Goal: Information Seeking & Learning: Learn about a topic

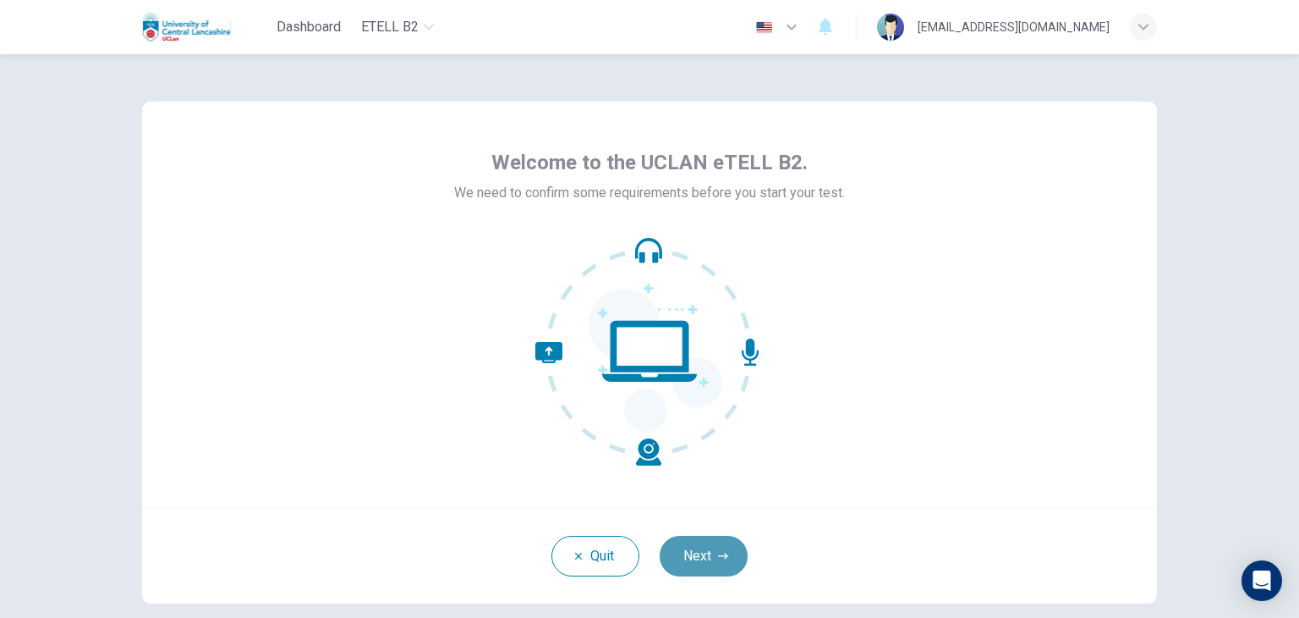
click at [703, 549] on button "Next" at bounding box center [704, 555] width 88 height 41
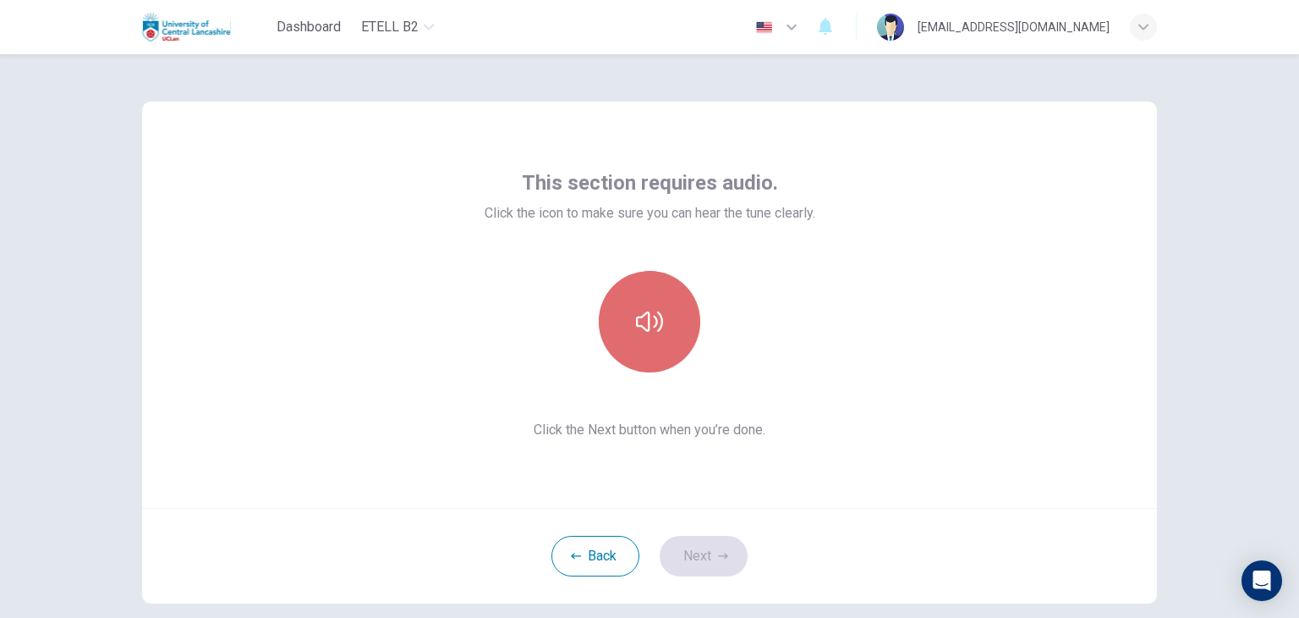
click at [646, 346] on button "button" at bounding box center [650, 322] width 102 height 102
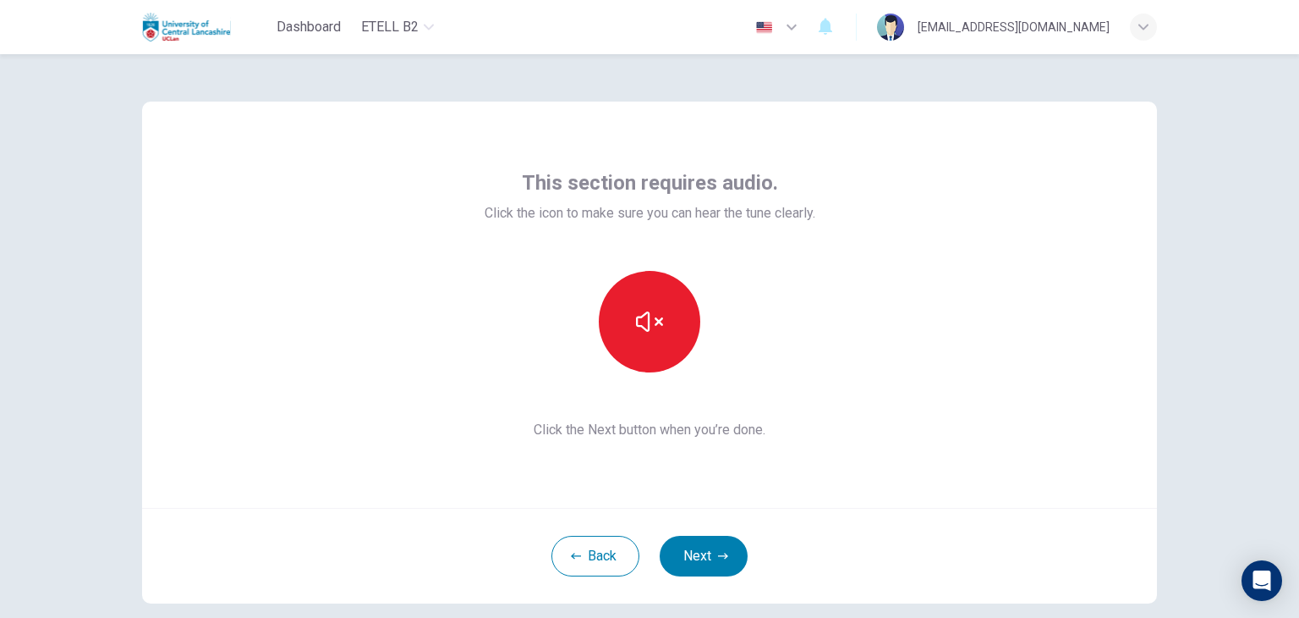
click at [651, 409] on div "This section requires audio. Click the icon to make sure you can hear the tune …" at bounding box center [650, 304] width 331 height 271
drag, startPoint x: 651, startPoint y: 409, endPoint x: 714, endPoint y: 563, distance: 166.5
click at [714, 563] on div "This section requires audio. Click the icon to make sure you can hear the tune …" at bounding box center [649, 353] width 1015 height 502
click at [700, 556] on button "Next" at bounding box center [704, 555] width 88 height 41
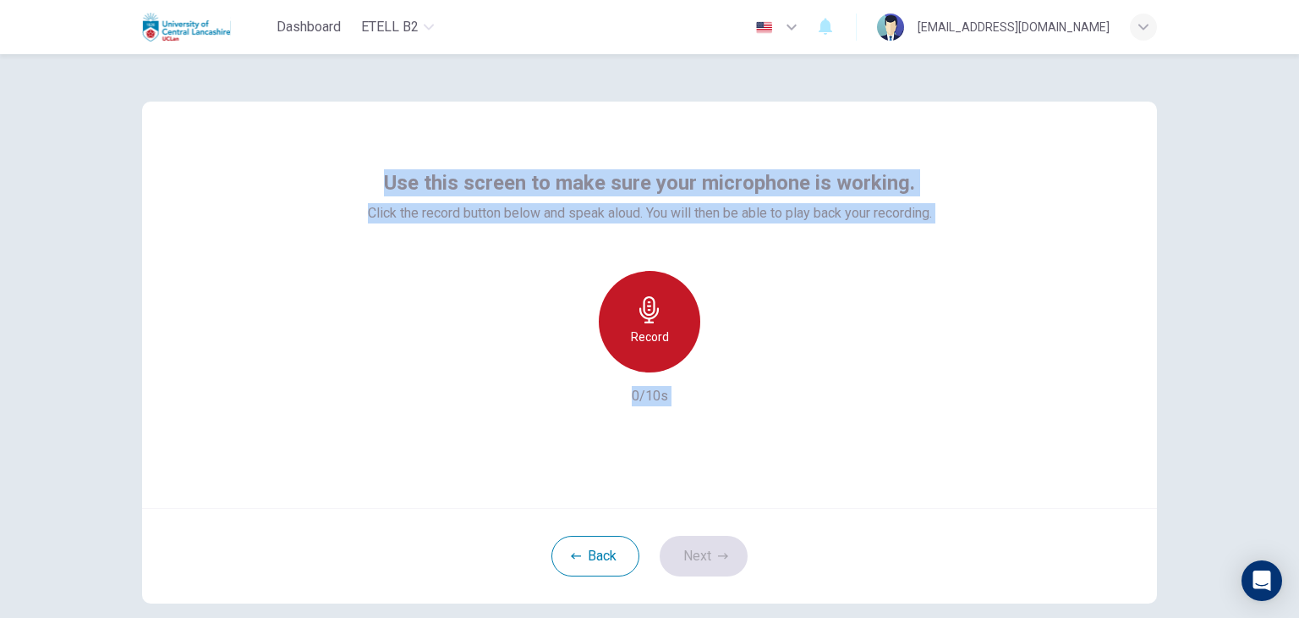
click at [639, 321] on icon "button" at bounding box center [649, 309] width 27 height 27
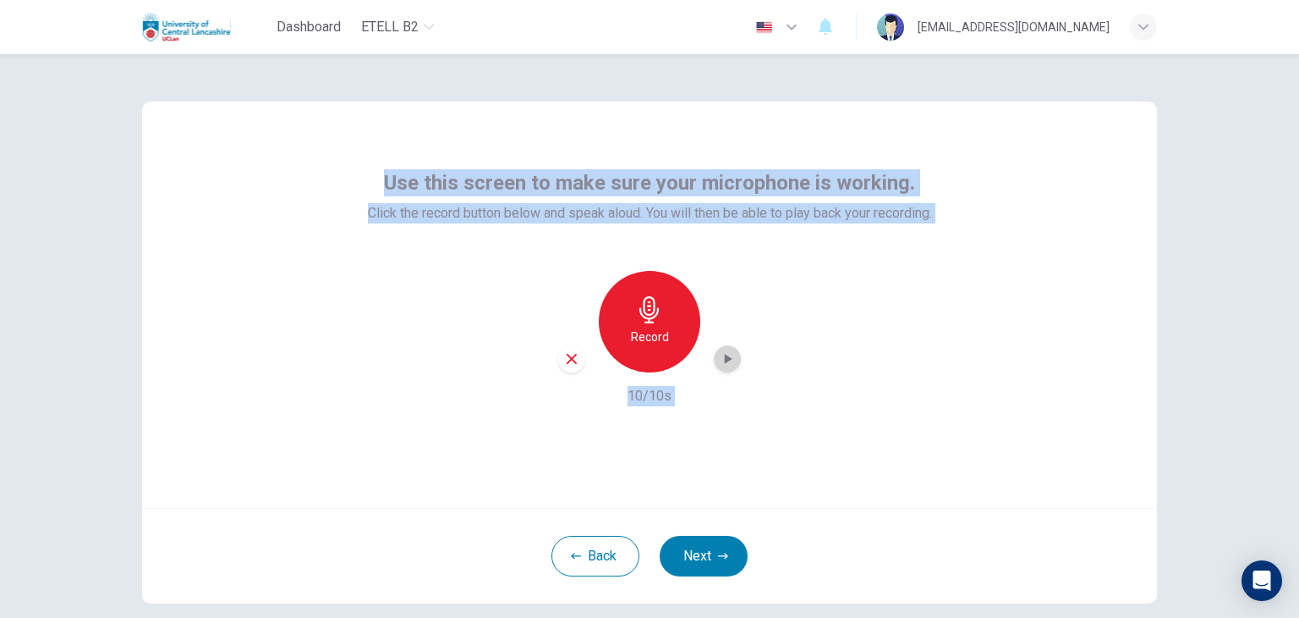
click at [723, 362] on icon "button" at bounding box center [727, 358] width 17 height 17
click at [719, 363] on icon "button" at bounding box center [727, 358] width 17 height 17
click at [636, 321] on icon "button" at bounding box center [649, 309] width 27 height 27
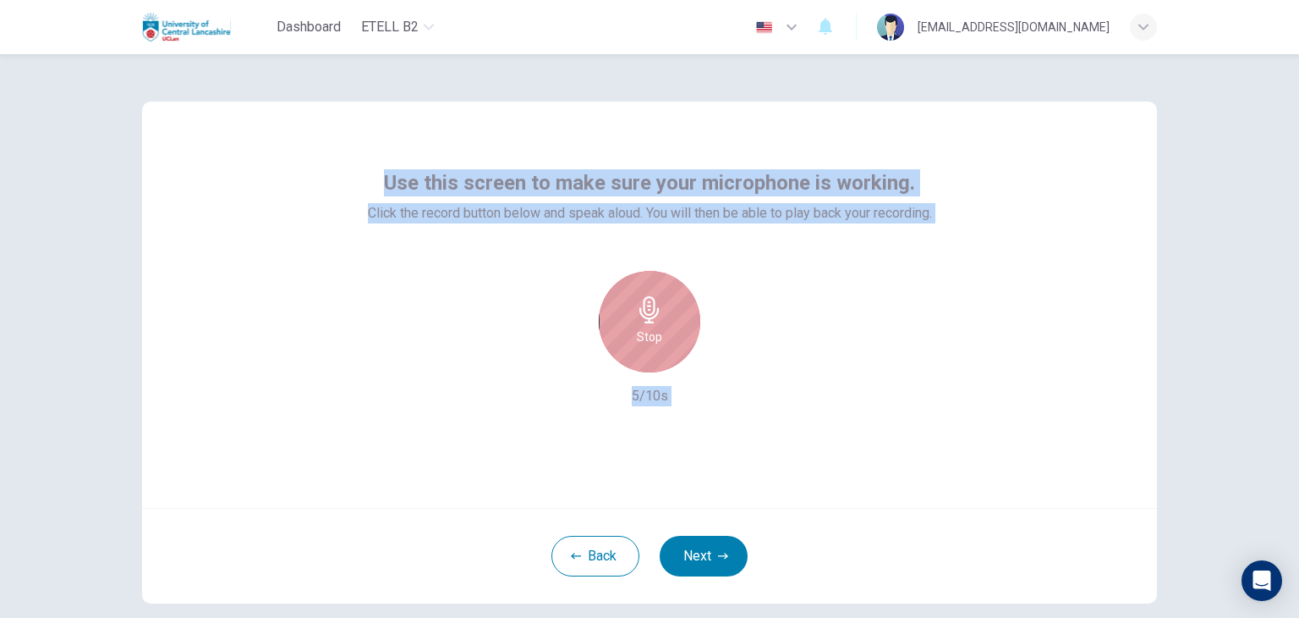
click at [636, 321] on icon "button" at bounding box center [649, 309] width 27 height 27
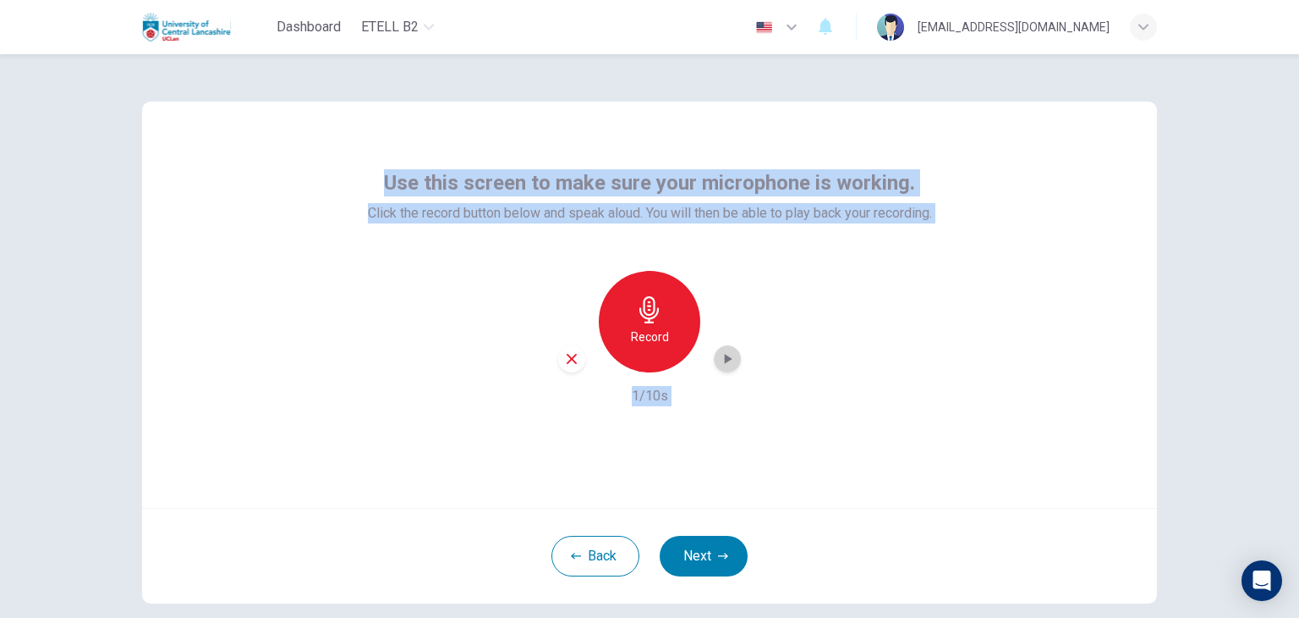
click at [719, 359] on icon "button" at bounding box center [727, 358] width 17 height 17
click at [719, 360] on icon "button" at bounding box center [727, 358] width 17 height 17
click at [641, 327] on h6 "Record" at bounding box center [650, 337] width 38 height 20
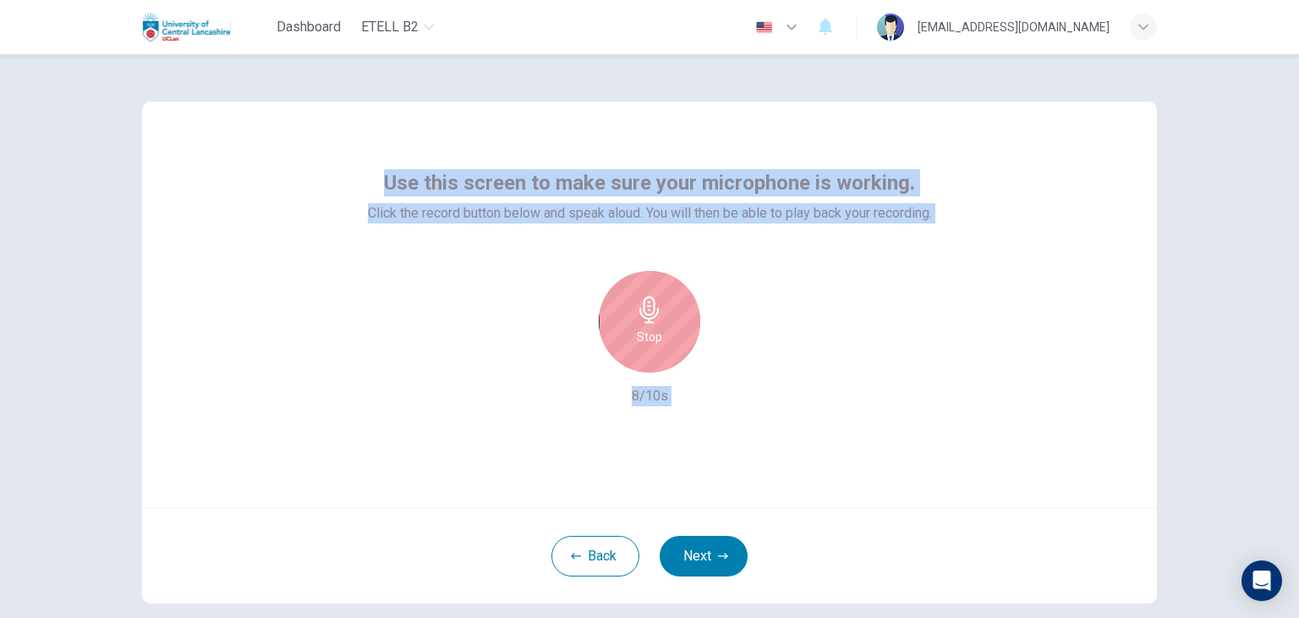
click at [728, 354] on div "Stop" at bounding box center [649, 322] width 183 height 102
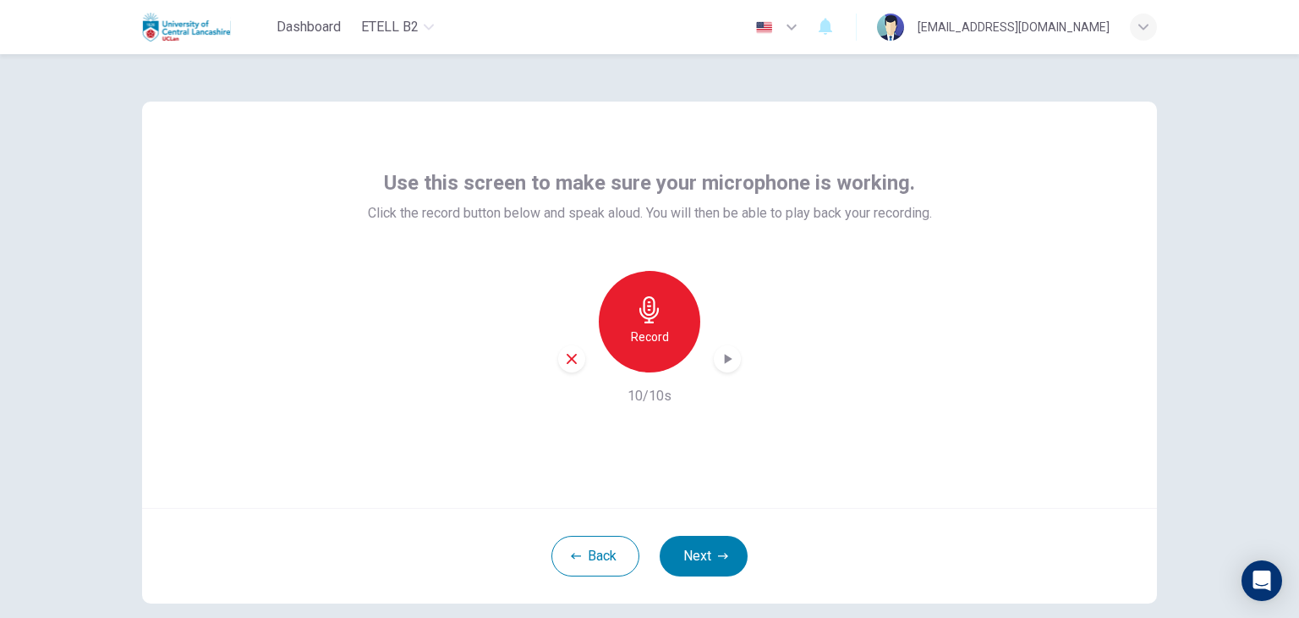
click at [725, 358] on icon "button" at bounding box center [729, 359] width 8 height 10
click at [646, 332] on h6 "Record" at bounding box center [650, 337] width 38 height 20
click at [719, 360] on icon "button" at bounding box center [727, 358] width 17 height 17
click at [648, 339] on h6 "Record" at bounding box center [650, 337] width 38 height 20
click at [648, 339] on h6 "Stop" at bounding box center [649, 337] width 25 height 20
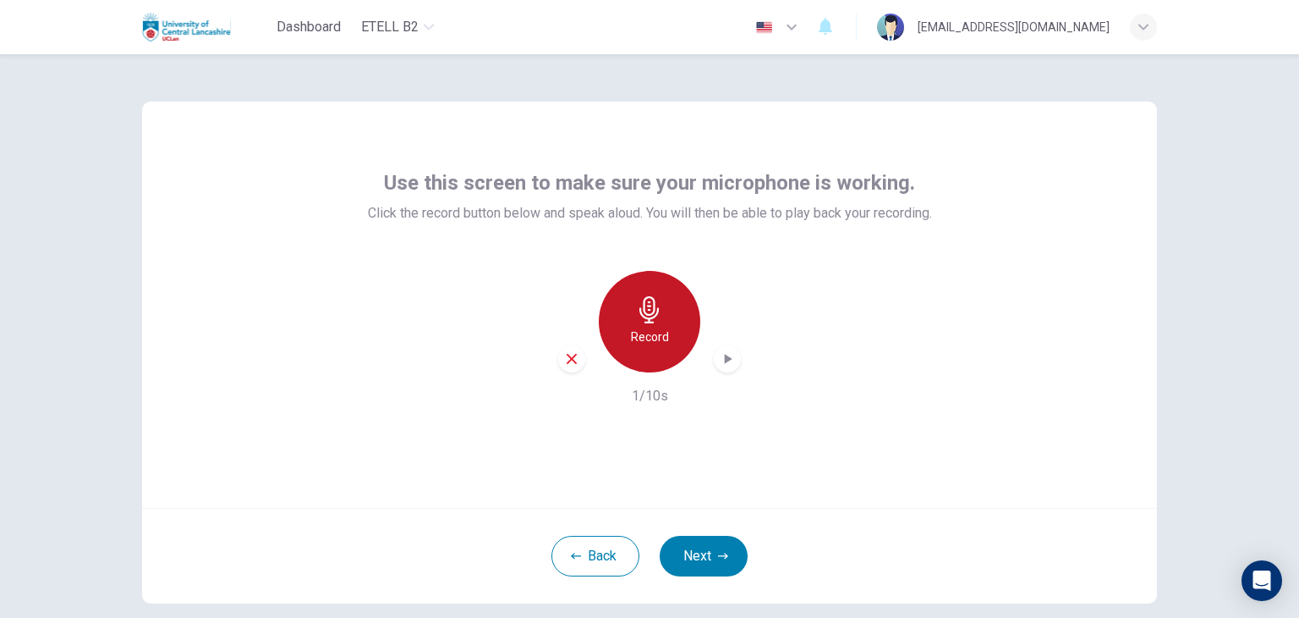
click at [645, 324] on div "Record" at bounding box center [650, 322] width 102 height 102
click at [725, 360] on icon "button" at bounding box center [729, 359] width 8 height 10
click at [661, 343] on h6 "Record" at bounding box center [650, 337] width 38 height 20
click at [651, 318] on icon "button" at bounding box center [649, 309] width 27 height 27
click at [644, 309] on icon "button" at bounding box center [649, 309] width 19 height 27
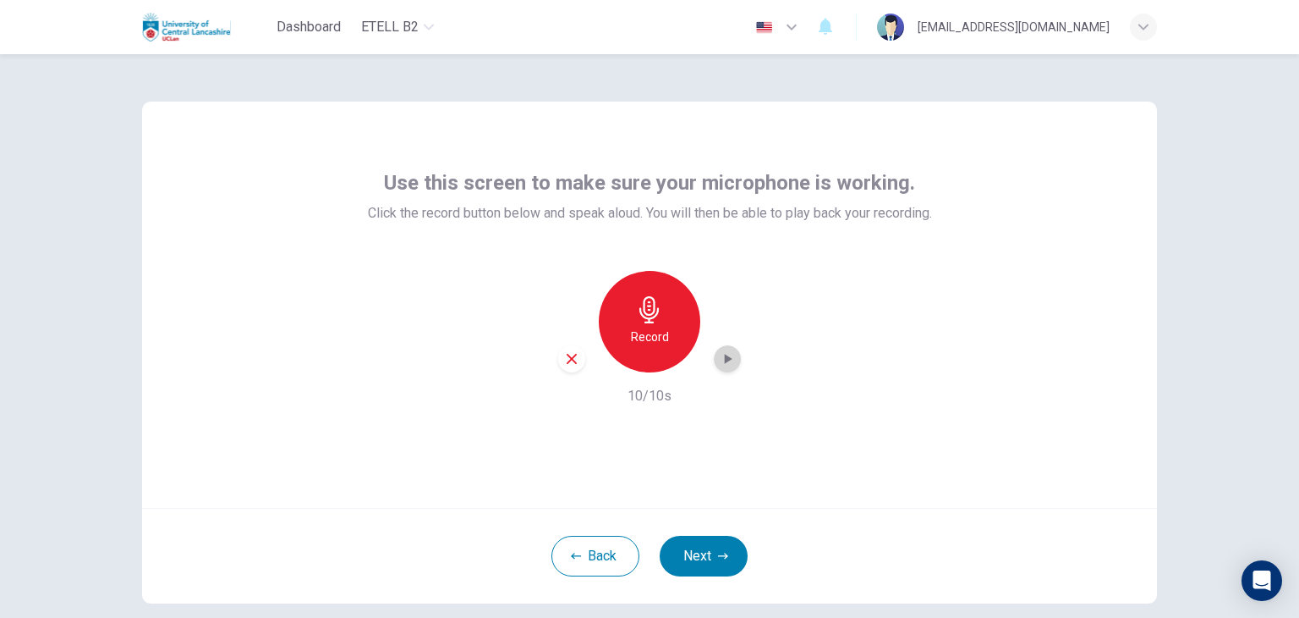
click at [725, 360] on icon "button" at bounding box center [729, 359] width 8 height 10
click at [726, 360] on icon "button" at bounding box center [729, 359] width 8 height 10
click at [722, 363] on icon "button" at bounding box center [727, 358] width 17 height 17
click at [646, 345] on h6 "Record" at bounding box center [650, 337] width 38 height 20
click at [728, 363] on icon "button" at bounding box center [727, 358] width 17 height 17
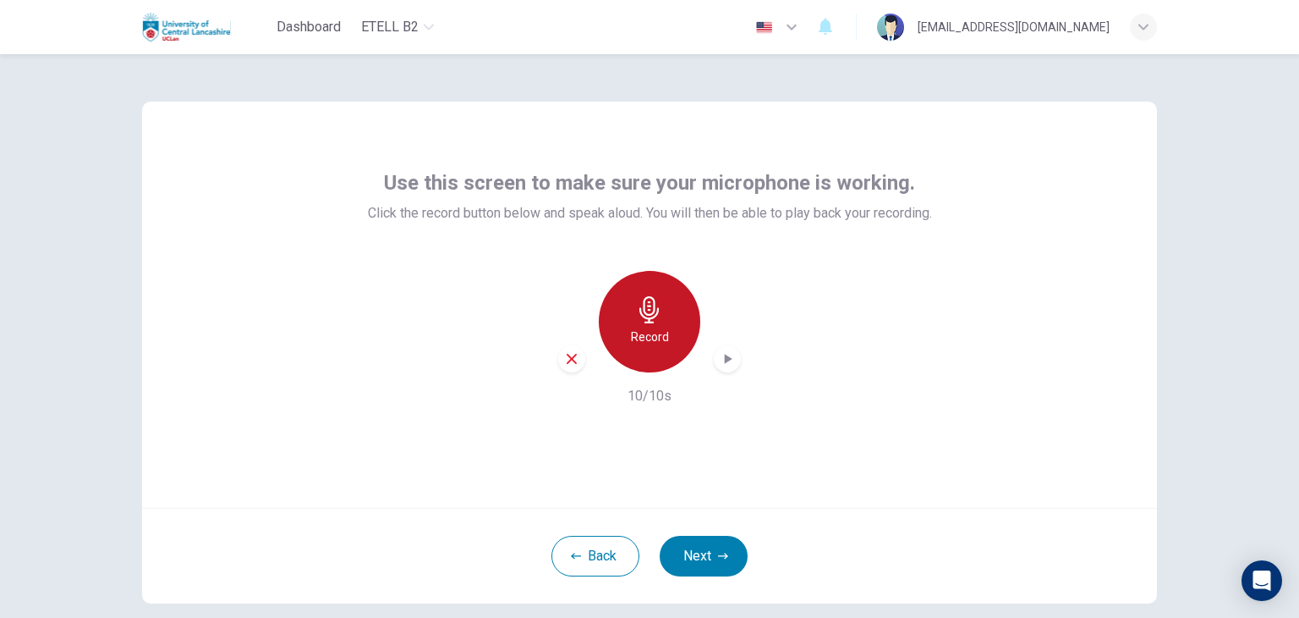
click at [645, 362] on div "Record" at bounding box center [650, 322] width 102 height 102
click at [650, 351] on div "Stop" at bounding box center [650, 322] width 102 height 102
click at [650, 351] on div "Record" at bounding box center [650, 322] width 102 height 102
click at [653, 339] on h6 "Stop" at bounding box center [649, 337] width 25 height 20
click at [722, 354] on icon "button" at bounding box center [727, 358] width 17 height 17
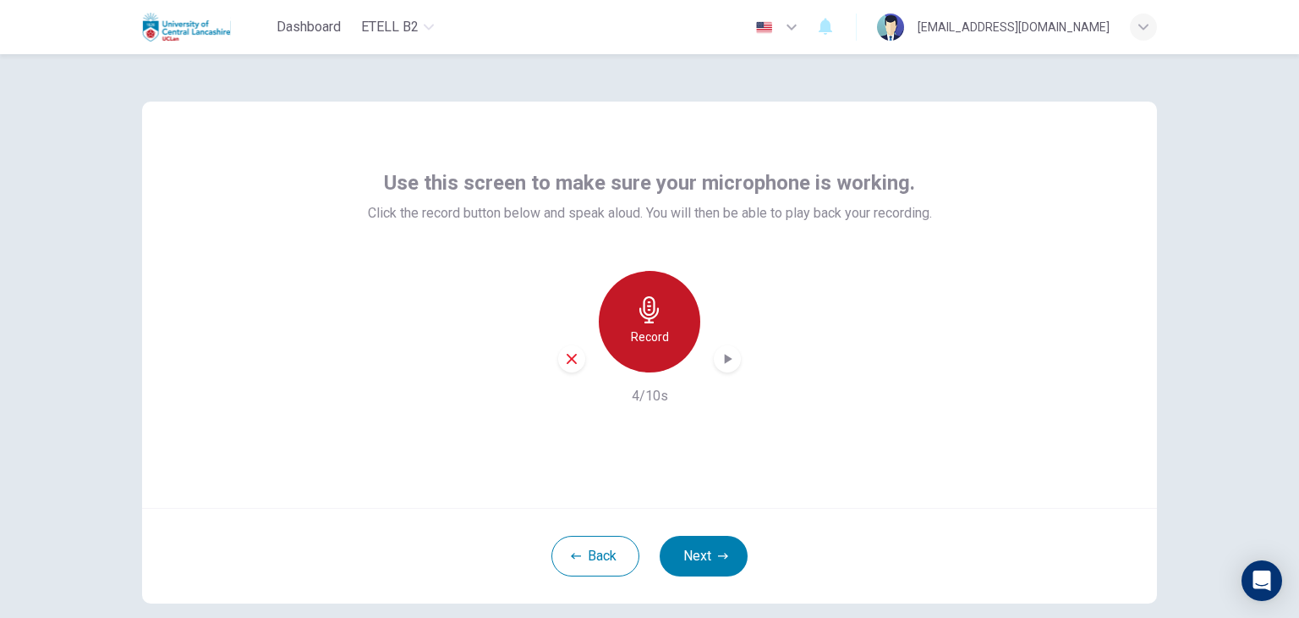
click at [646, 326] on div "Record" at bounding box center [650, 322] width 102 height 102
click at [723, 365] on icon "button" at bounding box center [727, 358] width 17 height 17
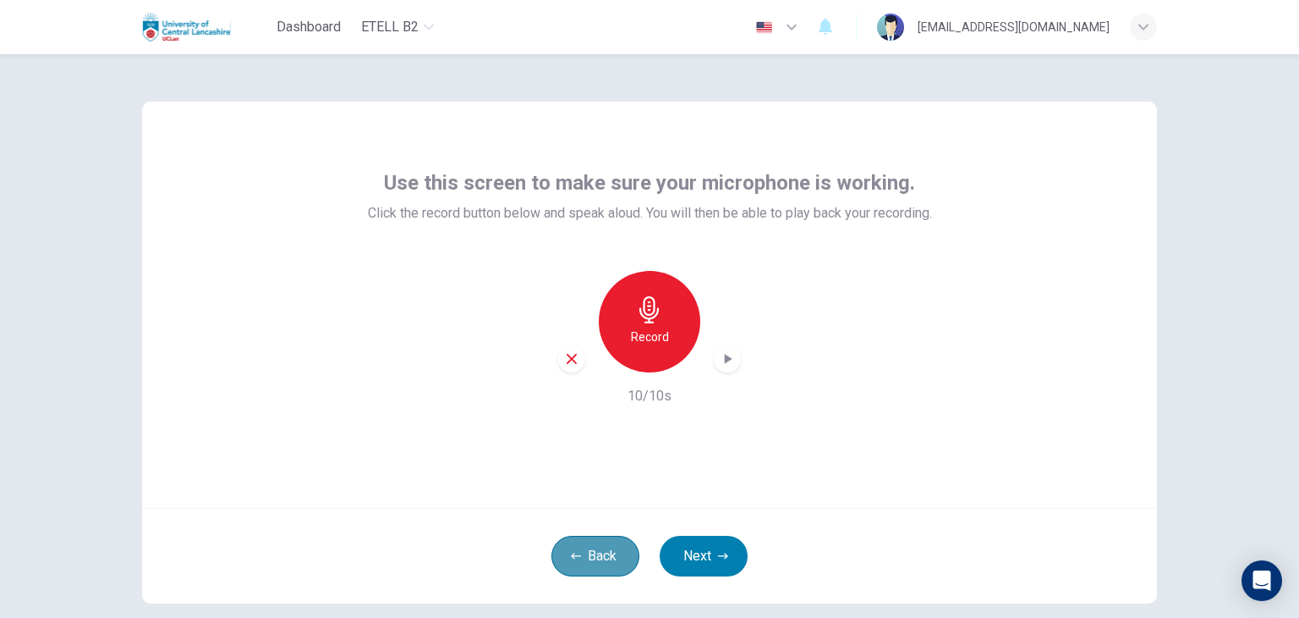
click at [579, 555] on button "Back" at bounding box center [596, 555] width 88 height 41
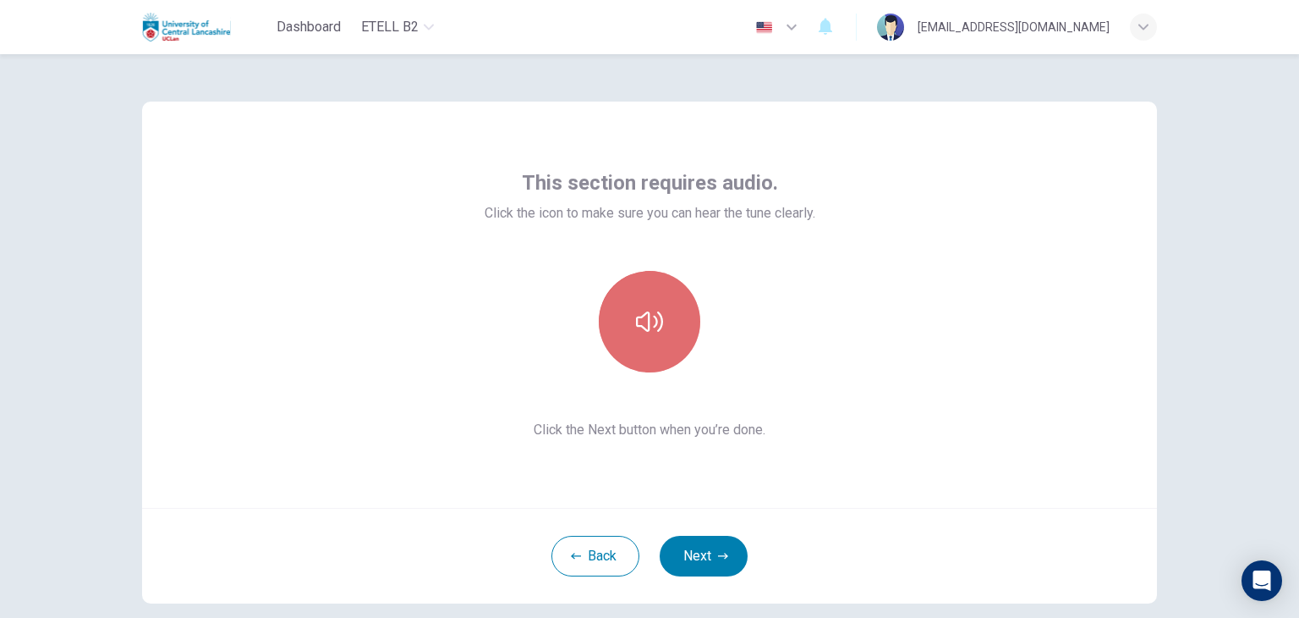
click at [636, 340] on button "button" at bounding box center [650, 322] width 102 height 102
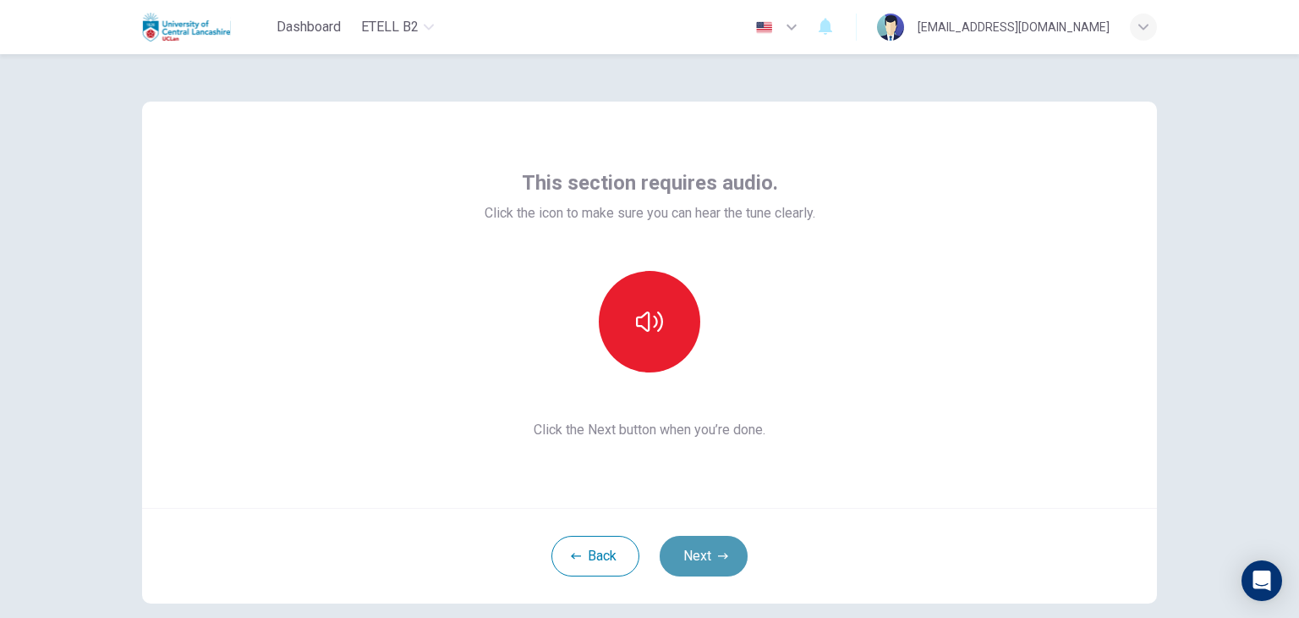
click at [704, 565] on button "Next" at bounding box center [704, 555] width 88 height 41
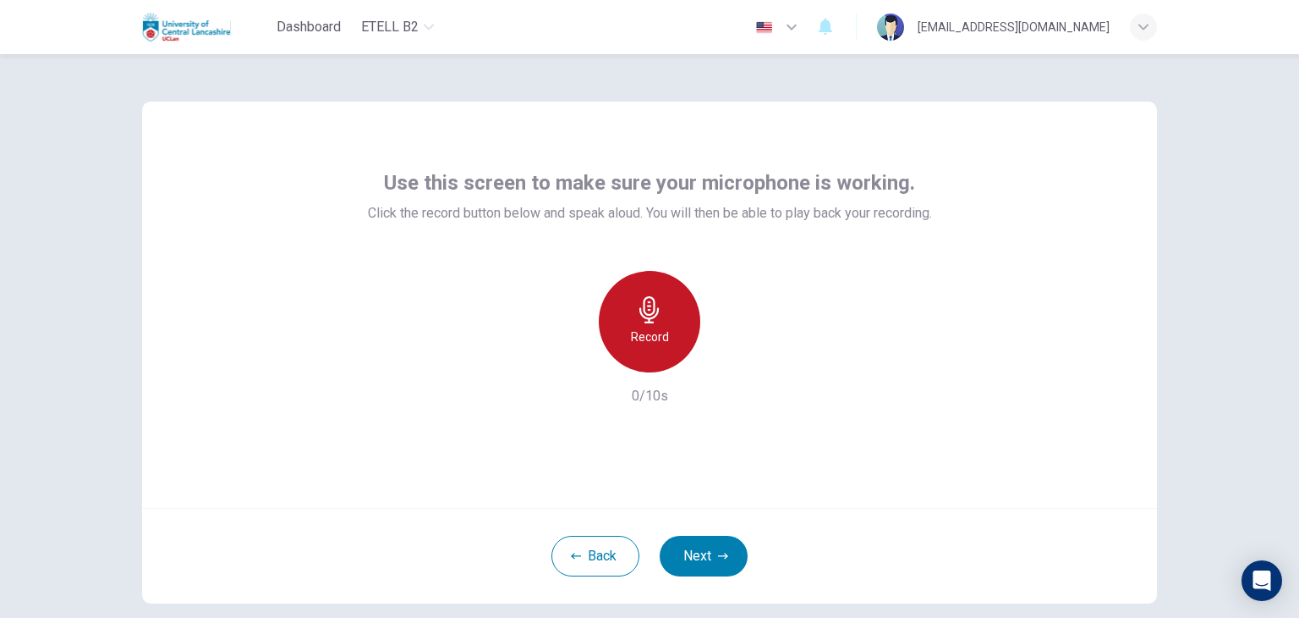
click at [640, 336] on h6 "Record" at bounding box center [650, 337] width 38 height 20
click at [726, 359] on icon "button" at bounding box center [729, 359] width 8 height 10
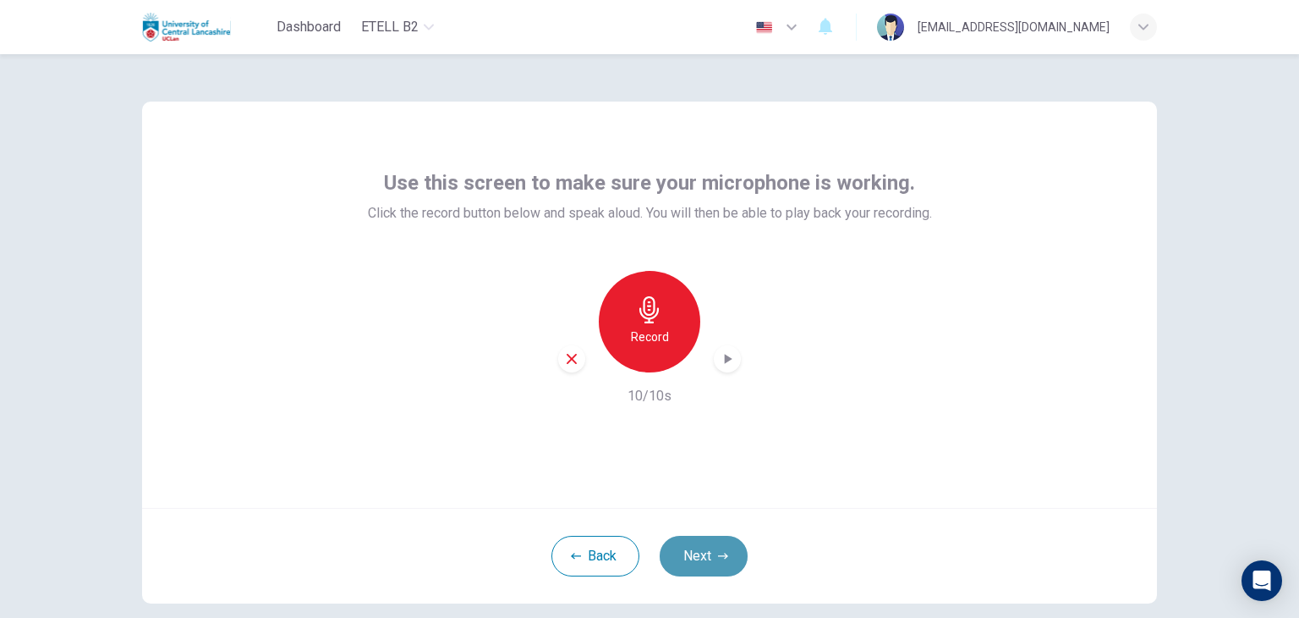
click at [707, 557] on button "Next" at bounding box center [704, 555] width 88 height 41
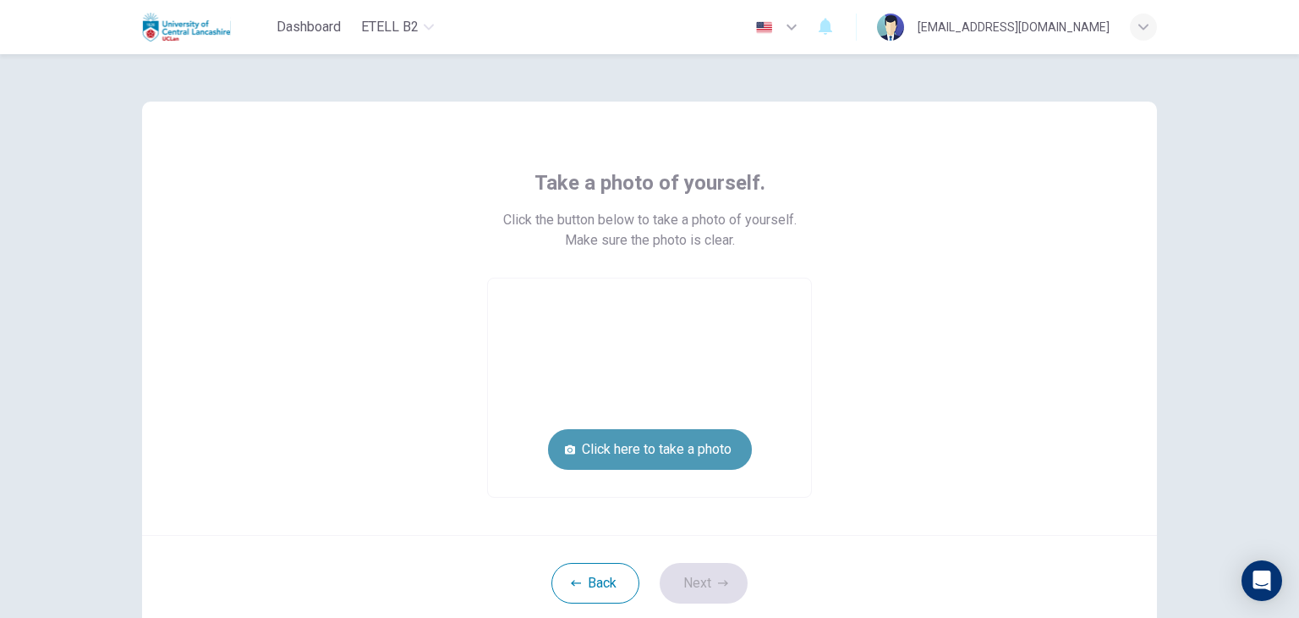
click at [637, 453] on button "Click here to take a photo" at bounding box center [650, 449] width 204 height 41
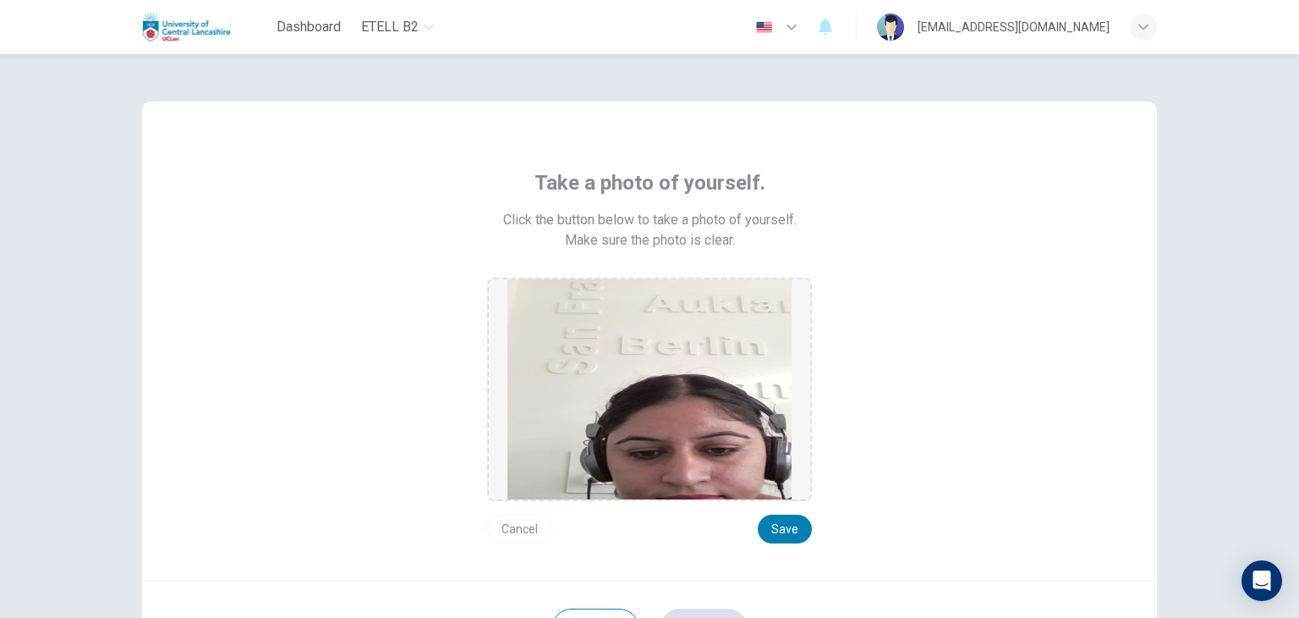
click at [531, 529] on button "Cancel" at bounding box center [519, 528] width 65 height 29
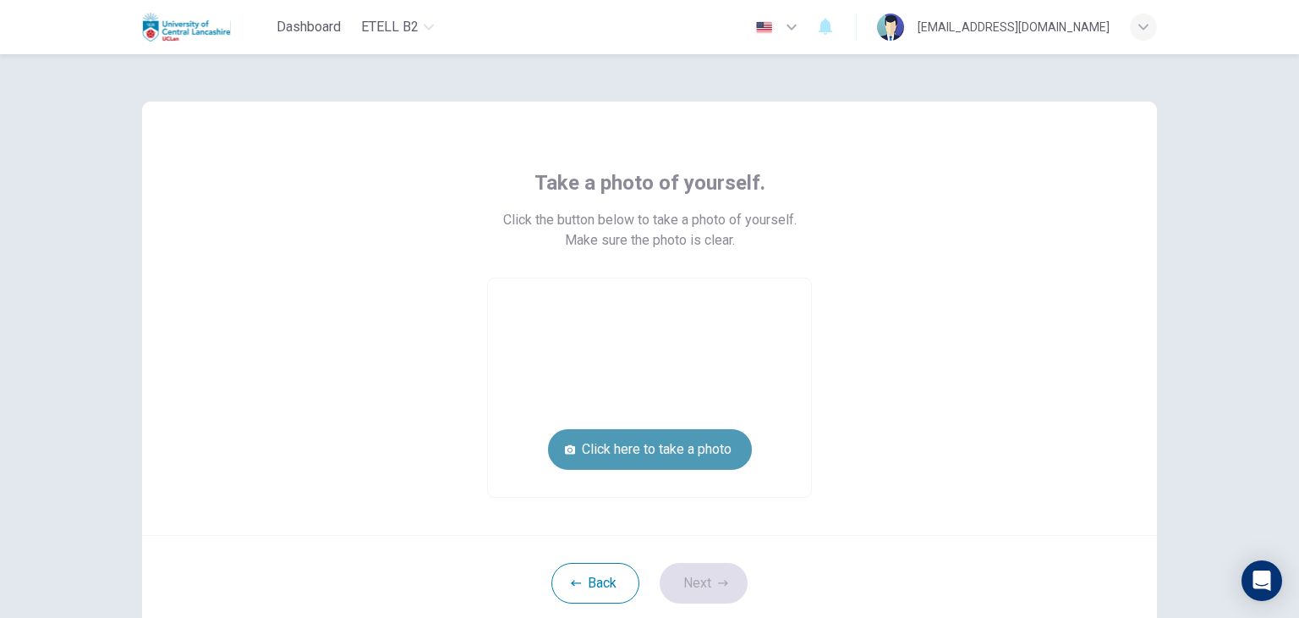
click at [589, 450] on button "Click here to take a photo" at bounding box center [650, 449] width 204 height 41
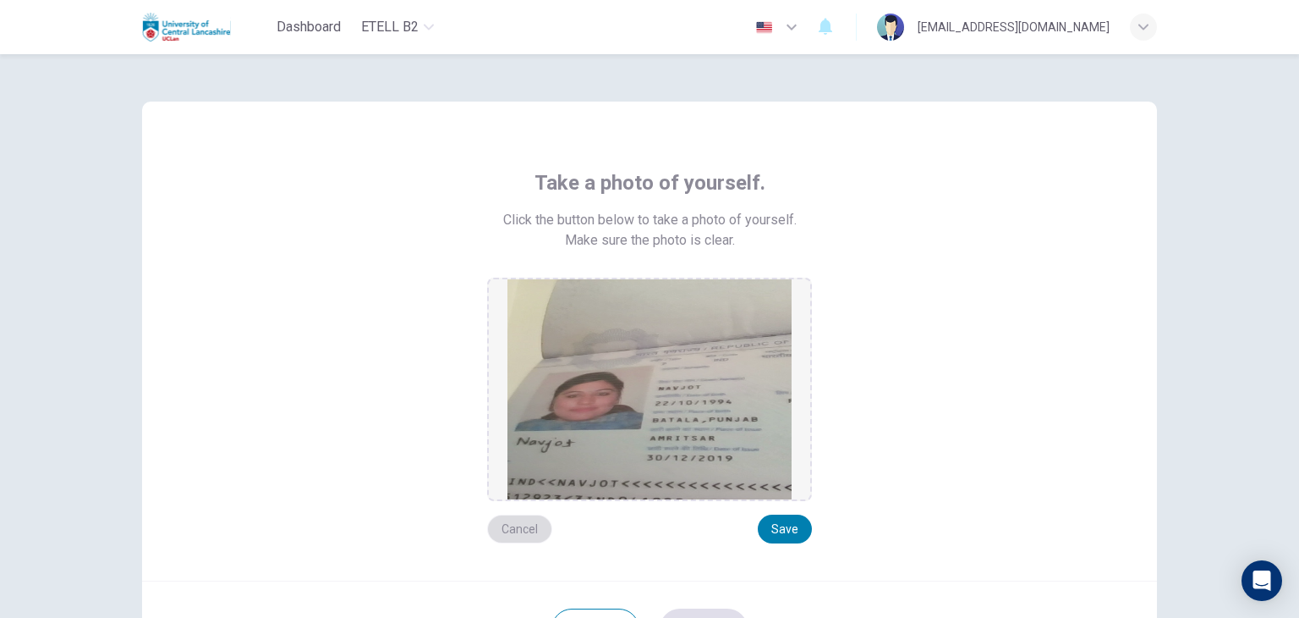
click at [509, 522] on button "Cancel" at bounding box center [519, 528] width 65 height 29
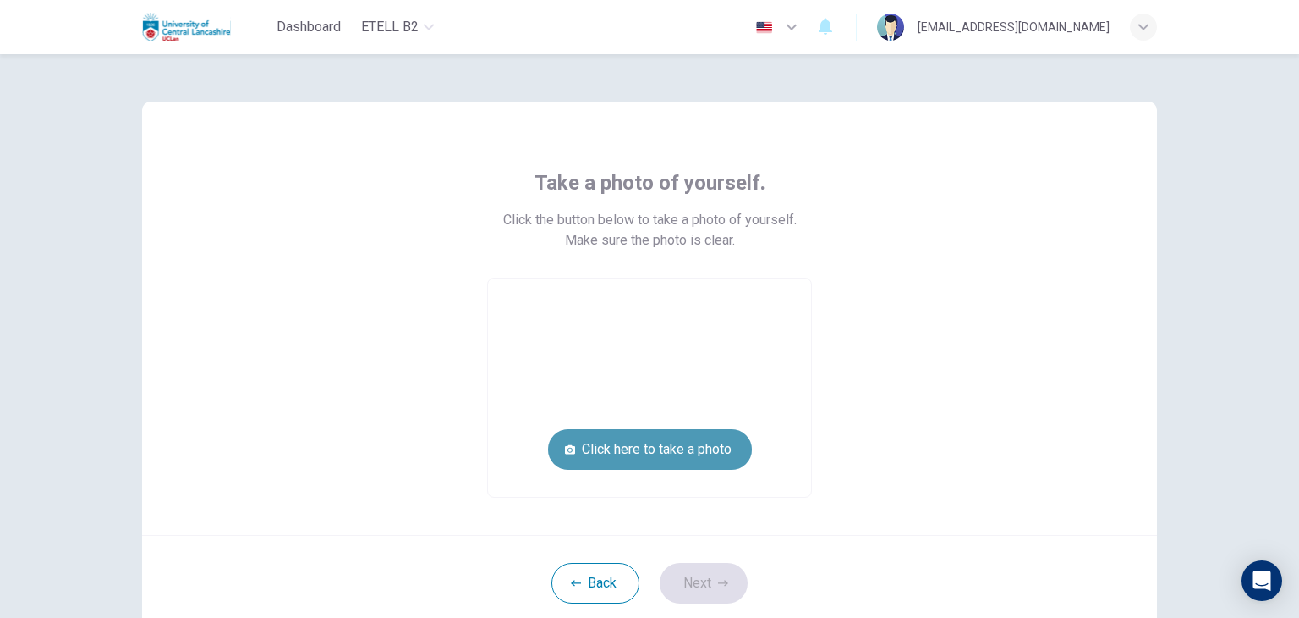
click at [607, 446] on button "Click here to take a photo" at bounding box center [650, 449] width 204 height 41
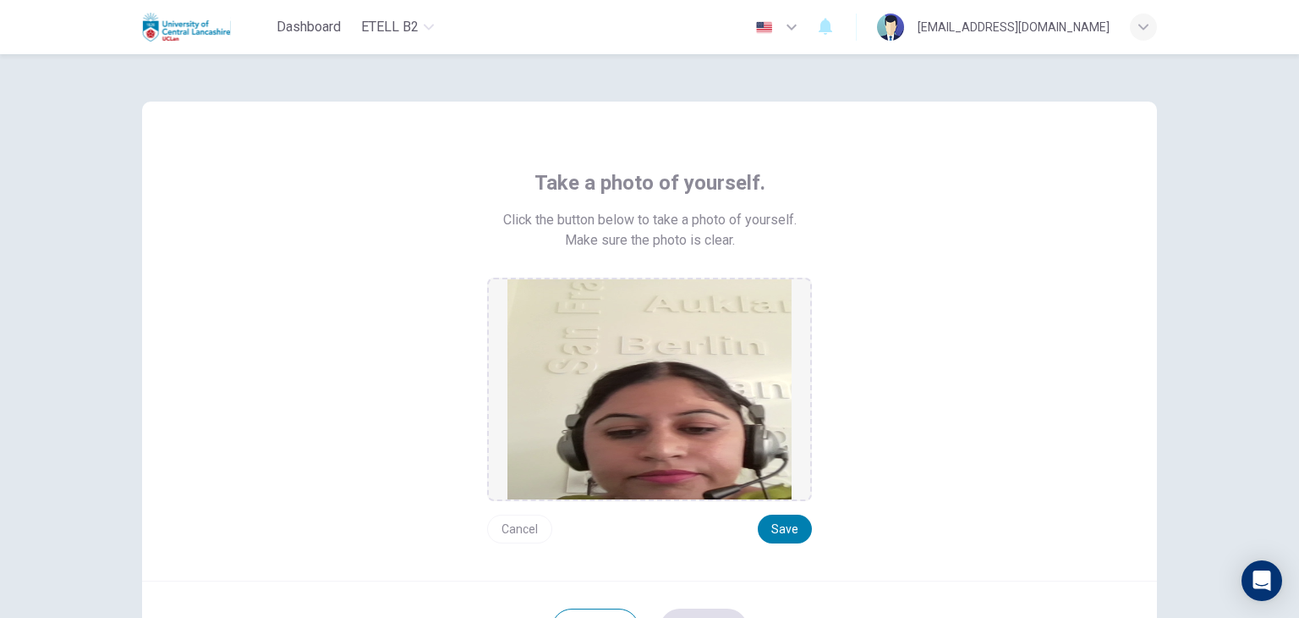
click at [623, 448] on img at bounding box center [650, 389] width 284 height 220
click at [513, 523] on button "Cancel" at bounding box center [519, 528] width 65 height 29
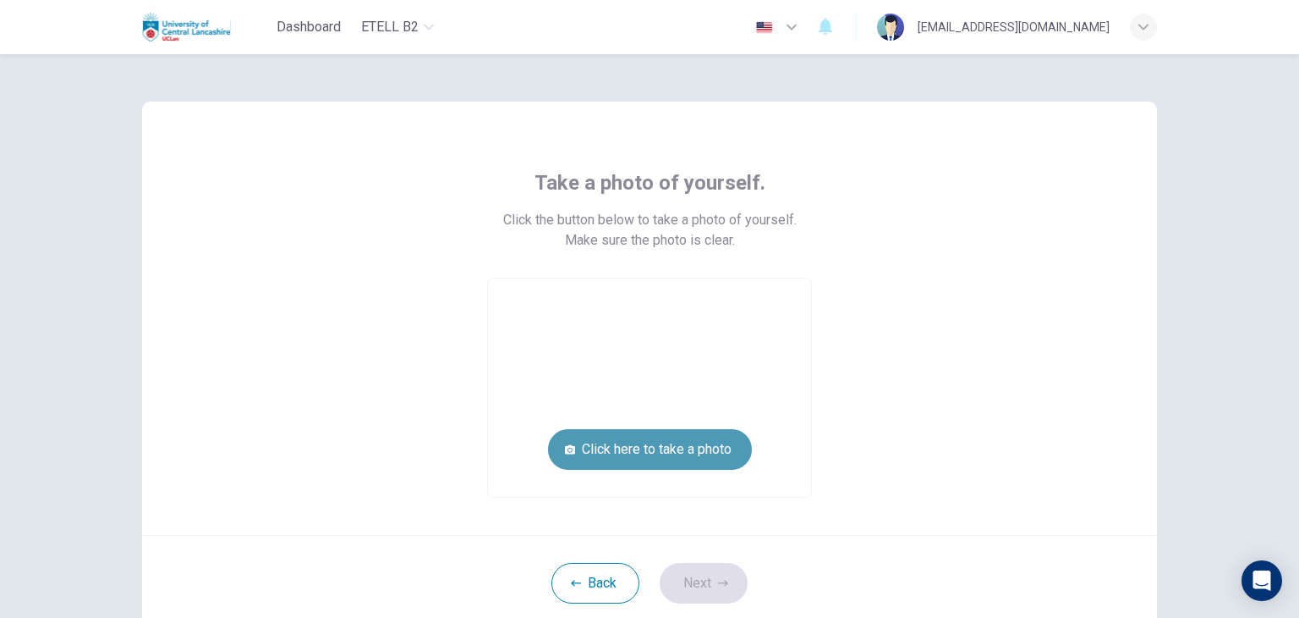
click at [609, 452] on button "Click here to take a photo" at bounding box center [650, 449] width 204 height 41
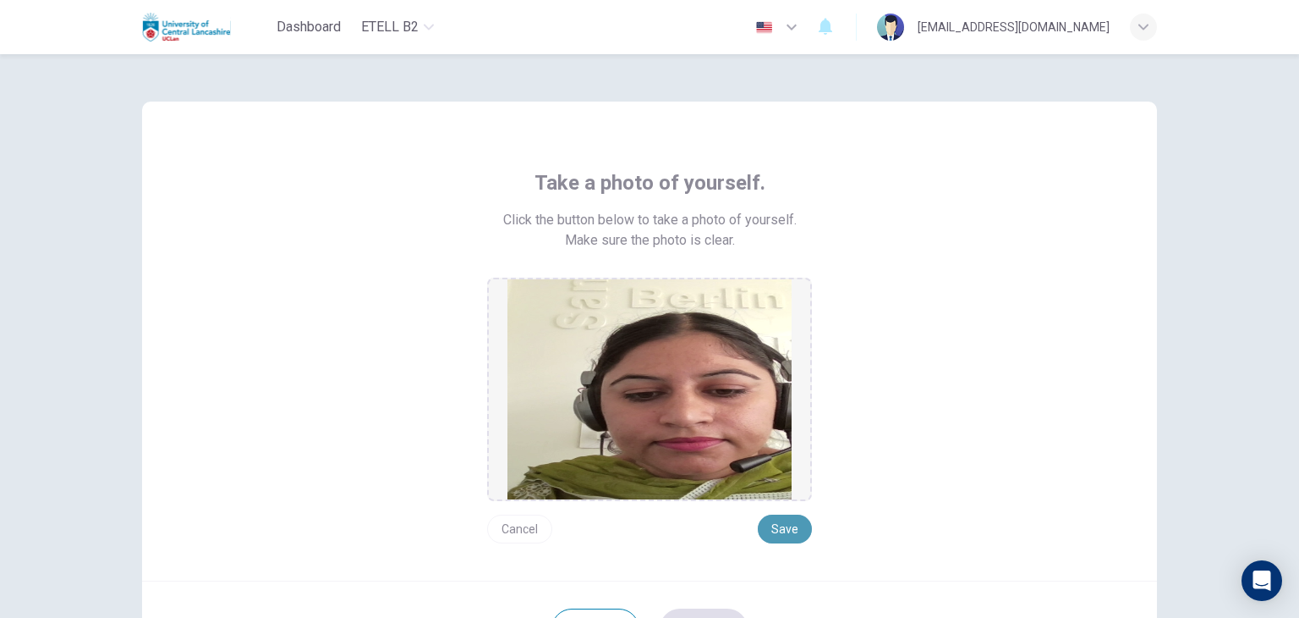
click at [774, 523] on button "Save" at bounding box center [785, 528] width 54 height 29
click at [792, 524] on button "Save" at bounding box center [785, 528] width 54 height 29
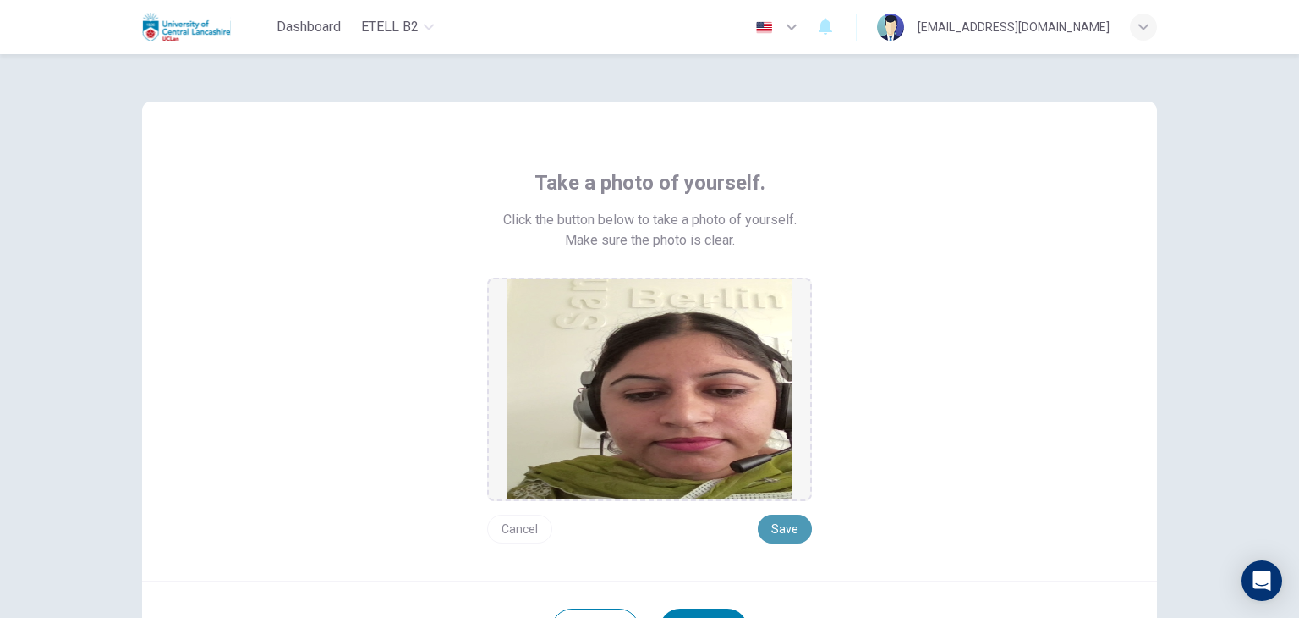
click at [779, 521] on button "Save" at bounding box center [785, 528] width 54 height 29
click at [508, 529] on button "Cancel" at bounding box center [519, 528] width 65 height 29
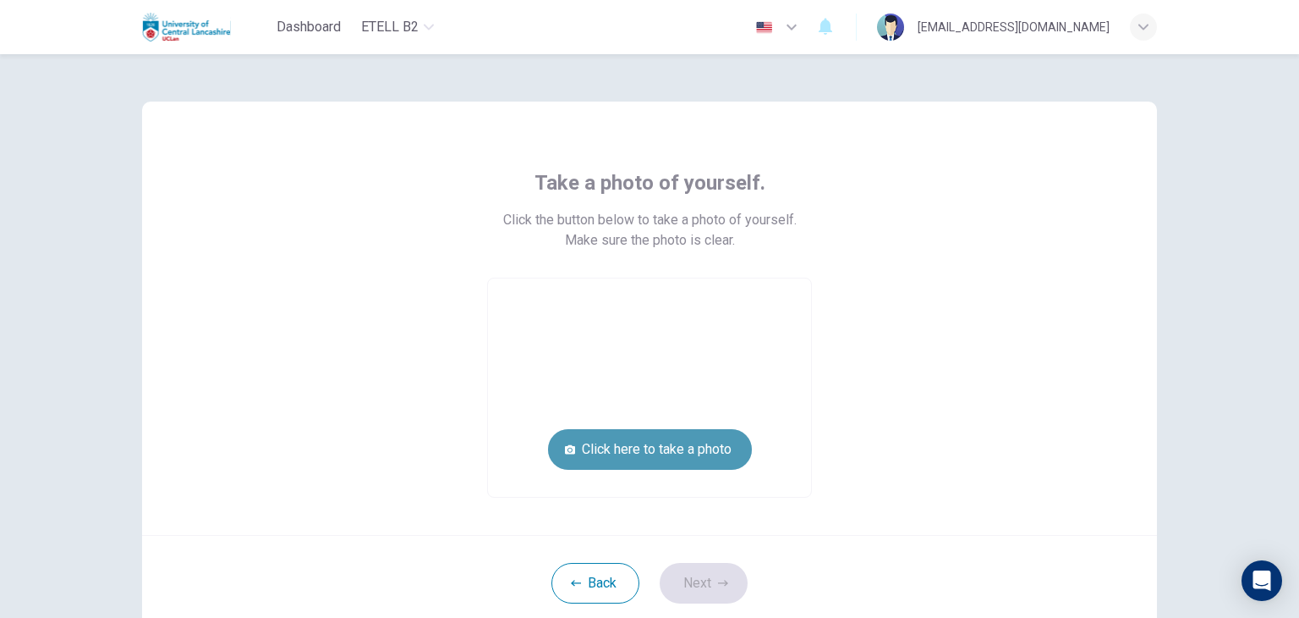
click at [669, 449] on button "Click here to take a photo" at bounding box center [650, 449] width 204 height 41
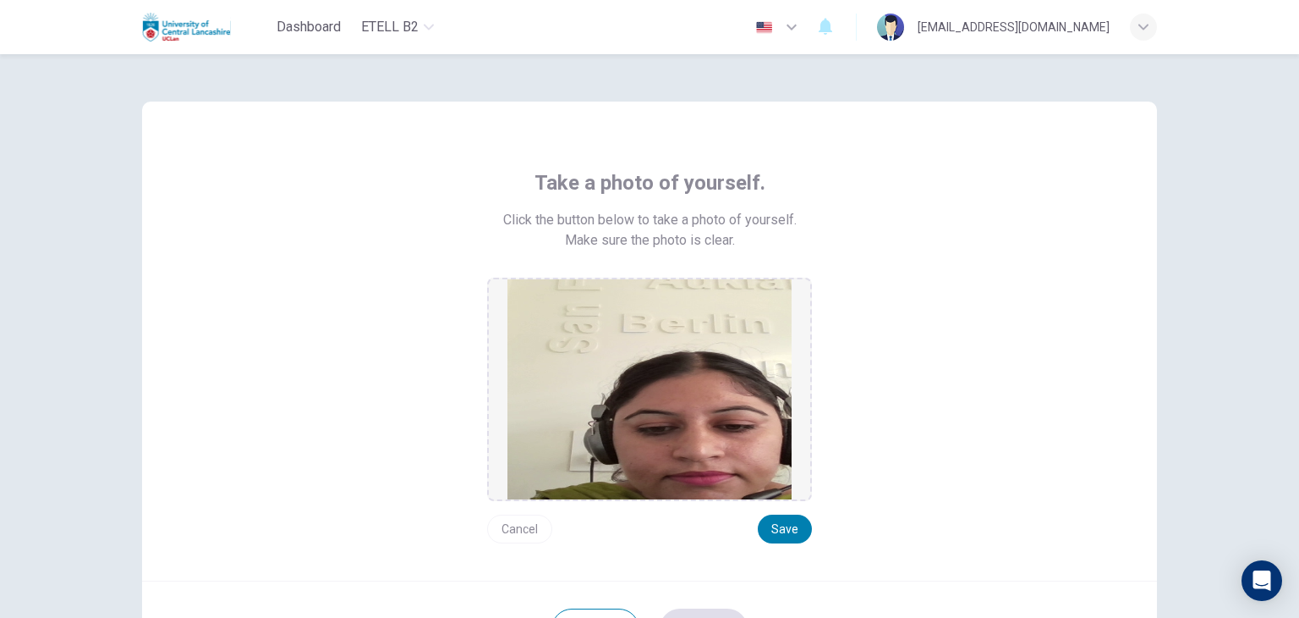
click at [669, 449] on img at bounding box center [650, 389] width 284 height 220
click at [788, 532] on button "Save" at bounding box center [785, 528] width 54 height 29
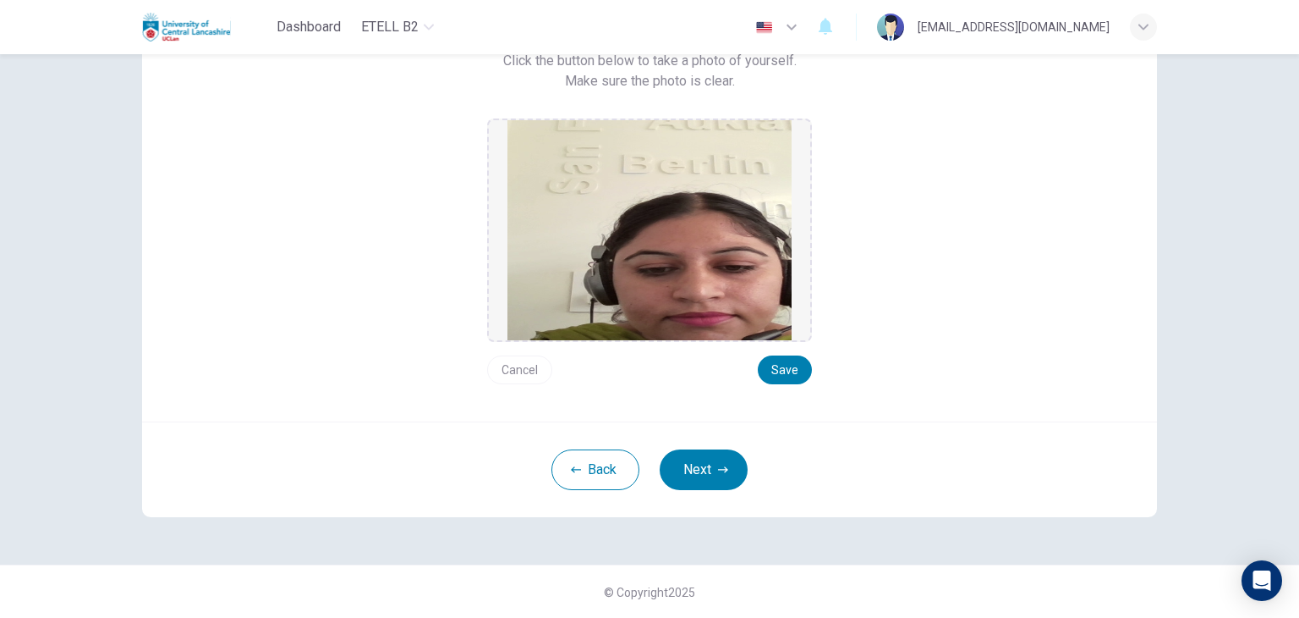
click at [707, 491] on div "Back Next" at bounding box center [649, 469] width 1015 height 96
click at [704, 475] on button "Next" at bounding box center [704, 469] width 88 height 41
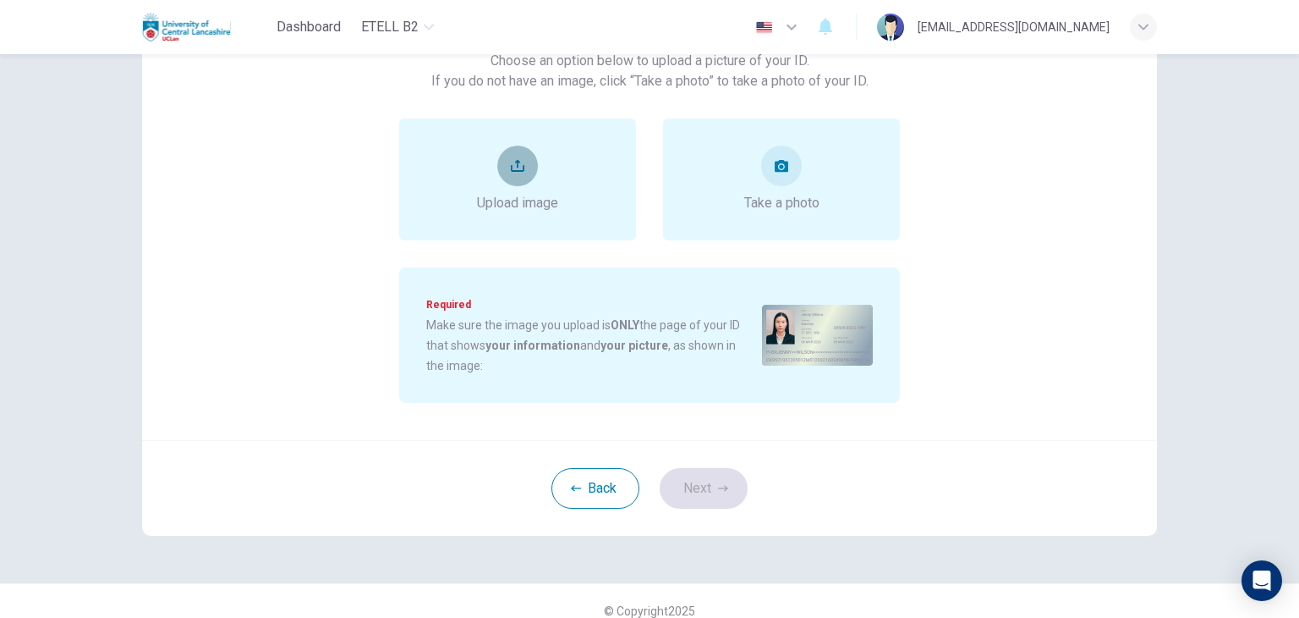
click at [524, 166] on button "upload" at bounding box center [517, 166] width 41 height 41
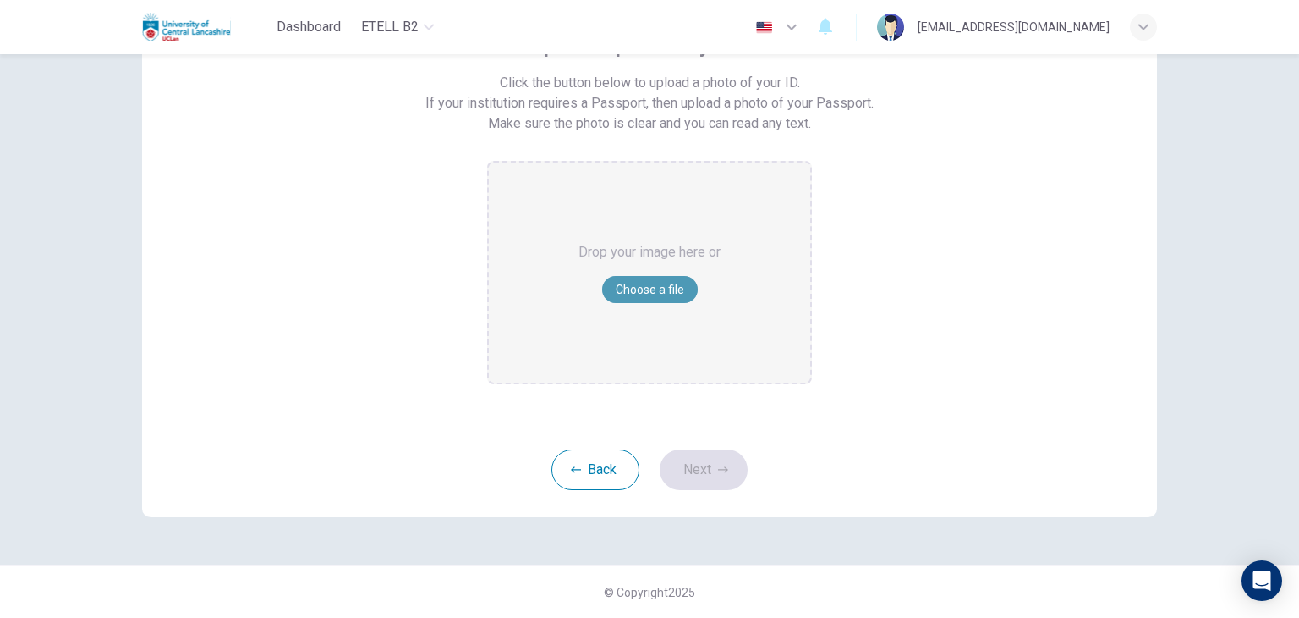
click at [651, 281] on button "Choose a file" at bounding box center [650, 289] width 96 height 27
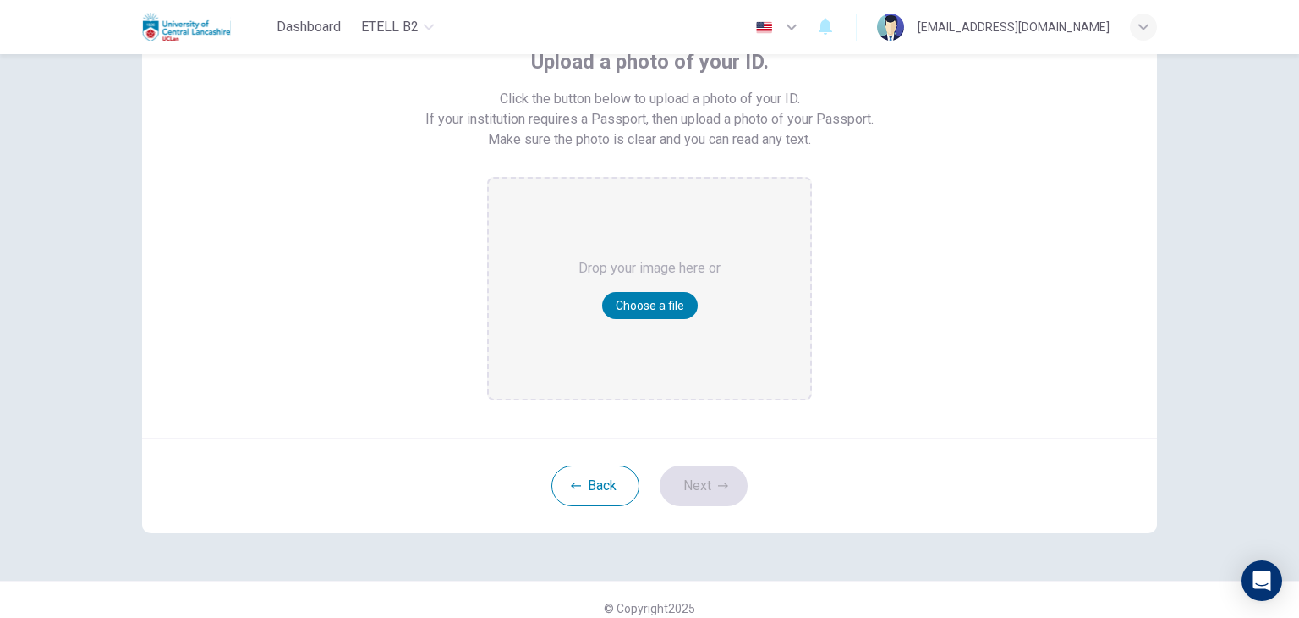
click at [1035, 361] on div "Upload a photo of your ID. Click the button below to upload a photo of your ID.…" at bounding box center [649, 209] width 1015 height 457
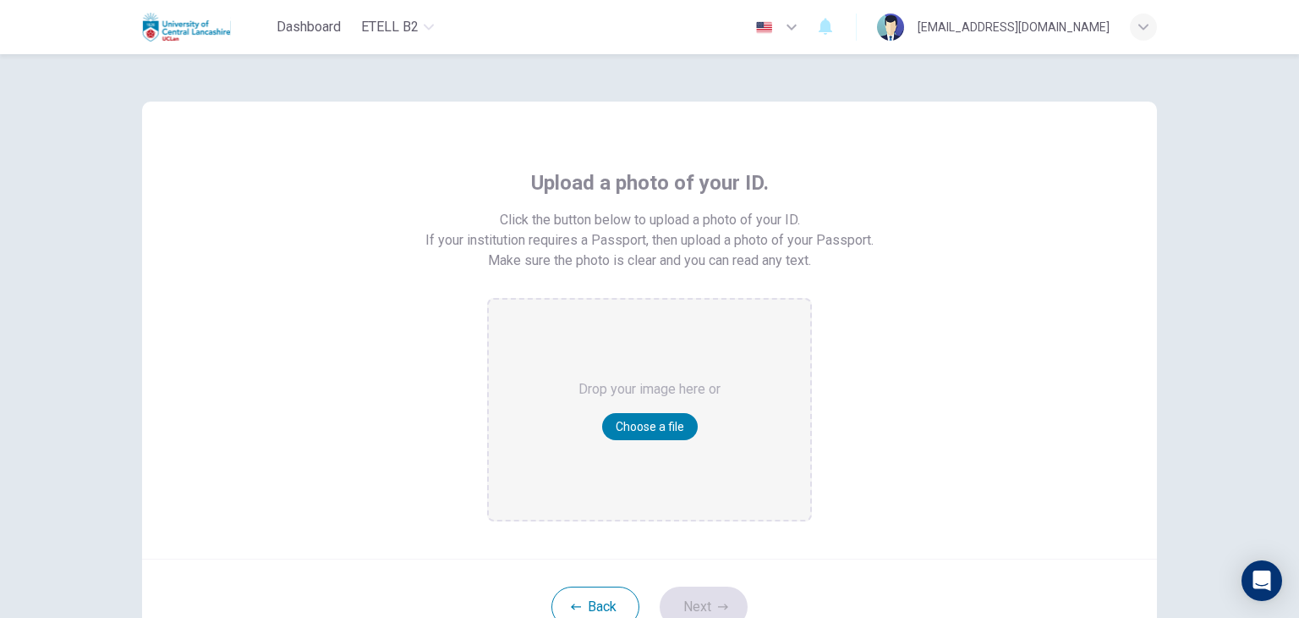
scroll to position [47, 0]
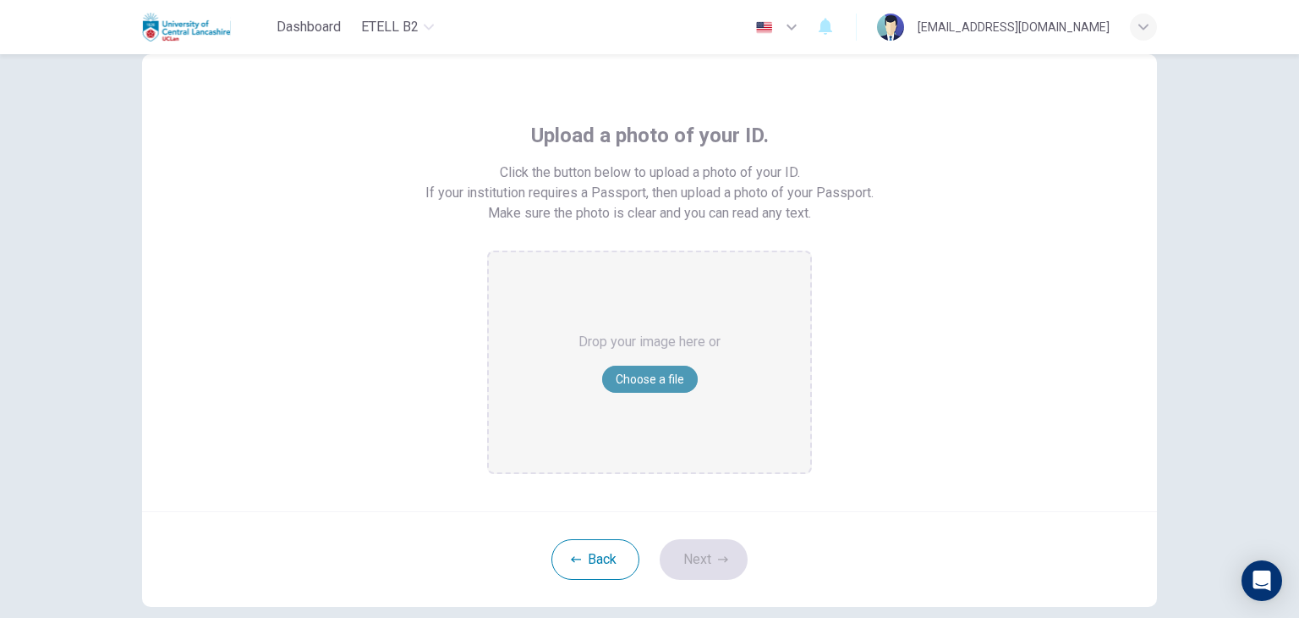
click at [652, 378] on button "Choose a file" at bounding box center [650, 378] width 96 height 27
click at [640, 379] on button "Choose a file" at bounding box center [650, 378] width 96 height 27
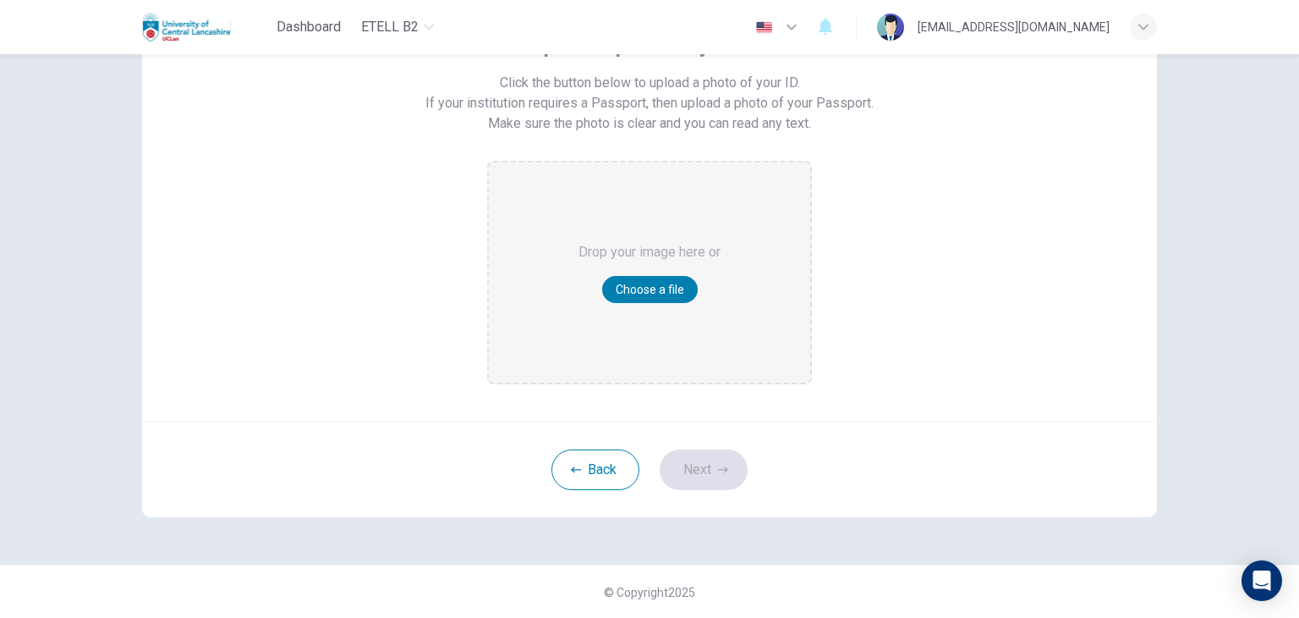
scroll to position [0, 0]
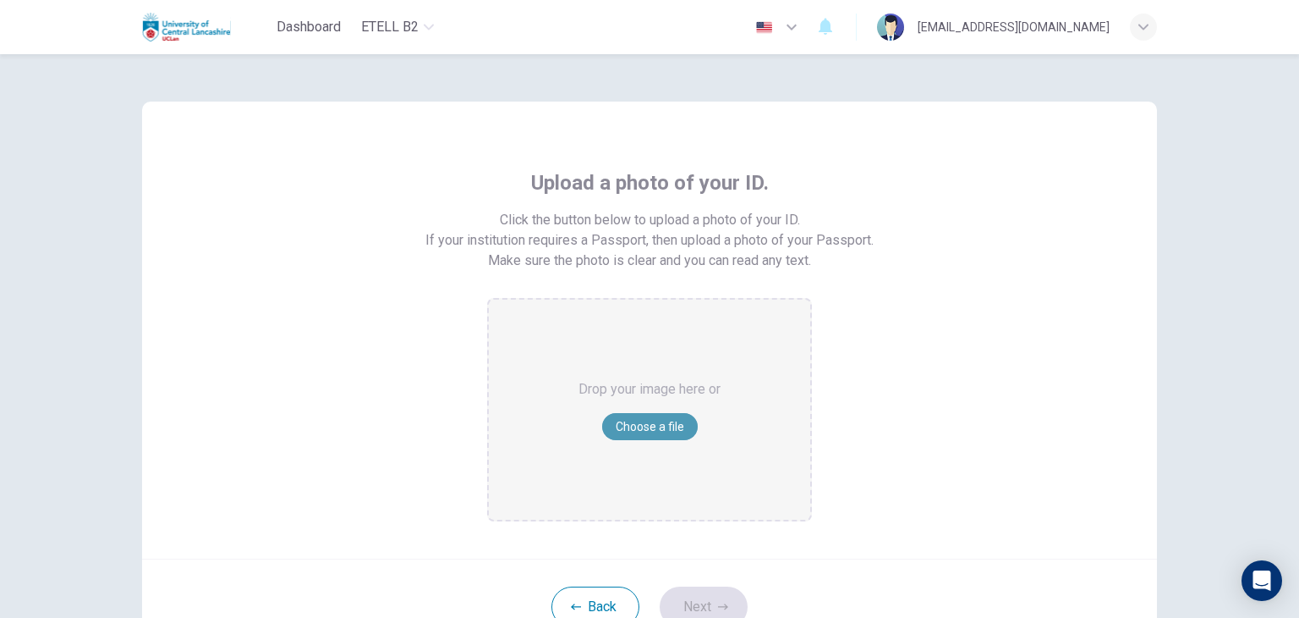
click at [651, 430] on button "Choose a file" at bounding box center [650, 426] width 96 height 27
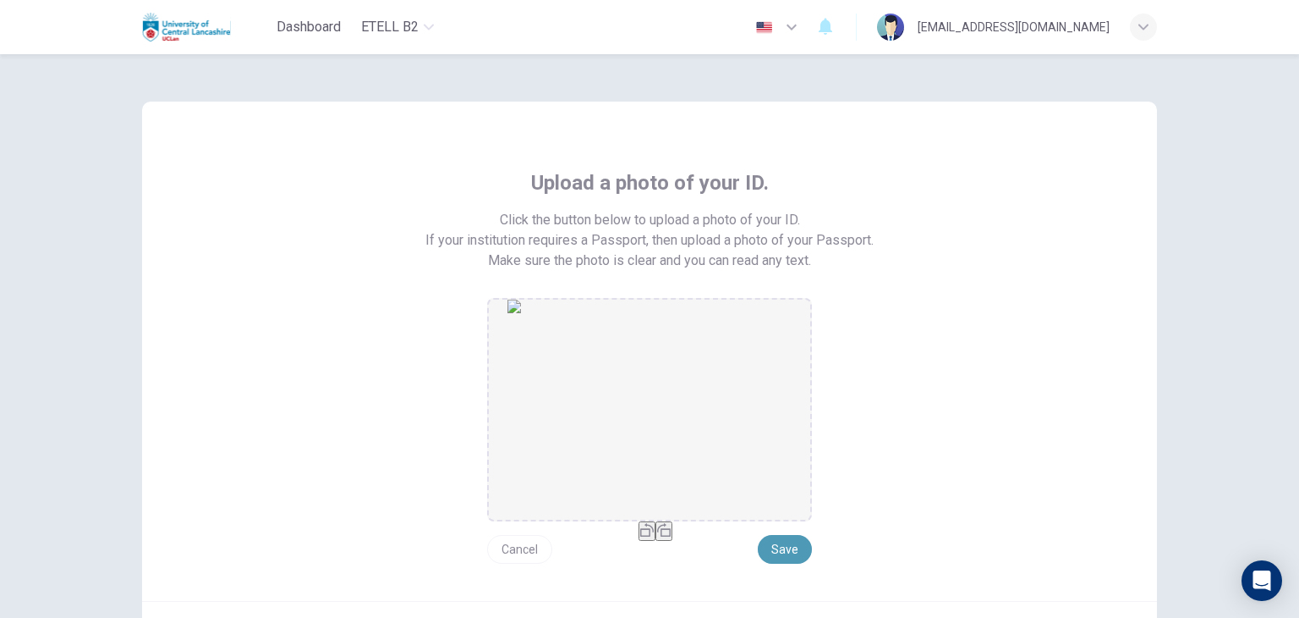
click at [788, 545] on button "Save" at bounding box center [785, 549] width 54 height 29
click at [669, 536] on icon "button" at bounding box center [664, 530] width 14 height 14
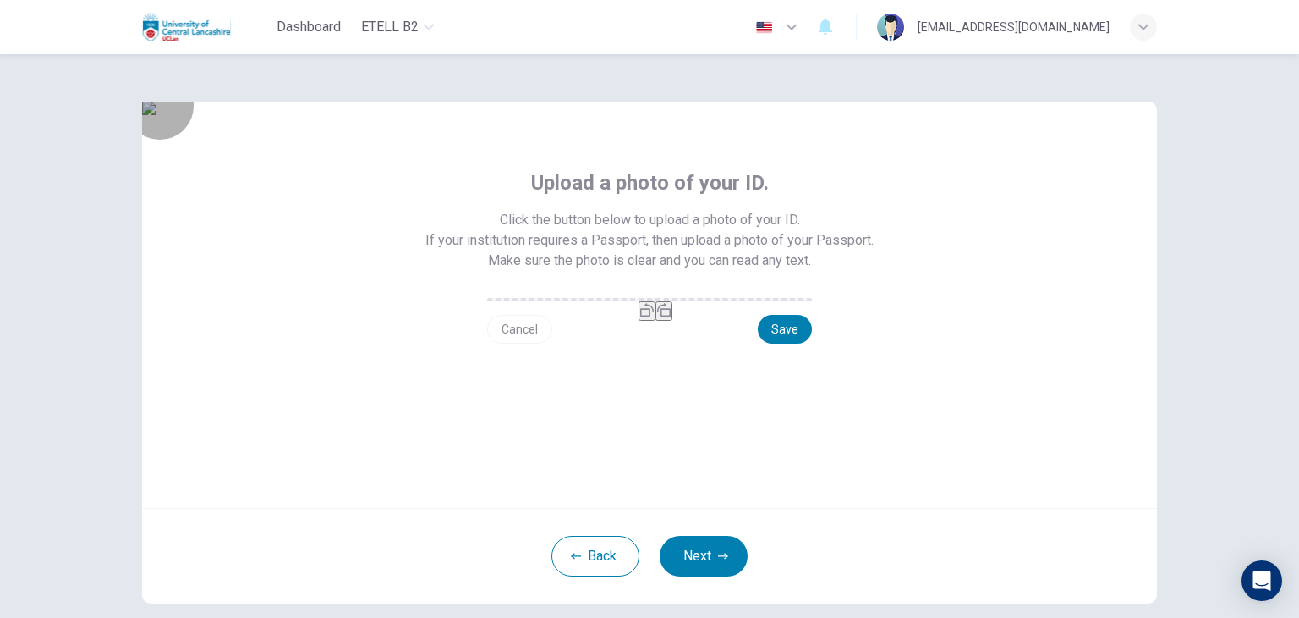
click at [669, 321] on button "button" at bounding box center [664, 310] width 17 height 19
click at [669, 316] on icon "button" at bounding box center [664, 310] width 14 height 14
click at [772, 343] on button "Save" at bounding box center [785, 329] width 54 height 29
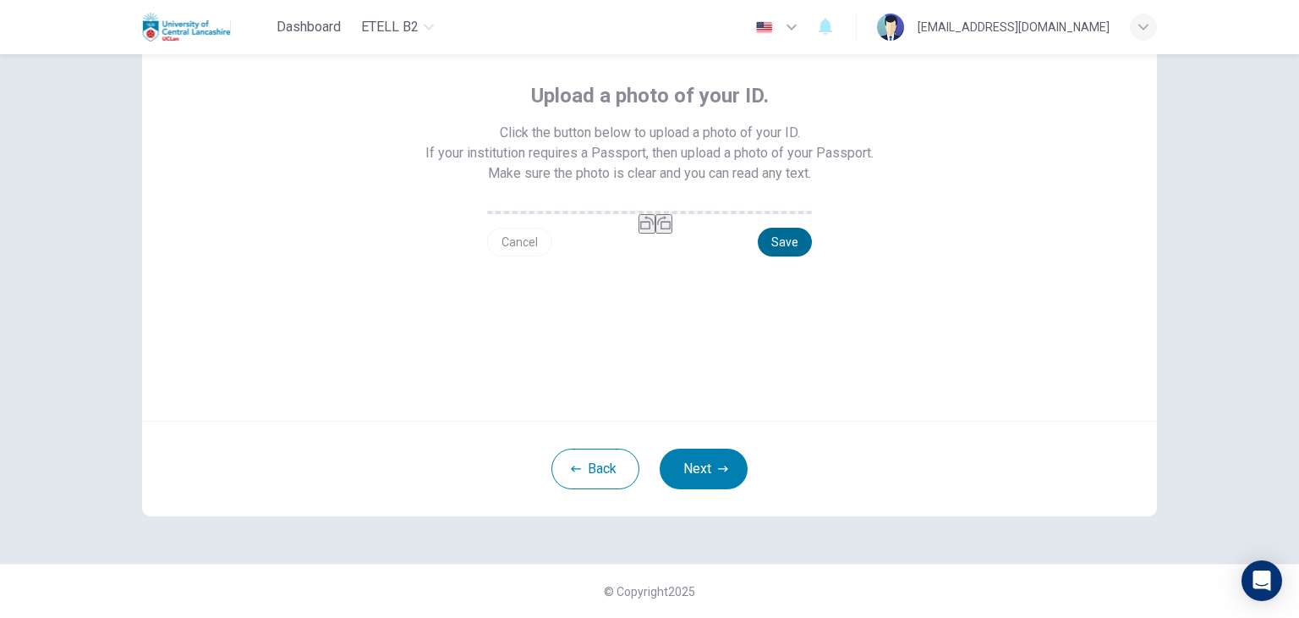
scroll to position [122, 0]
click at [783, 256] on button "Save" at bounding box center [785, 242] width 54 height 29
click at [694, 489] on button "Next" at bounding box center [704, 468] width 88 height 41
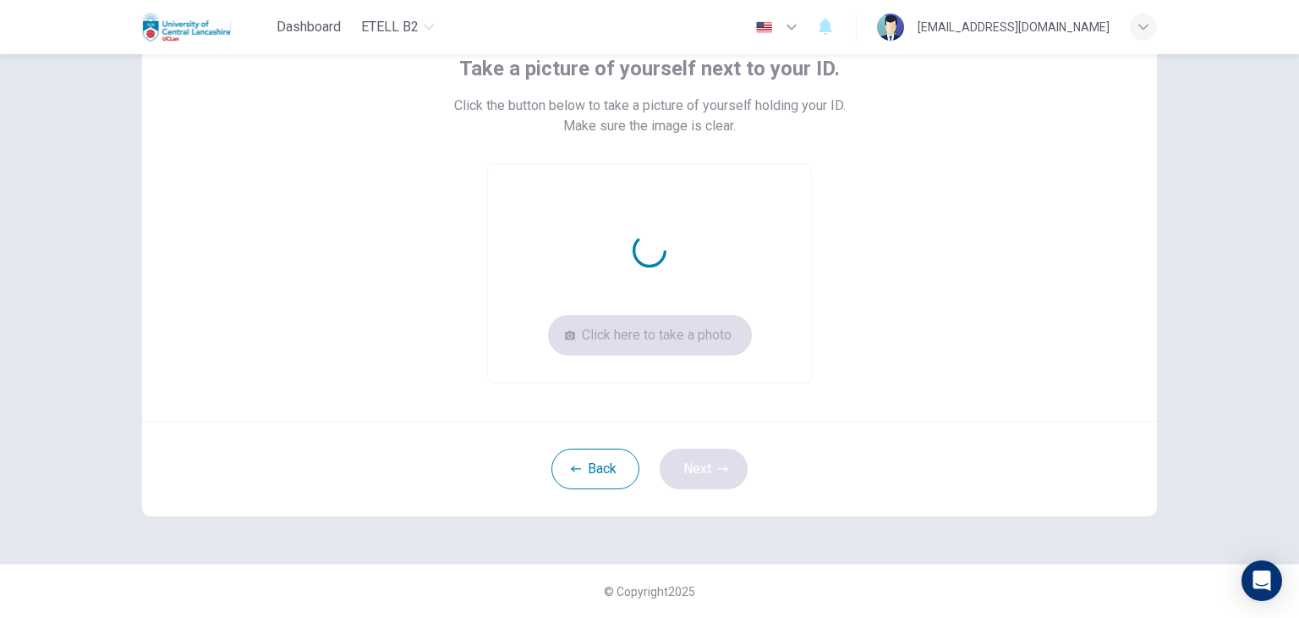
scroll to position [114, 0]
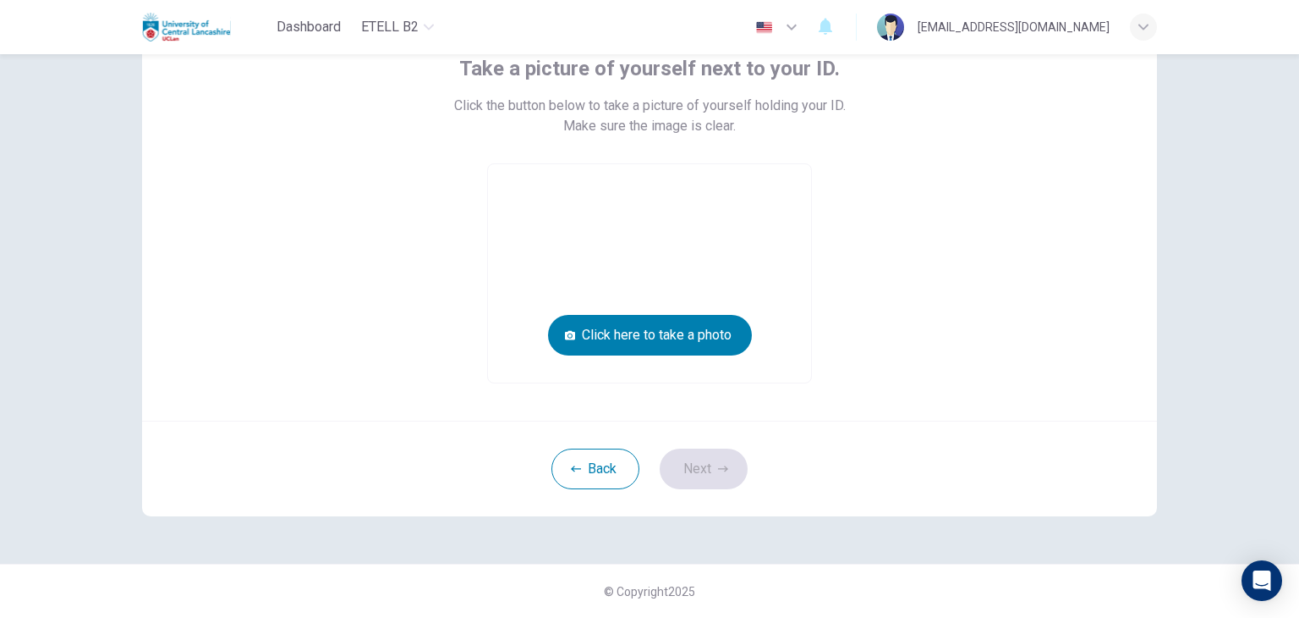
click at [680, 512] on div "Back Next" at bounding box center [649, 468] width 1015 height 96
click at [722, 452] on div "Back Next" at bounding box center [649, 468] width 1015 height 96
click at [719, 340] on button "Click here to take a photo" at bounding box center [650, 335] width 204 height 41
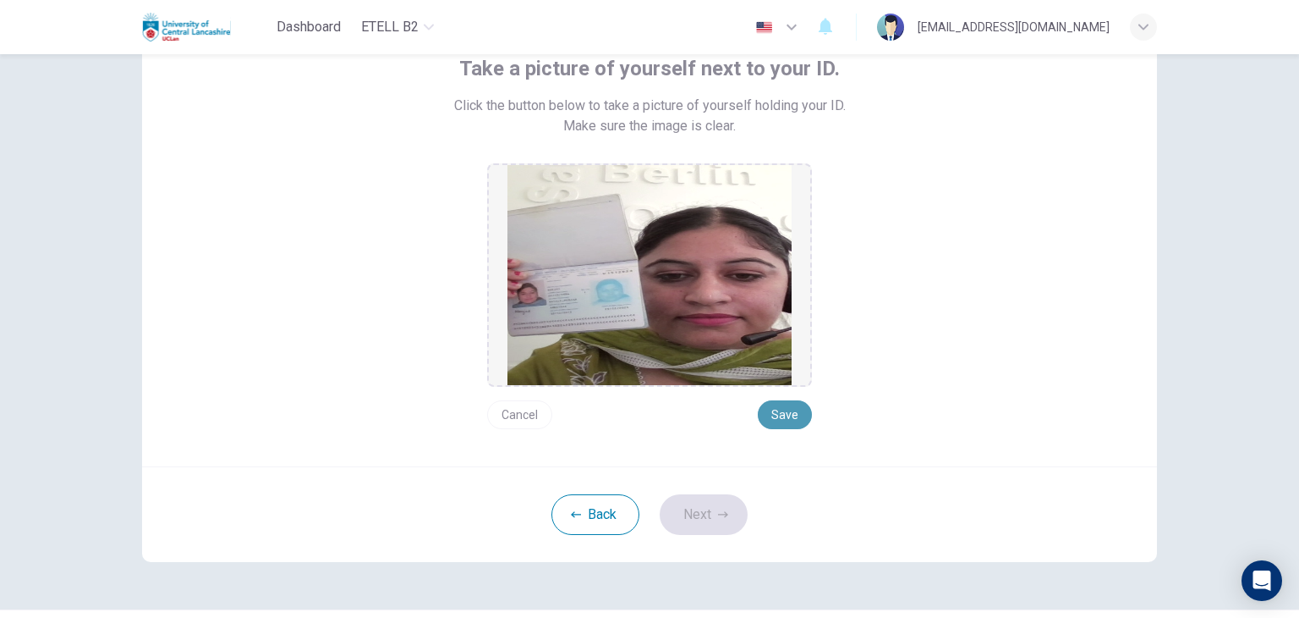
click at [780, 405] on button "Save" at bounding box center [785, 414] width 54 height 29
click at [705, 519] on button "Next" at bounding box center [704, 514] width 88 height 41
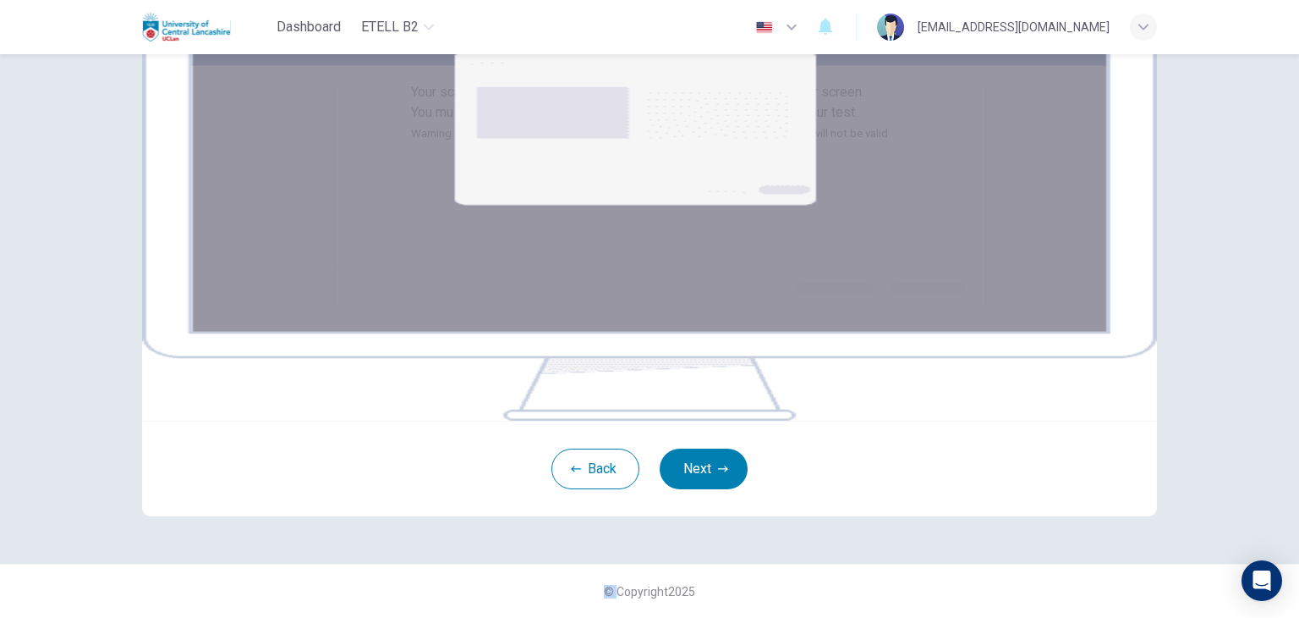
scroll to position [261, 0]
click at [694, 503] on div "Back Next" at bounding box center [649, 468] width 1015 height 96
click at [708, 478] on button "Next" at bounding box center [704, 468] width 88 height 41
click at [711, 485] on button "Next" at bounding box center [704, 468] width 88 height 41
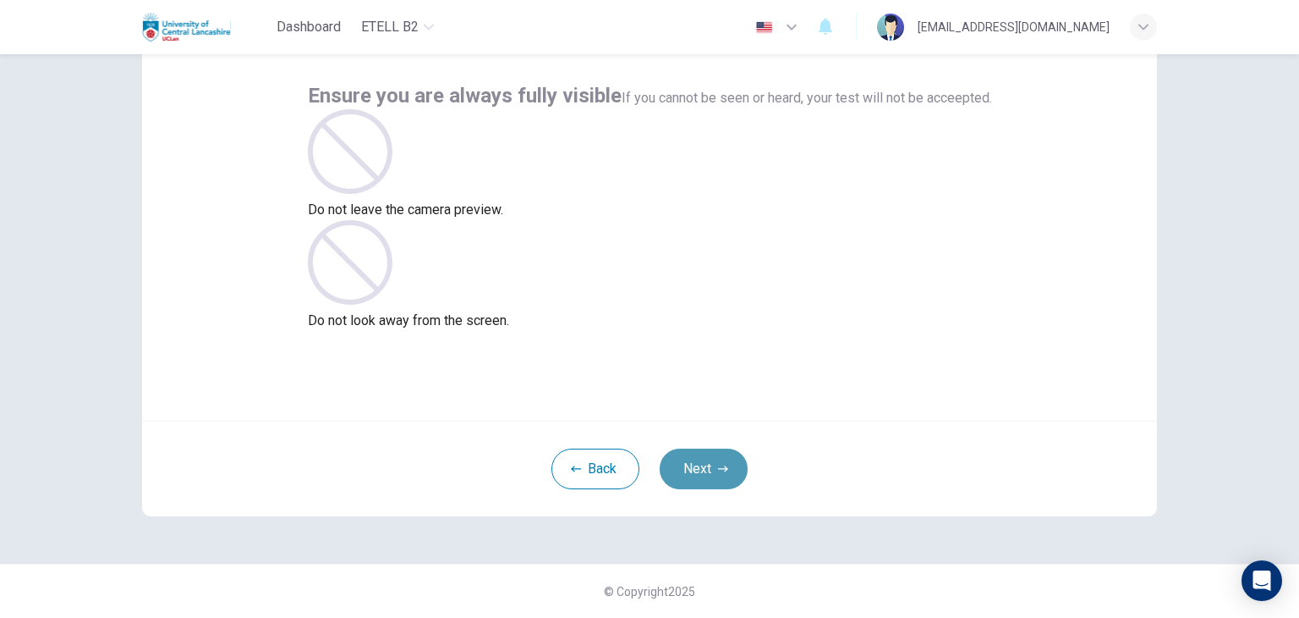
click at [718, 468] on icon "button" at bounding box center [723, 468] width 10 height 6
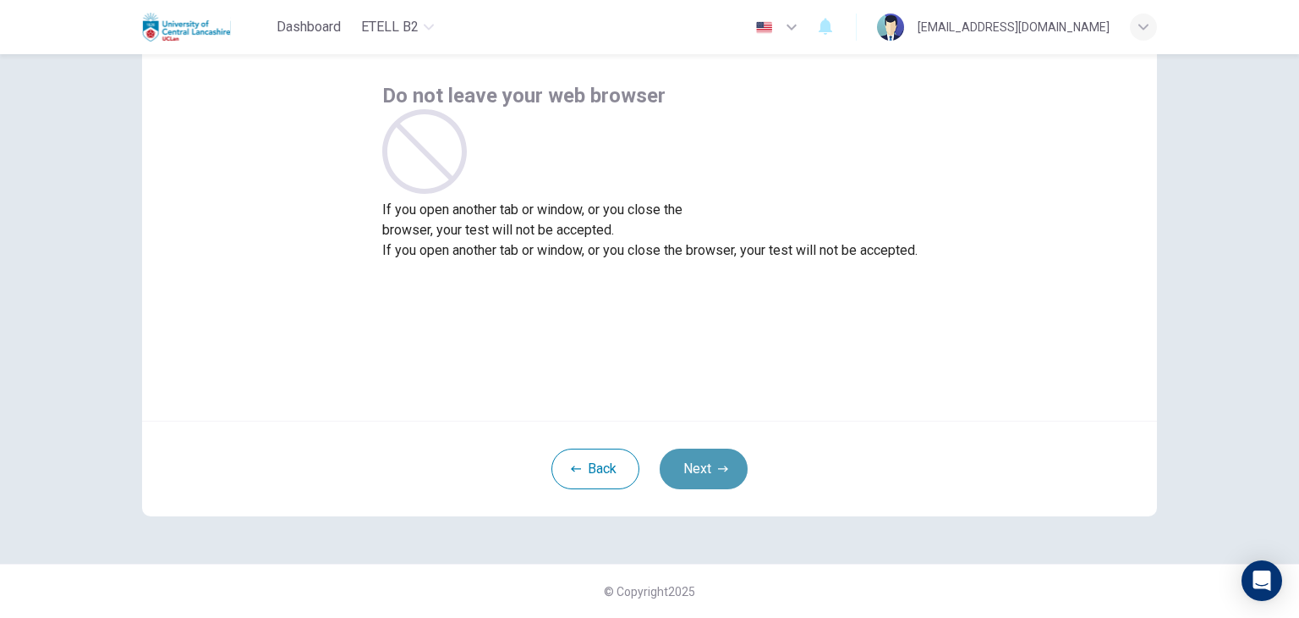
click at [710, 469] on button "Next" at bounding box center [704, 468] width 88 height 41
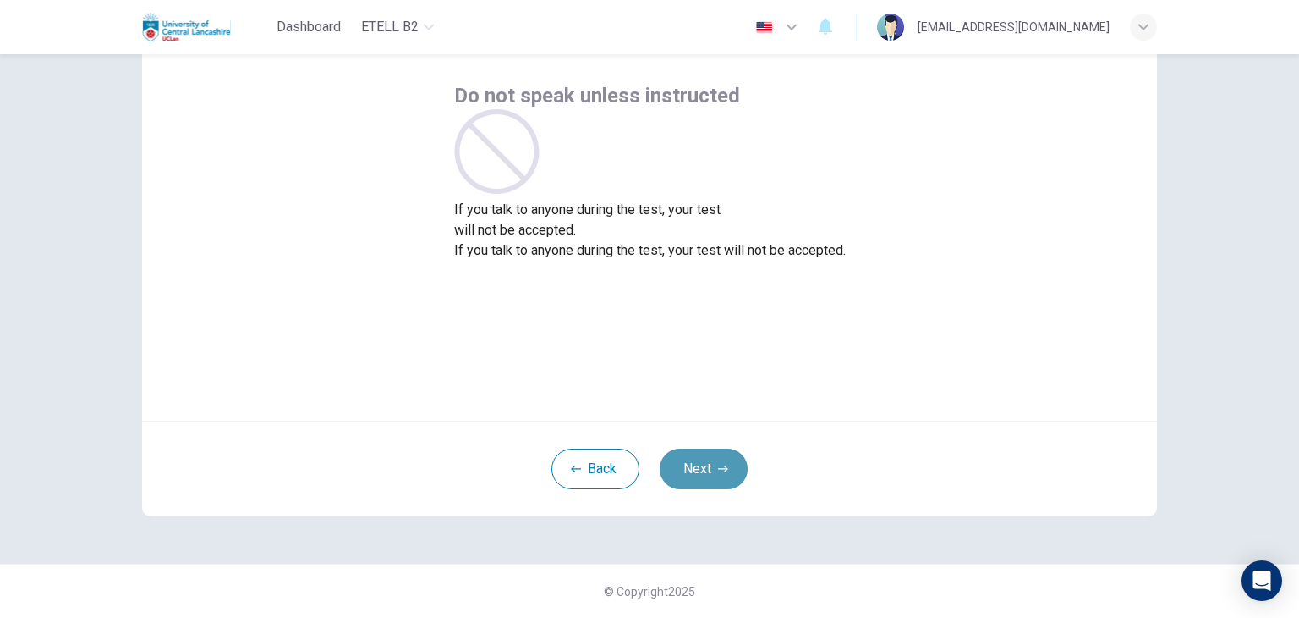
click at [706, 469] on button "Next" at bounding box center [704, 468] width 88 height 41
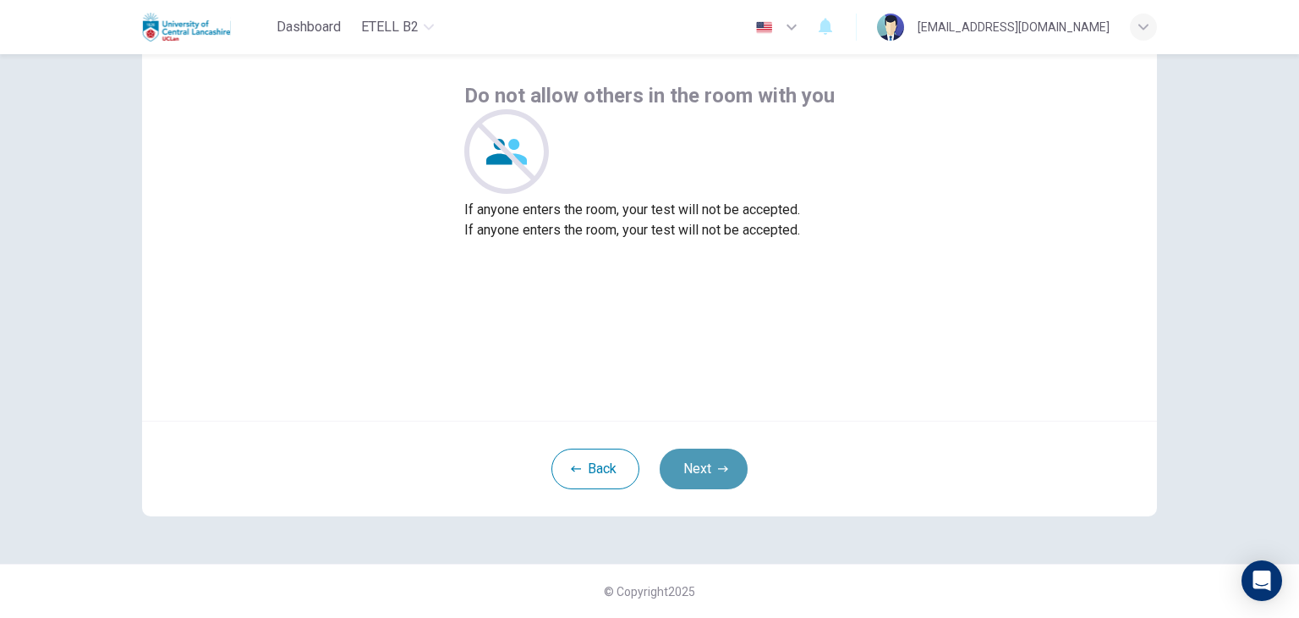
click at [705, 464] on button "Next" at bounding box center [704, 468] width 88 height 41
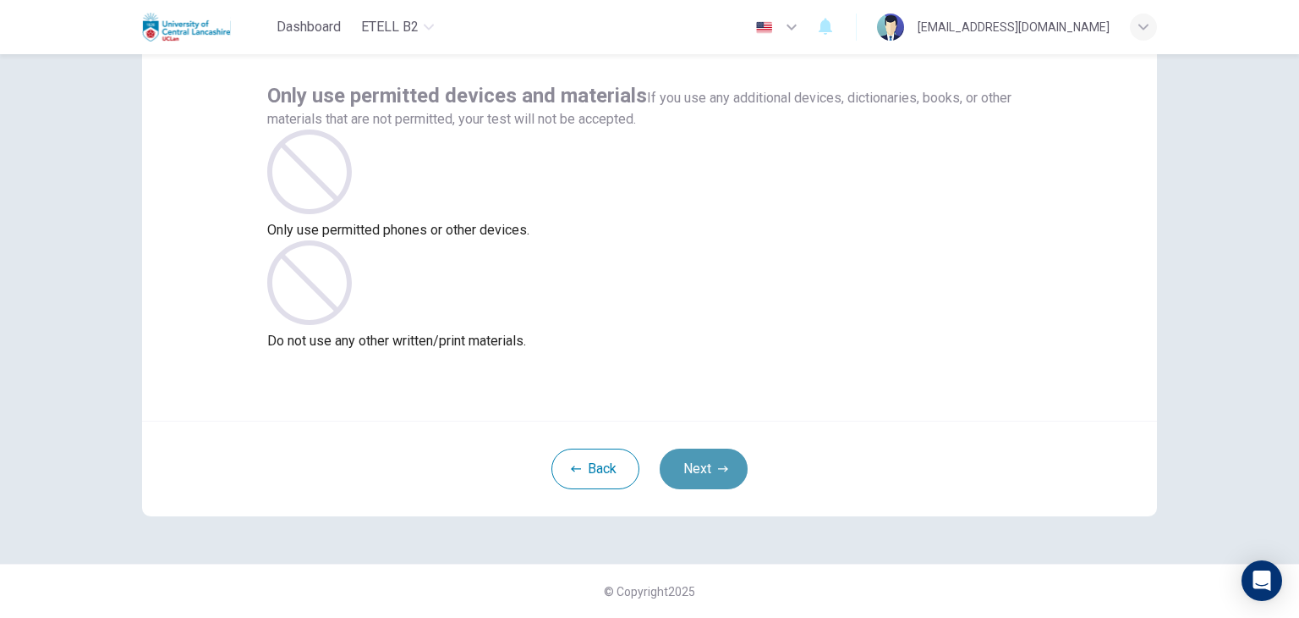
click at [705, 464] on button "Next" at bounding box center [704, 468] width 88 height 41
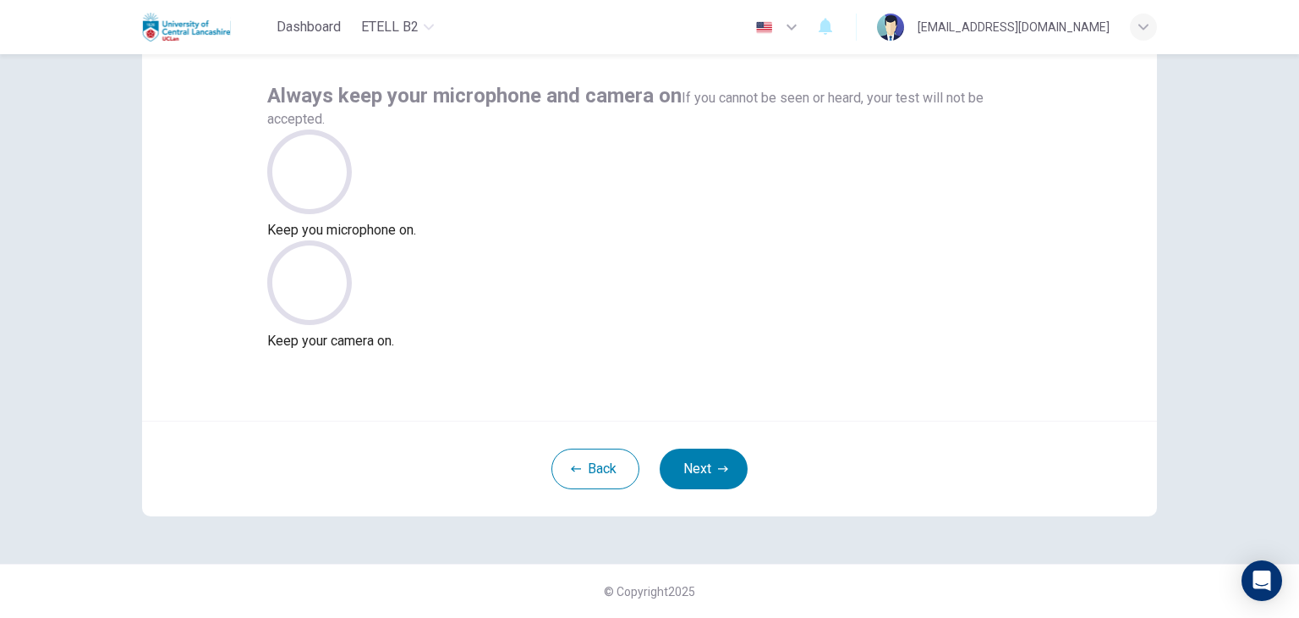
click at [352, 214] on icon at bounding box center [309, 171] width 85 height 85
click at [322, 192] on icon at bounding box center [309, 171] width 25 height 41
click at [699, 461] on button "Next" at bounding box center [704, 468] width 88 height 41
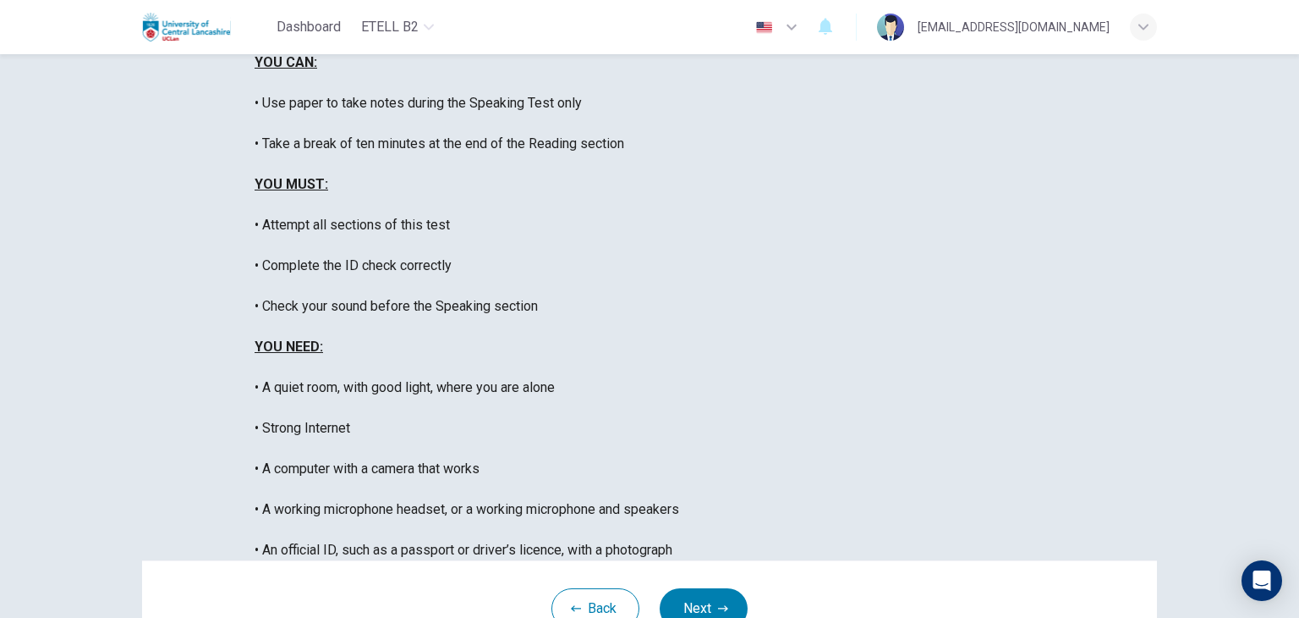
scroll to position [323, 0]
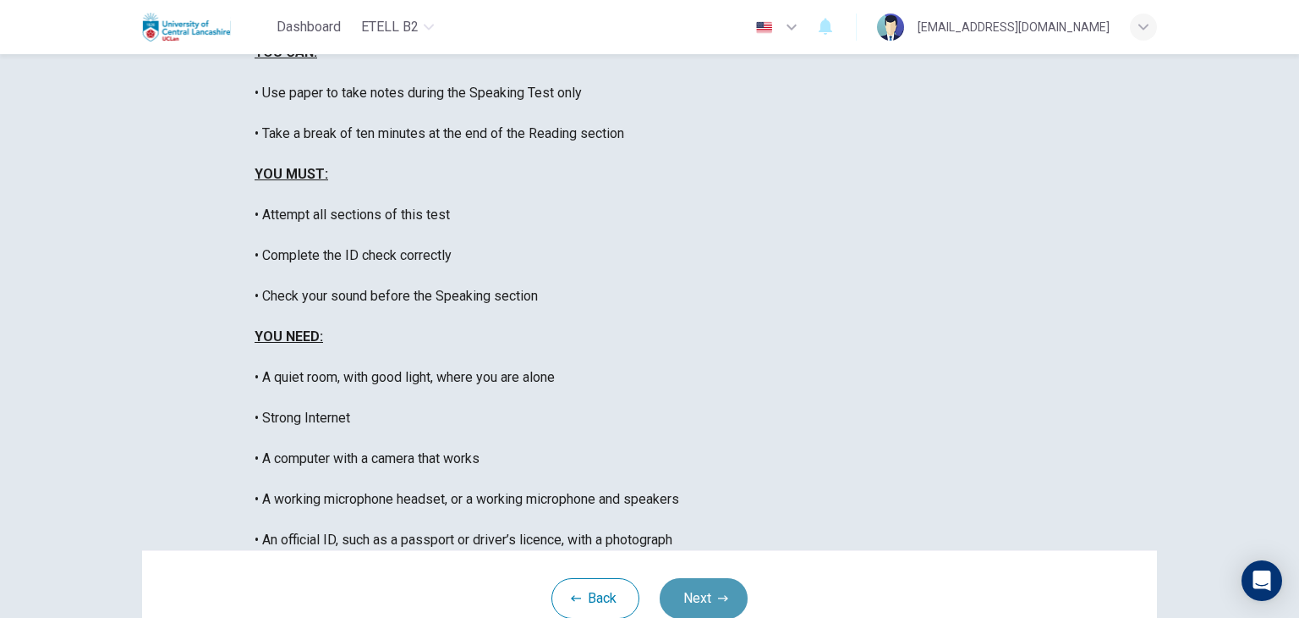
click at [711, 578] on button "Next" at bounding box center [704, 598] width 88 height 41
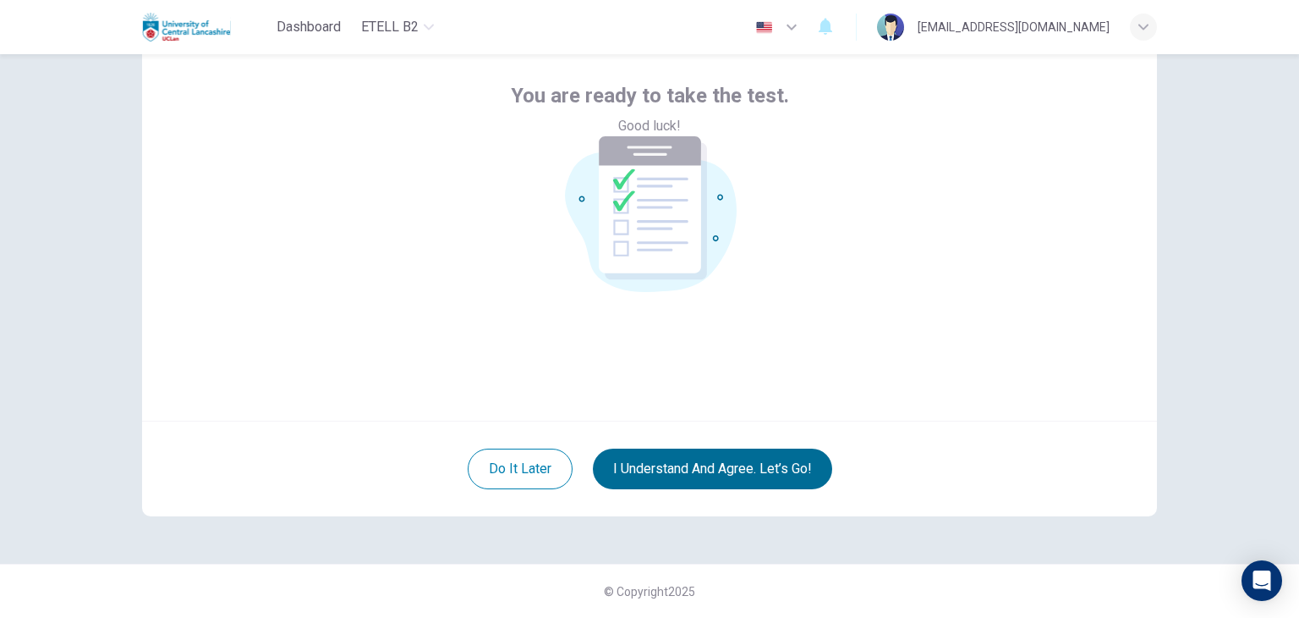
scroll to position [87, 0]
click at [775, 474] on button "I understand and agree. Let’s go!" at bounding box center [712, 468] width 239 height 41
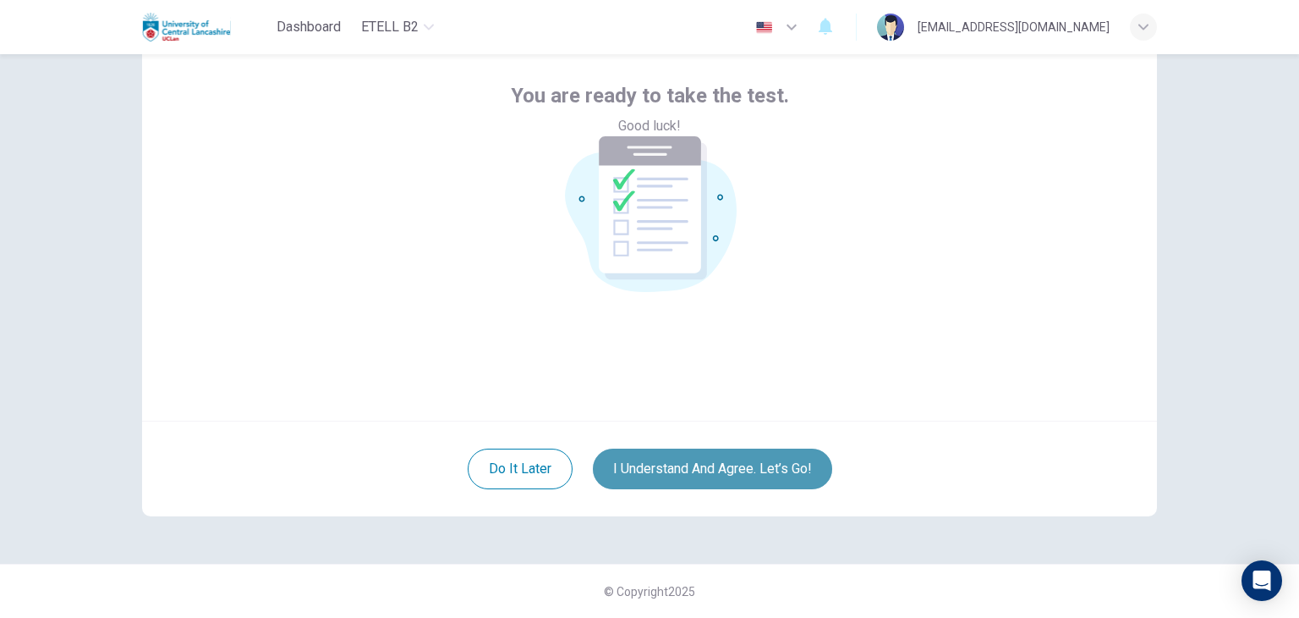
click at [771, 464] on button "I understand and agree. Let’s go!" at bounding box center [712, 468] width 239 height 41
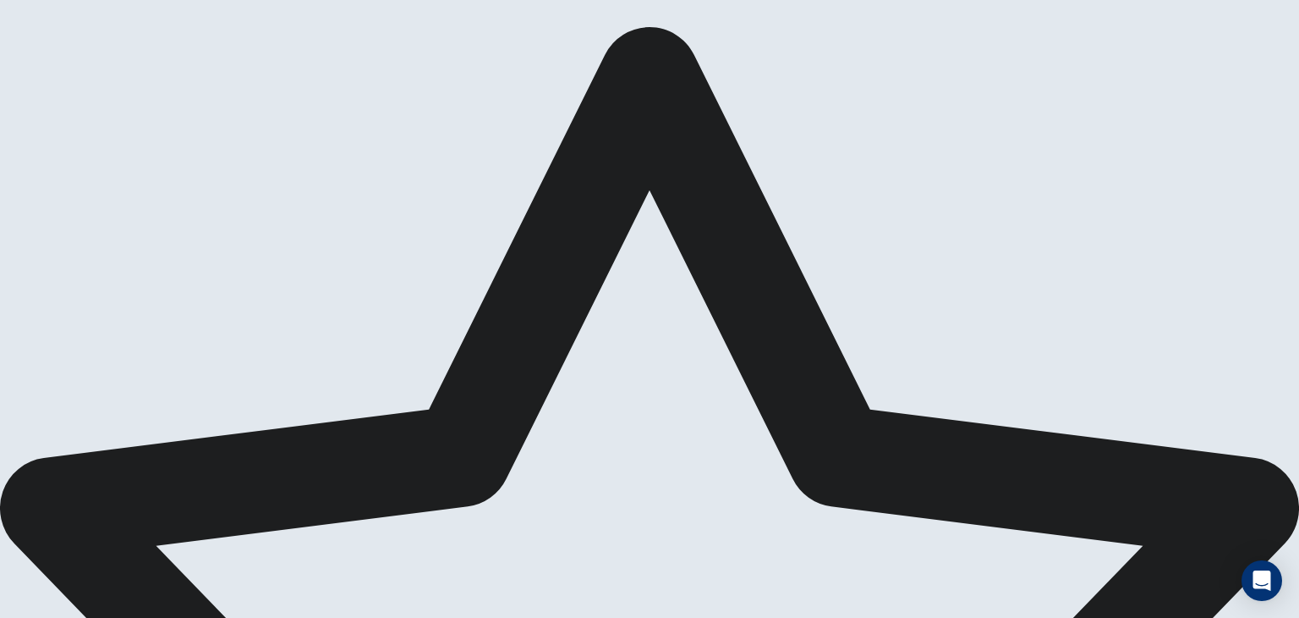
drag, startPoint x: 207, startPoint y: 31, endPoint x: 266, endPoint y: 107, distance: 95.3
click at [266, 107] on div "eTELL B2 © Copyright 2025 Going somewhere? You are not allowed to open other ta…" at bounding box center [649, 309] width 1299 height 618
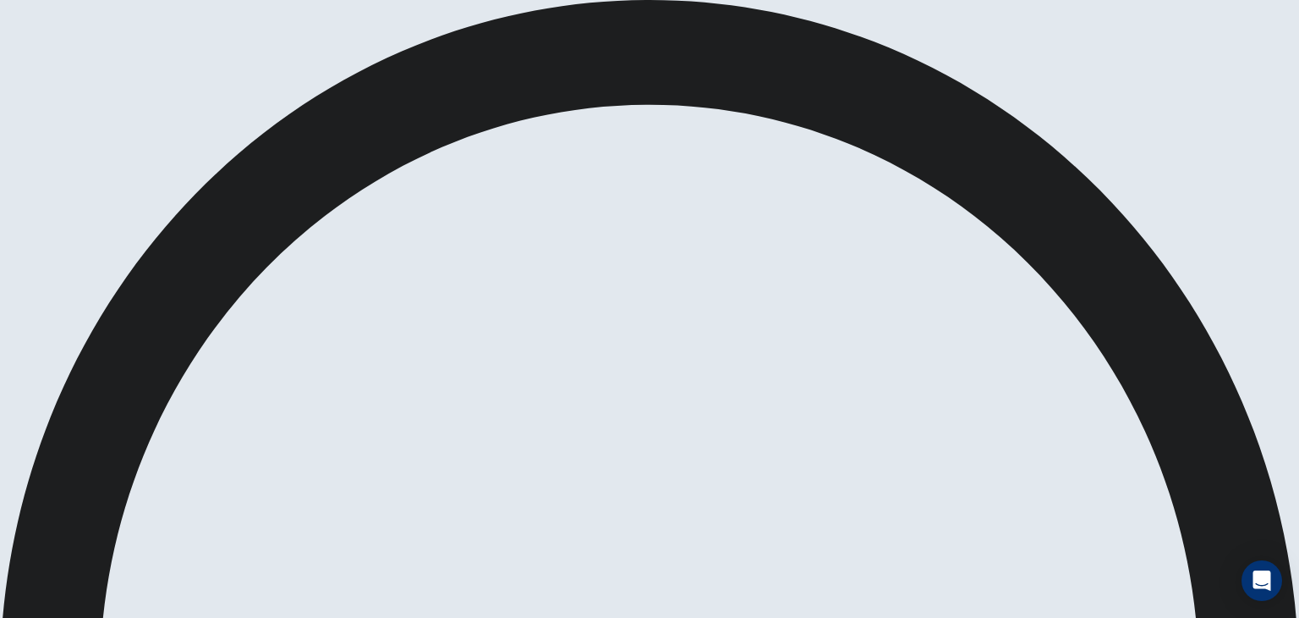
drag, startPoint x: 490, startPoint y: 376, endPoint x: 453, endPoint y: 347, distance: 47.6
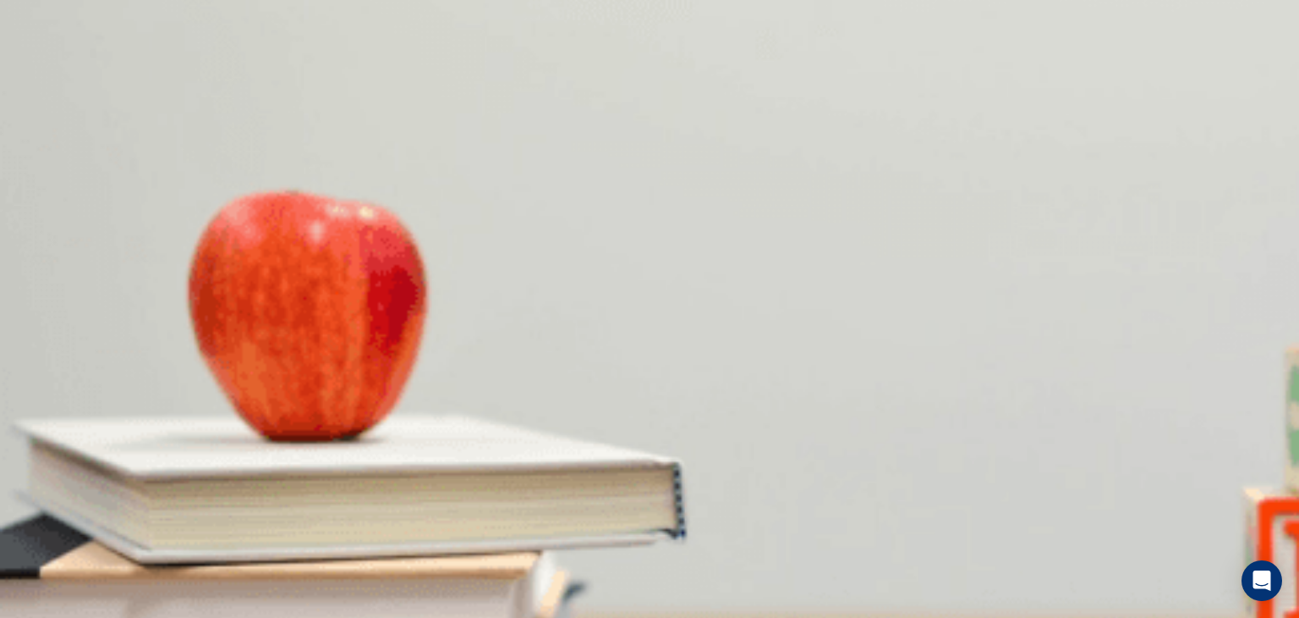
scroll to position [141, 0]
click at [640, 206] on body "This site uses cookies, as explained in our Privacy Policy . If you agree to th…" at bounding box center [649, 309] width 1299 height 618
type input "**"
click at [640, 617] on li "T" at bounding box center [649, 628] width 1299 height 20
type input "*"
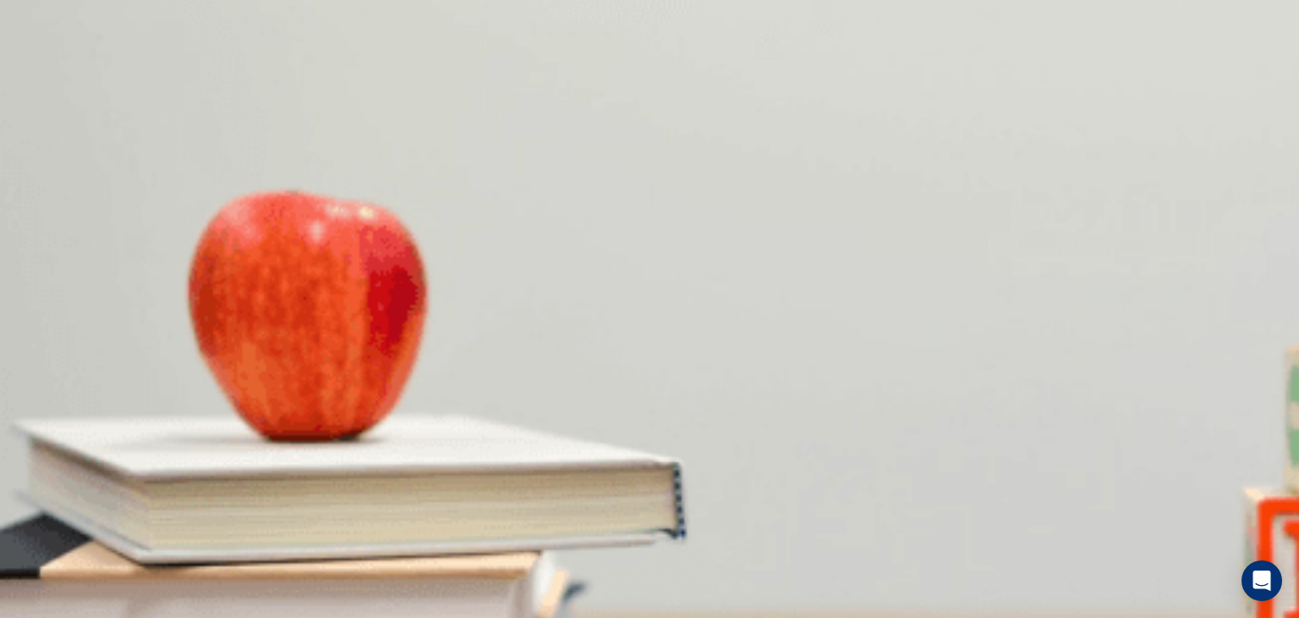
click at [700, 254] on body "This site uses cookies, as explained in our Privacy Policy . If you agree to th…" at bounding box center [649, 309] width 1299 height 618
type input "**"
type input "*"
click at [700, 299] on body "This site uses cookies, as explained in our Privacy Policy . If you agree to th…" at bounding box center [649, 309] width 1299 height 618
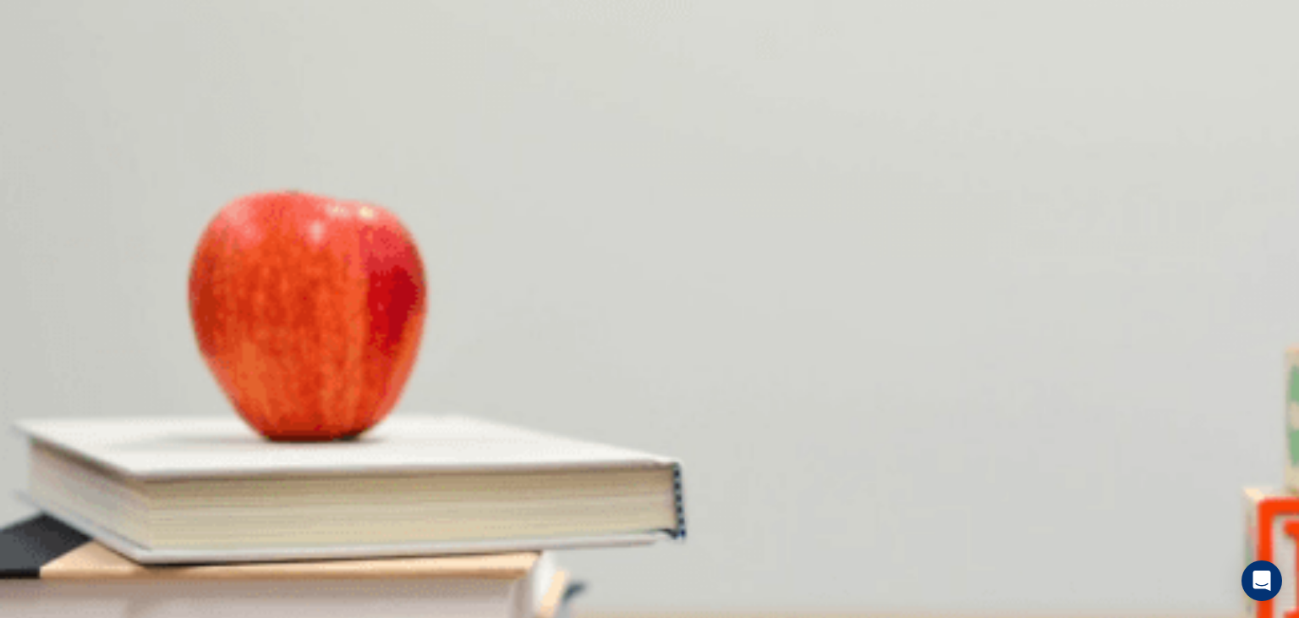
type input "**"
click at [680, 617] on li "T" at bounding box center [649, 628] width 1299 height 20
type input "*"
click at [700, 346] on body "This site uses cookies, as explained in our Privacy Policy . If you agree to th…" at bounding box center [649, 309] width 1299 height 618
type input "**"
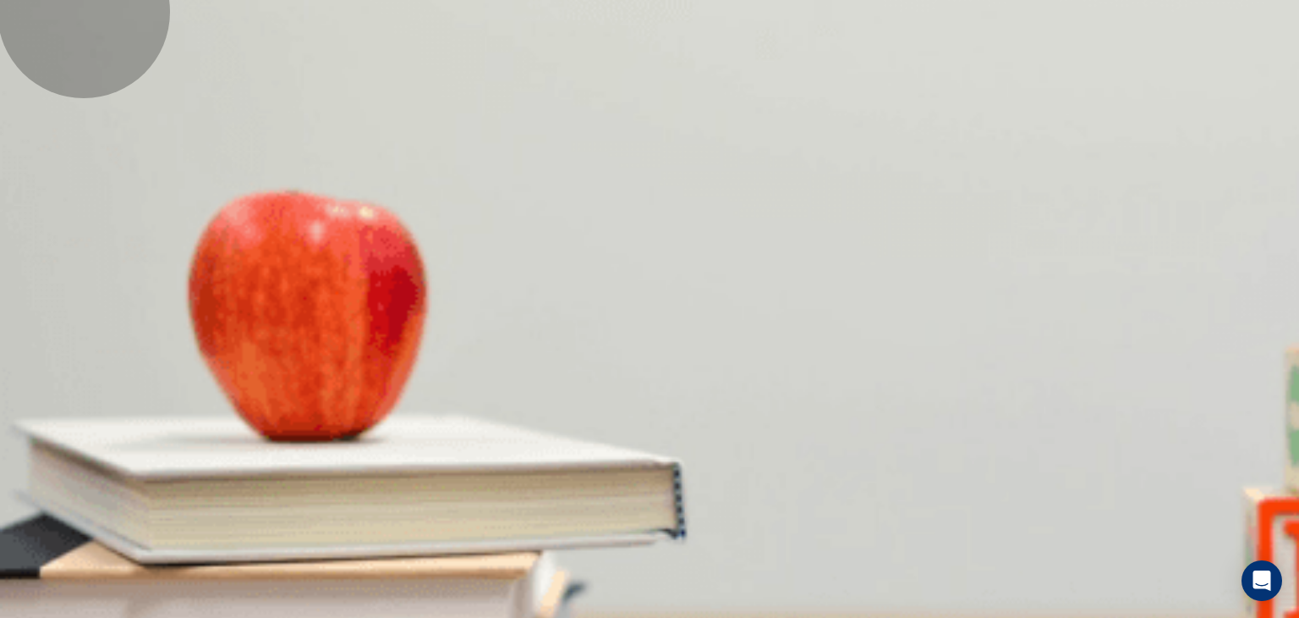
type input "*"
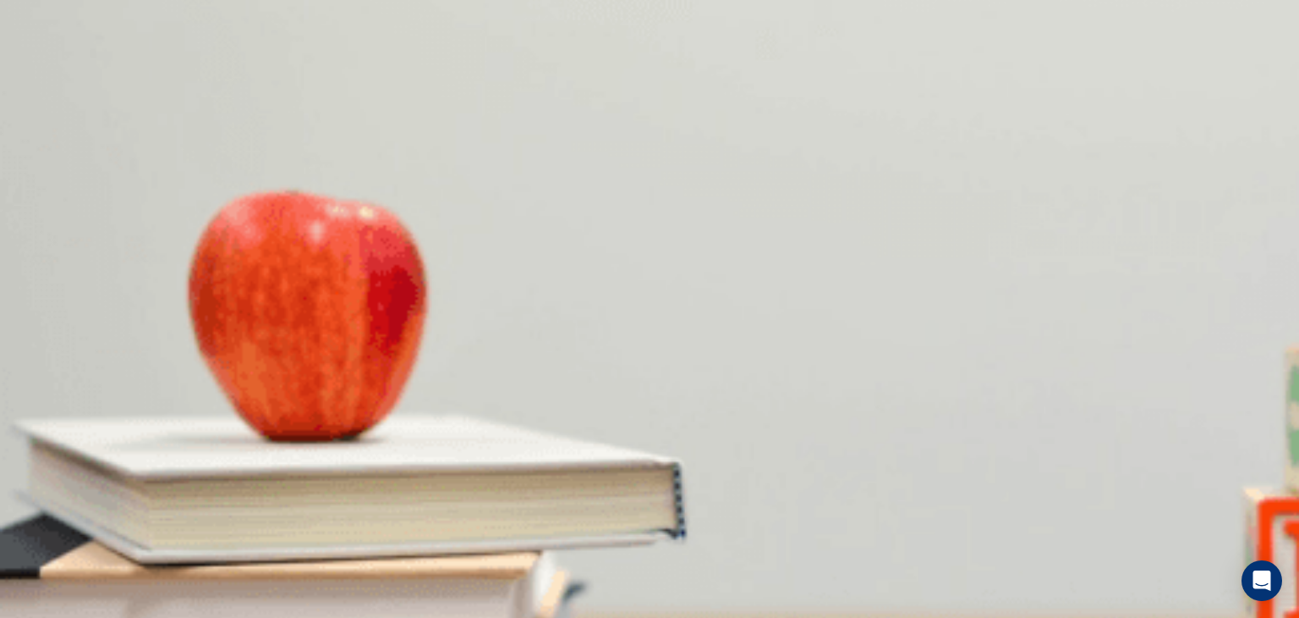
click at [700, 396] on body "This site uses cookies, as explained in our Privacy Policy . If you agree to th…" at bounding box center [649, 309] width 1299 height 618
type input "**"
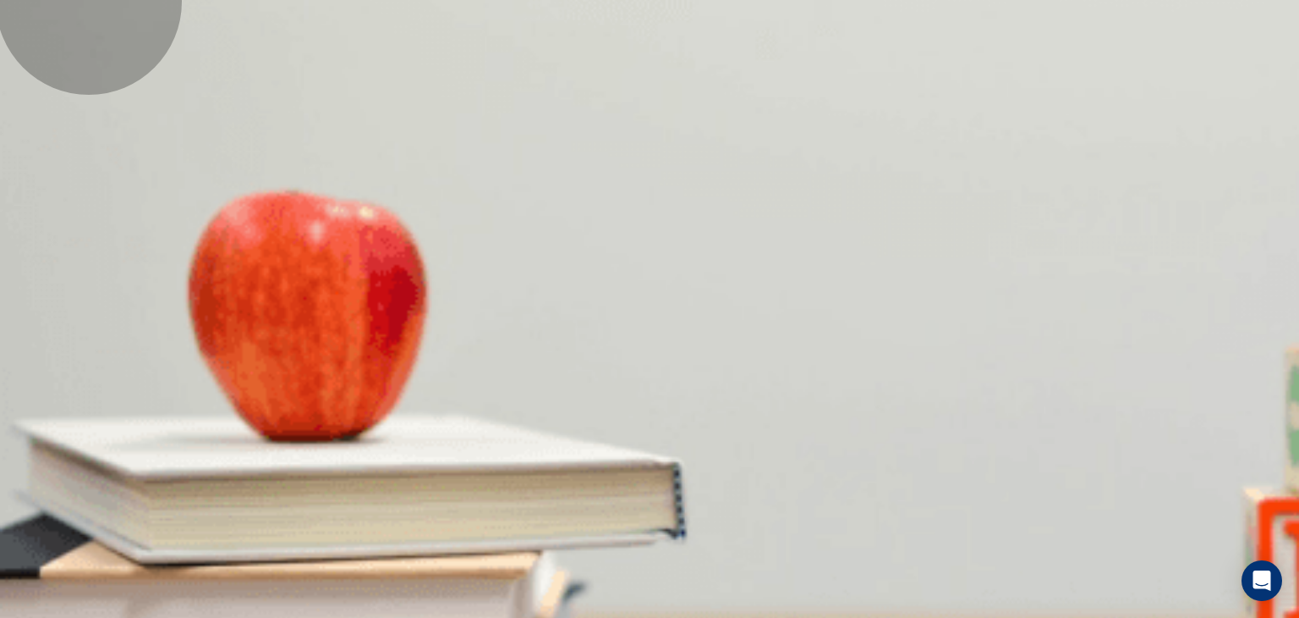
click at [707, 617] on li "T" at bounding box center [649, 628] width 1299 height 20
type input "*"
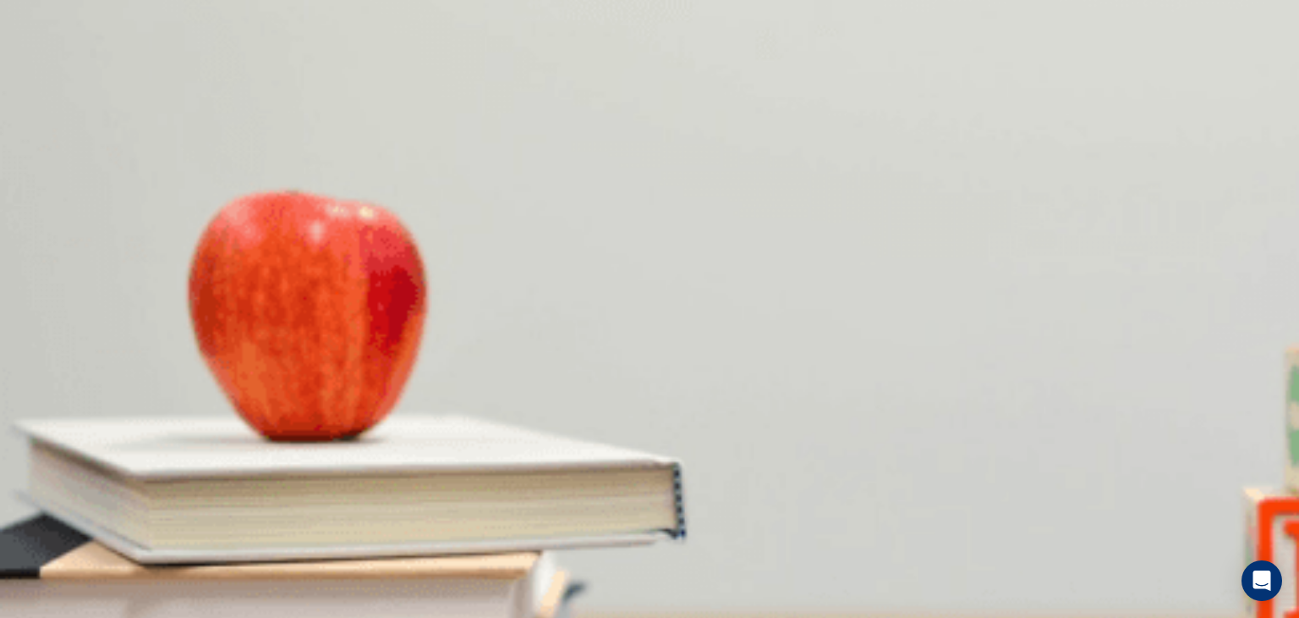
click at [700, 490] on body "This site uses cookies, as explained in our Privacy Policy . If you agree to th…" at bounding box center [649, 309] width 1299 height 618
type input "**"
click at [682, 617] on li "T" at bounding box center [649, 628] width 1299 height 20
type input "*"
click at [700, 444] on body "This site uses cookies, as explained in our Privacy Policy . If you agree to th…" at bounding box center [649, 309] width 1299 height 618
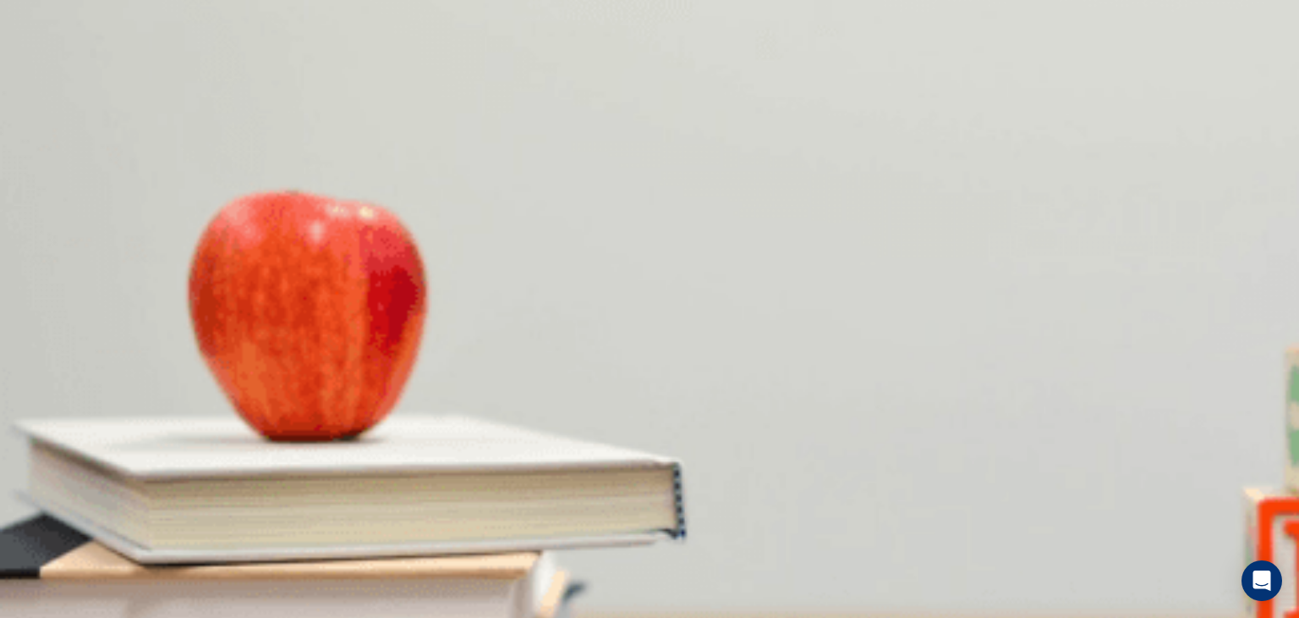
type input "**"
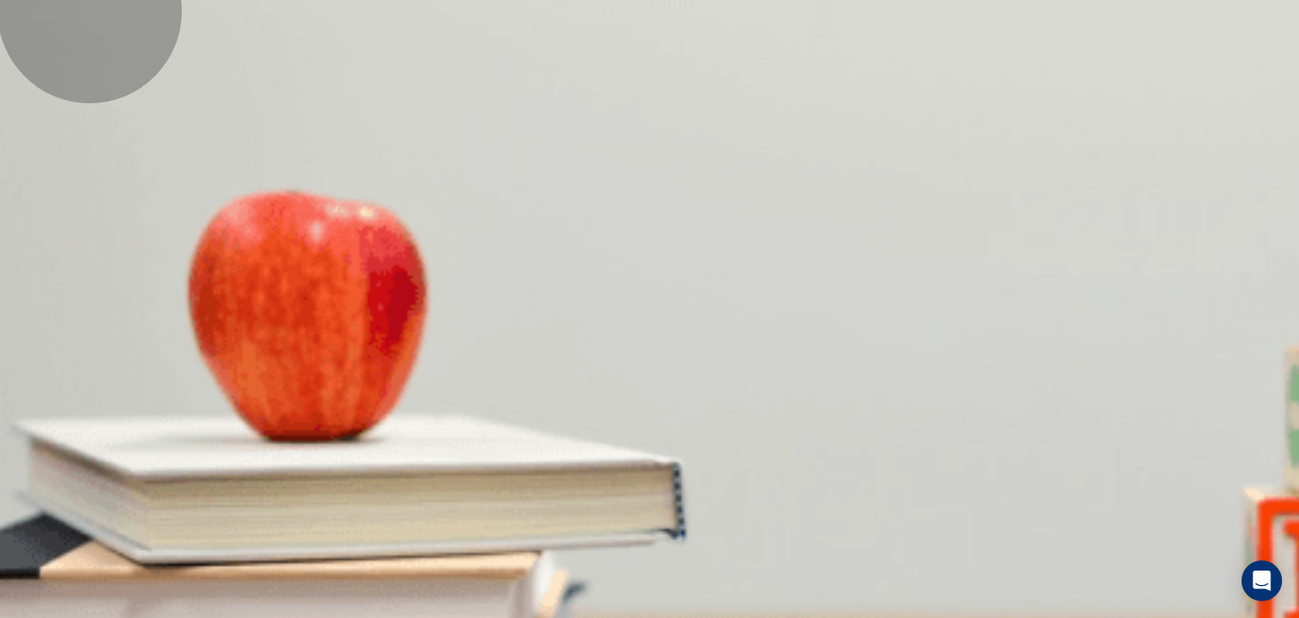
type input "*"
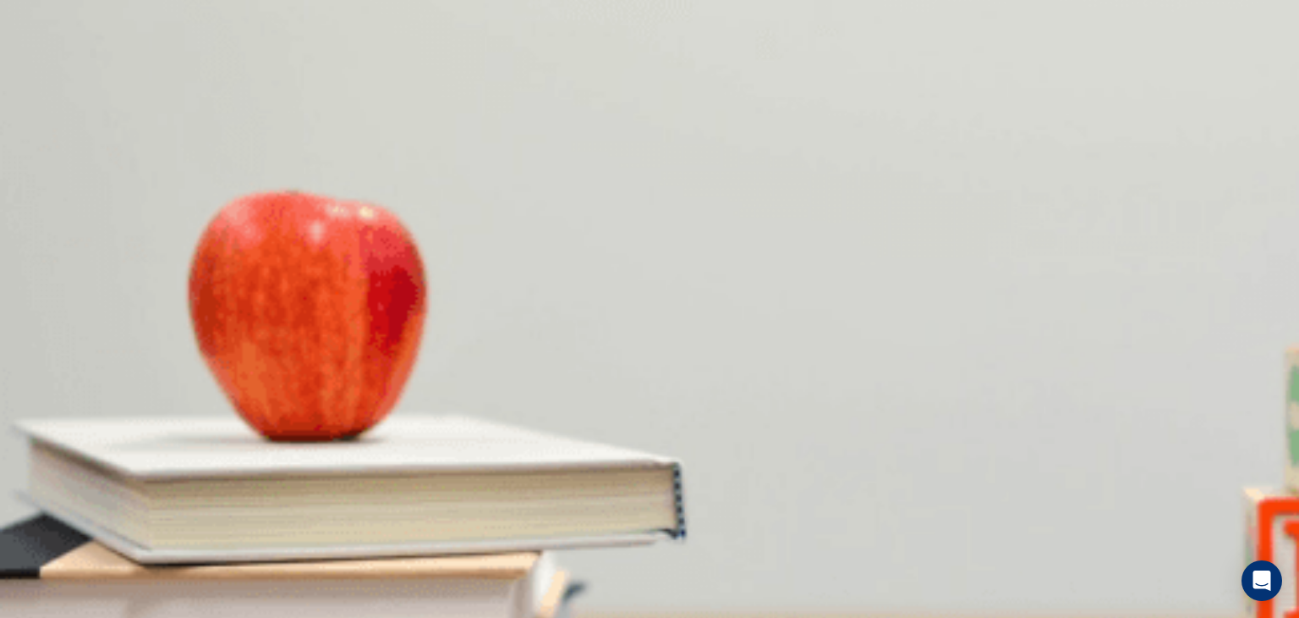
scroll to position [146, 0]
click at [700, 538] on body "This site uses cookies, as explained in our Privacy Policy . If you agree to th…" at bounding box center [649, 309] width 1299 height 618
type input "**"
click at [692, 617] on li "T" at bounding box center [649, 628] width 1299 height 20
type input "*"
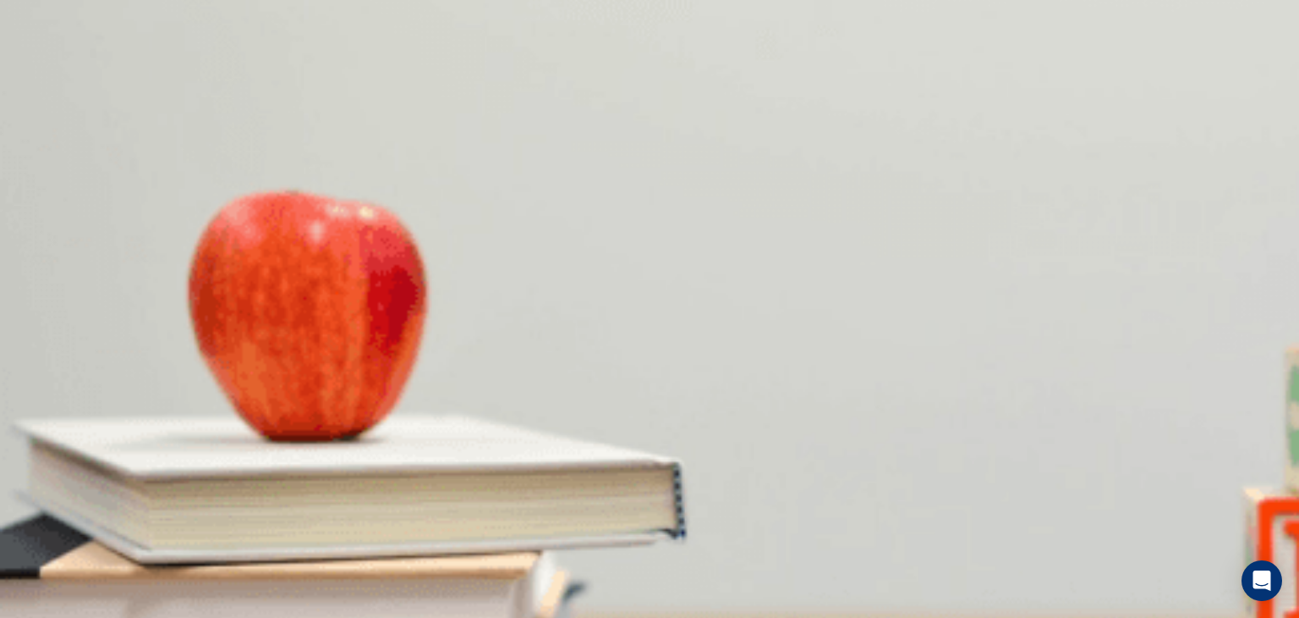
scroll to position [298, 0]
click at [700, 427] on body "This site uses cookies, as explained in our Privacy Policy . If you agree to th…" at bounding box center [649, 309] width 1299 height 618
type input "**"
click at [694, 617] on li "T" at bounding box center [649, 628] width 1299 height 20
type input "*"
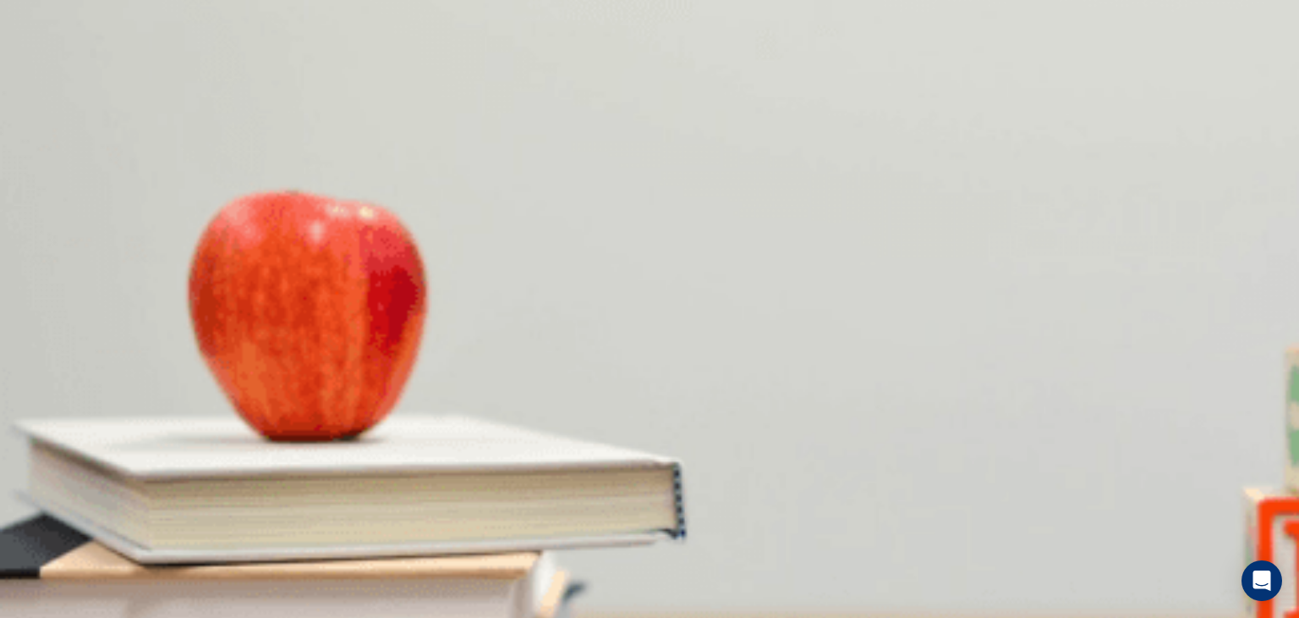
click at [697, 476] on body "This site uses cookies, as explained in our Privacy Policy . If you agree to th…" at bounding box center [649, 309] width 1299 height 618
type input "**"
click at [678, 617] on li "T" at bounding box center [649, 628] width 1299 height 20
type input "*"
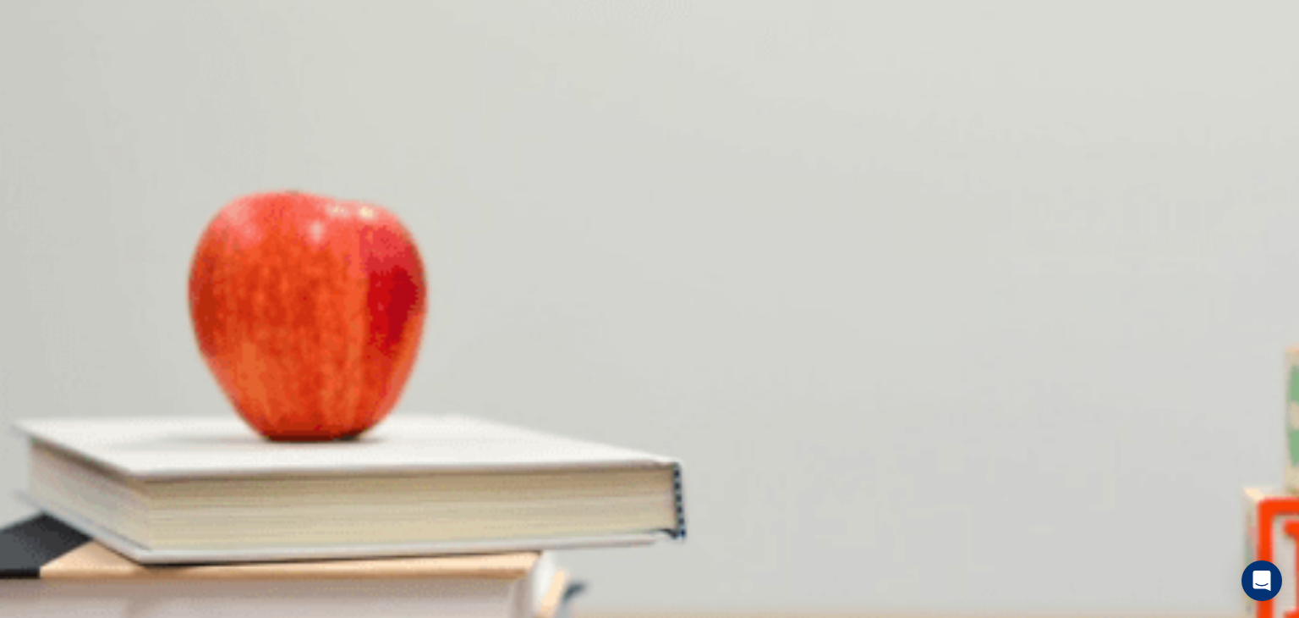
click at [695, 295] on body "This site uses cookies, as explained in our Privacy Policy . If you agree to th…" at bounding box center [649, 309] width 1299 height 618
click at [695, 617] on div at bounding box center [649, 618] width 1299 height 0
click at [695, 295] on body "This site uses cookies, as explained in our Privacy Policy . If you agree to th…" at bounding box center [649, 309] width 1299 height 618
type input "**"
click at [687, 617] on li "T" at bounding box center [649, 628] width 1299 height 20
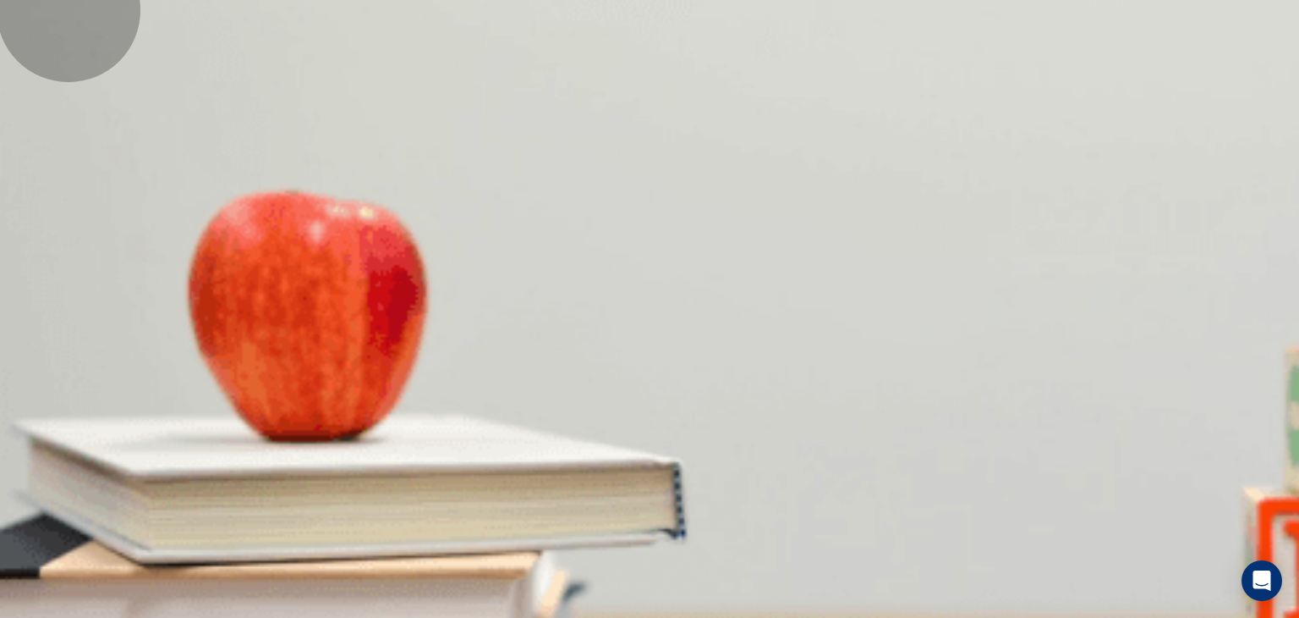
type input "*"
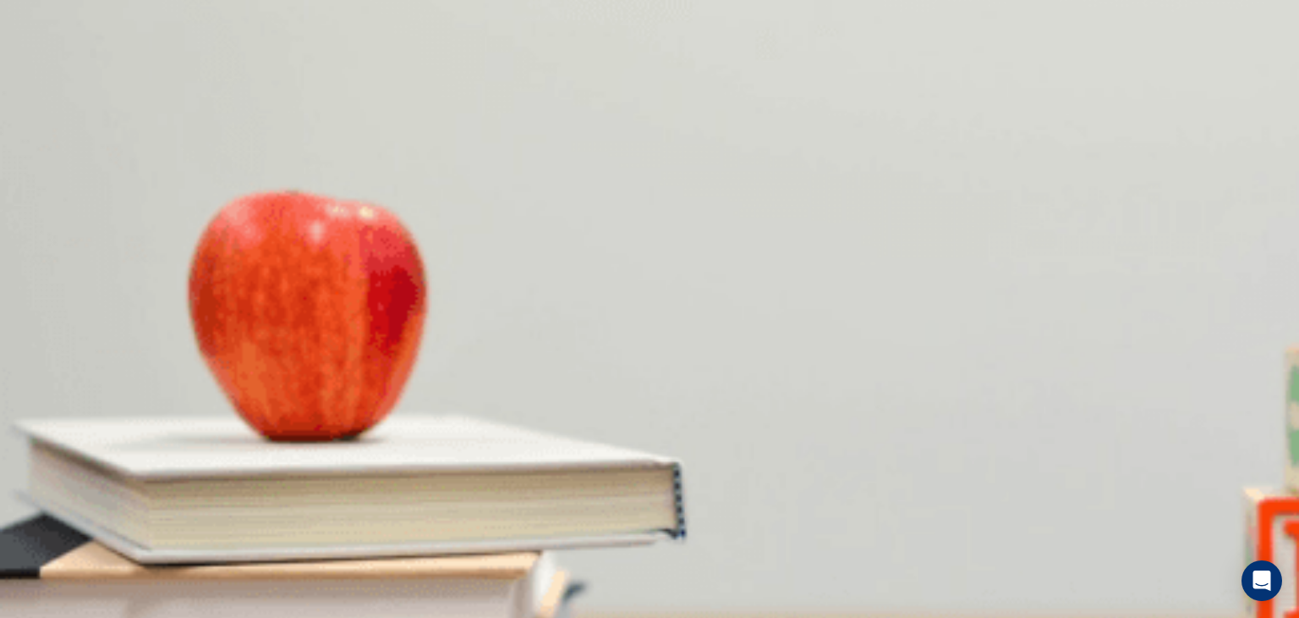
scroll to position [333, 0]
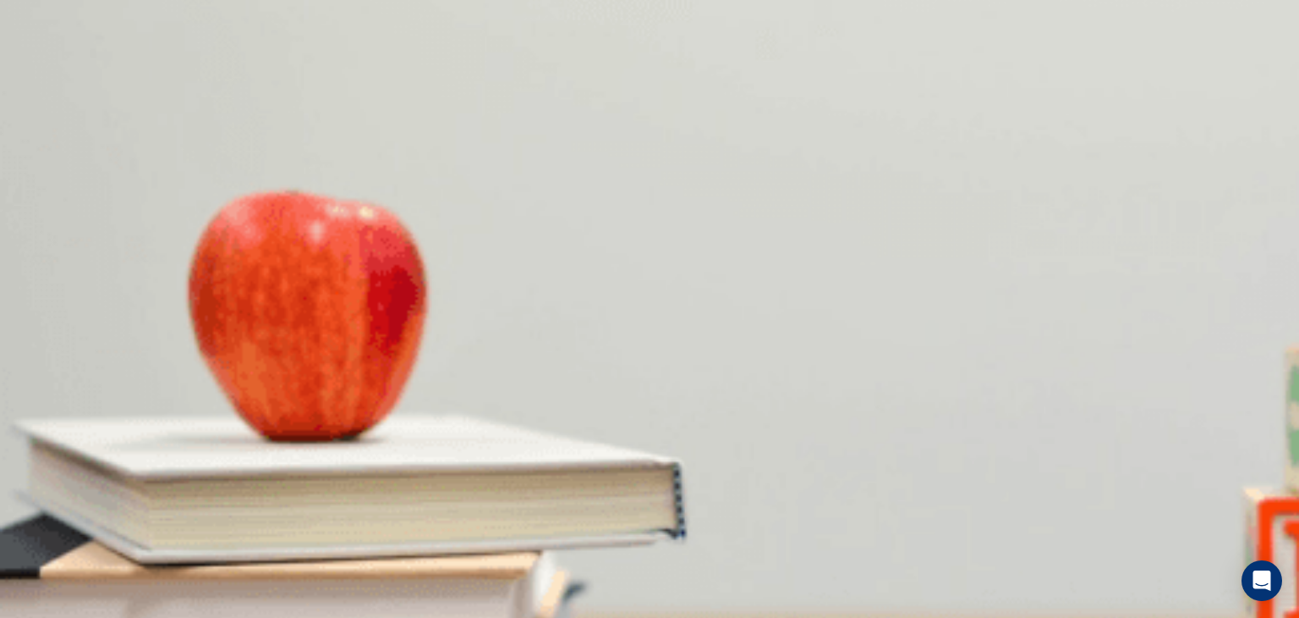
scroll to position [832, 0]
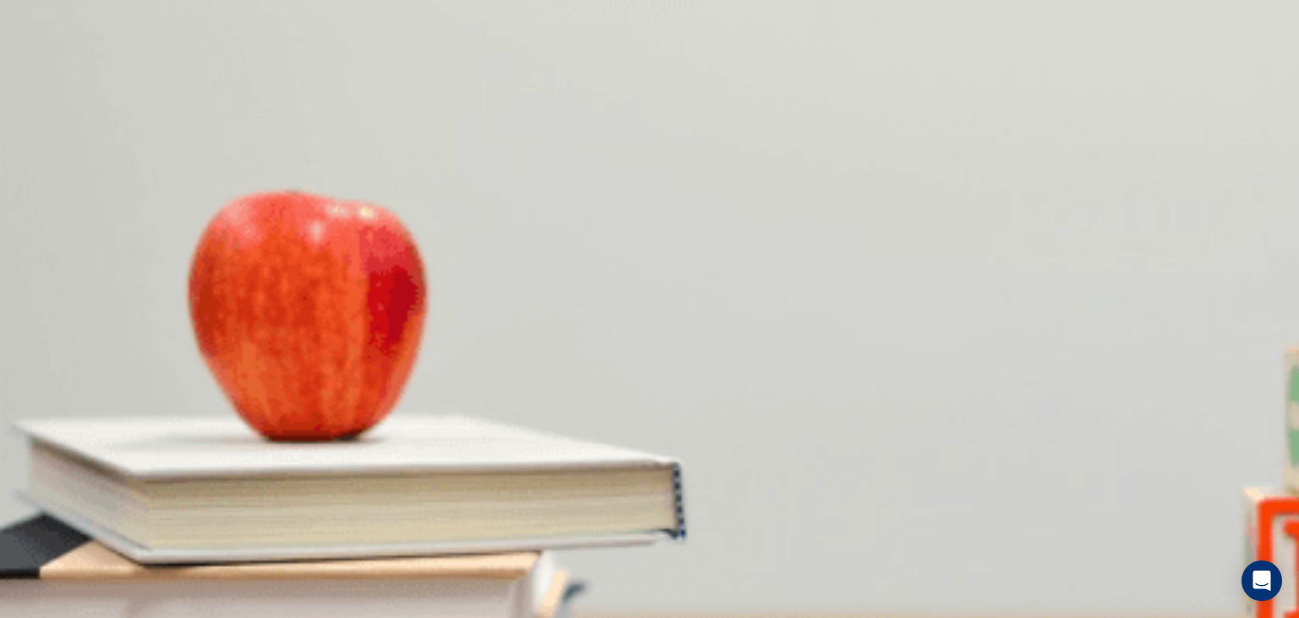
drag, startPoint x: 1097, startPoint y: 516, endPoint x: 1041, endPoint y: 505, distance: 56.9
type input "*"
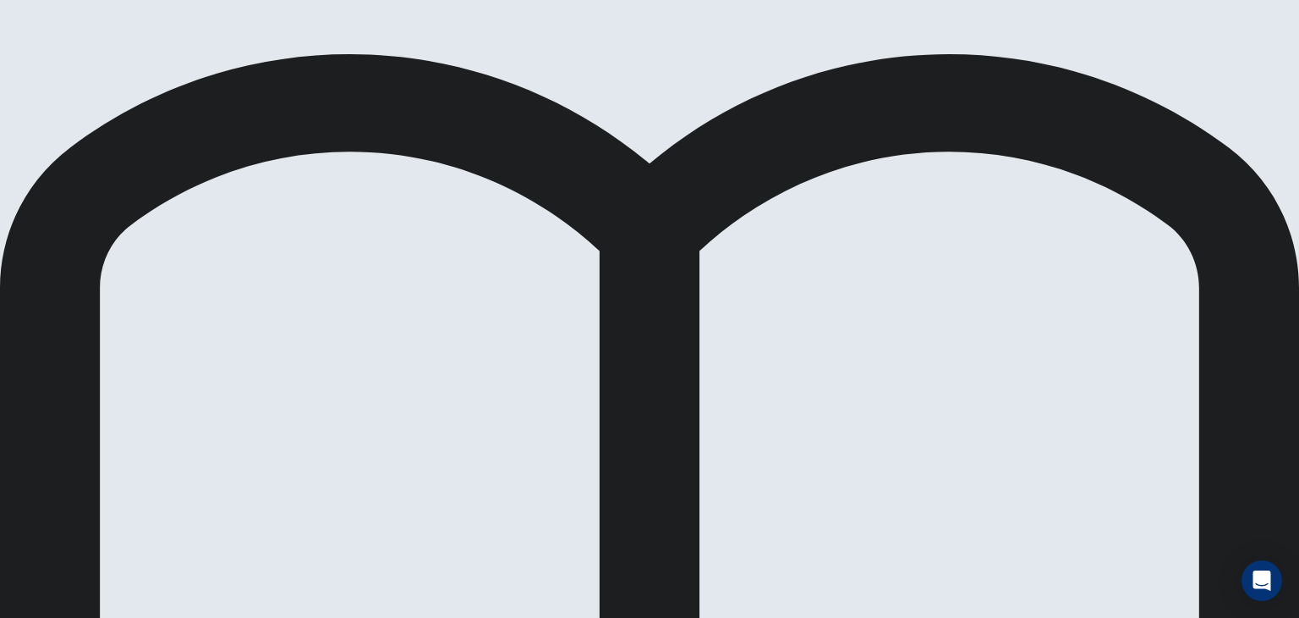
scroll to position [0, 0]
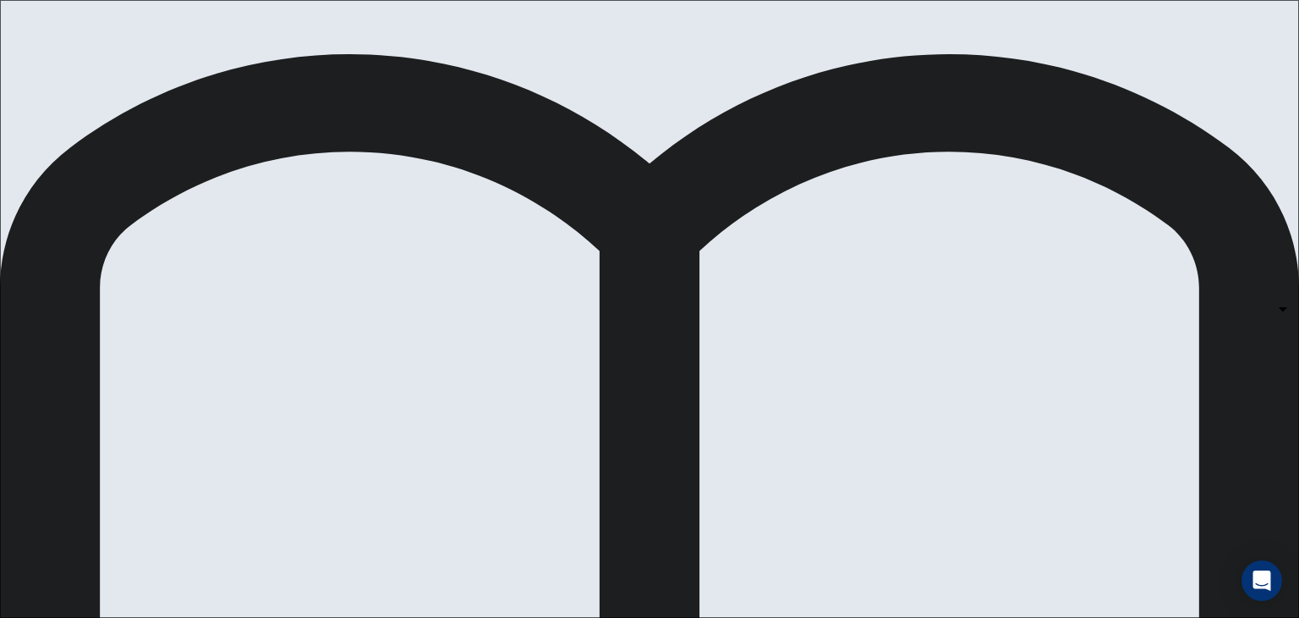
scroll to position [156, 0]
click at [815, 419] on body "This site uses cookies, as explained in our Privacy Policy . If you agree to th…" at bounding box center [649, 309] width 1299 height 618
type input "*"
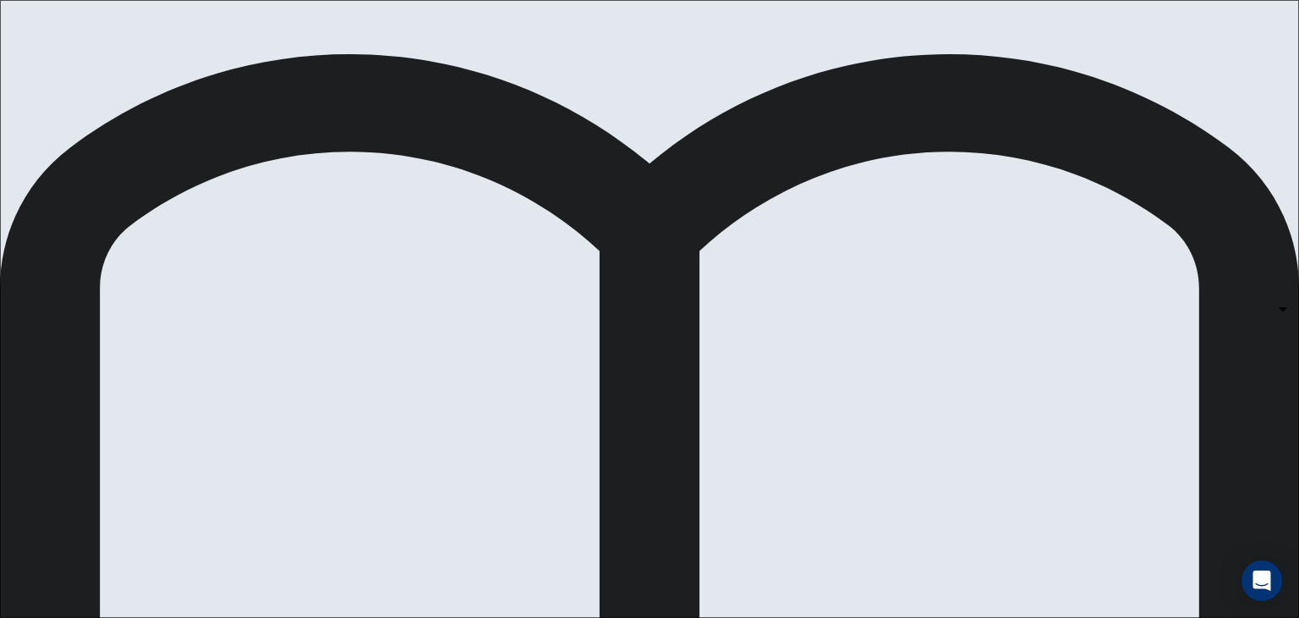
click at [815, 420] on body "This site uses cookies, as explained in our Privacy Policy . If you agree to th…" at bounding box center [649, 309] width 1299 height 618
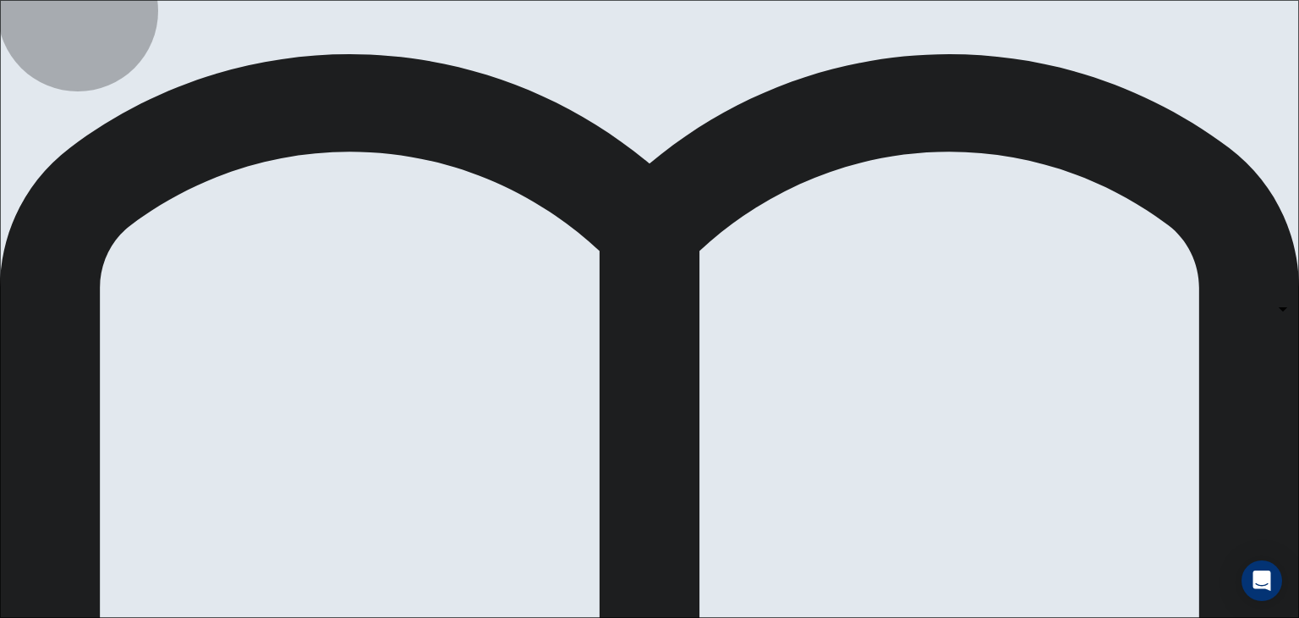
type input "*"
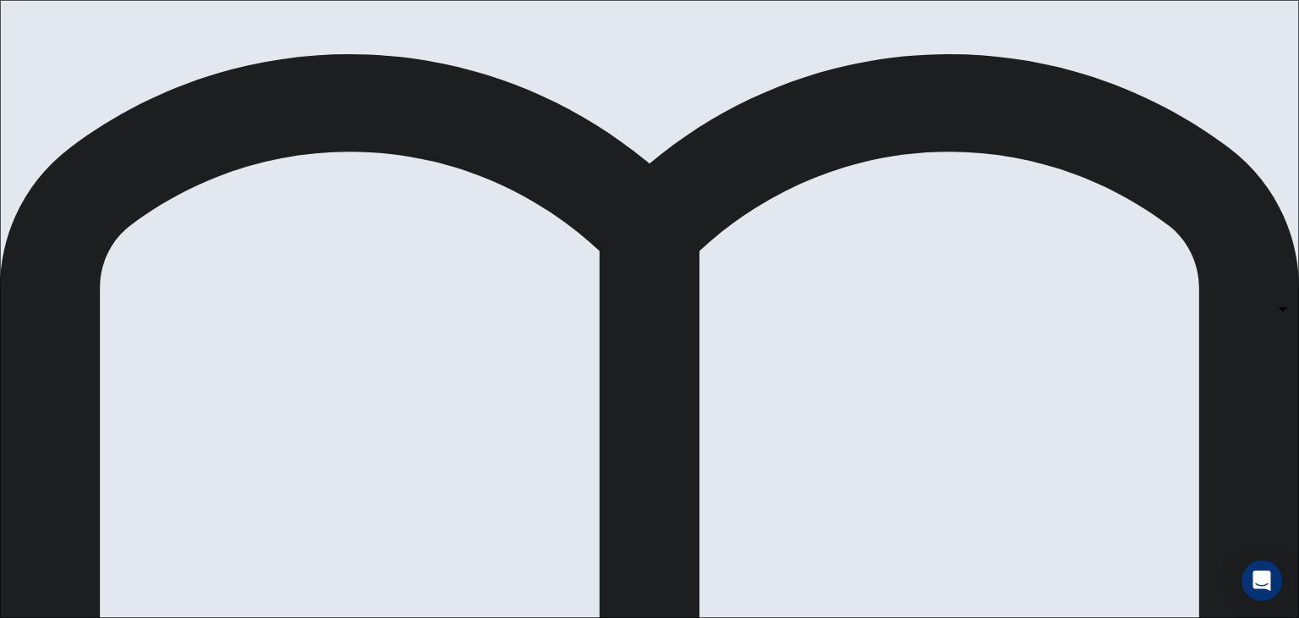
scroll to position [541, 0]
click at [818, 488] on body "This site uses cookies, as explained in our Privacy Policy . If you agree to th…" at bounding box center [649, 309] width 1299 height 618
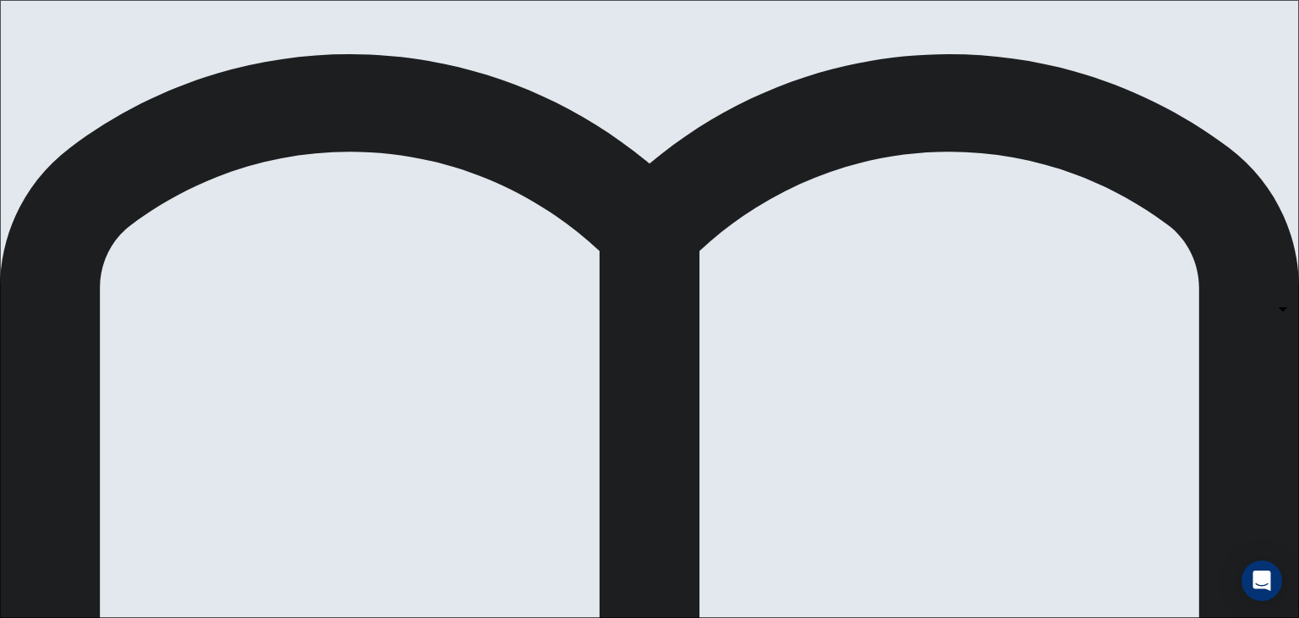
type input "*"
click at [812, 198] on body "This site uses cookies, as explained in our Privacy Policy . If you agree to th…" at bounding box center [649, 309] width 1299 height 618
click at [816, 340] on body "This site uses cookies, as explained in our Privacy Policy . If you agree to th…" at bounding box center [649, 309] width 1299 height 618
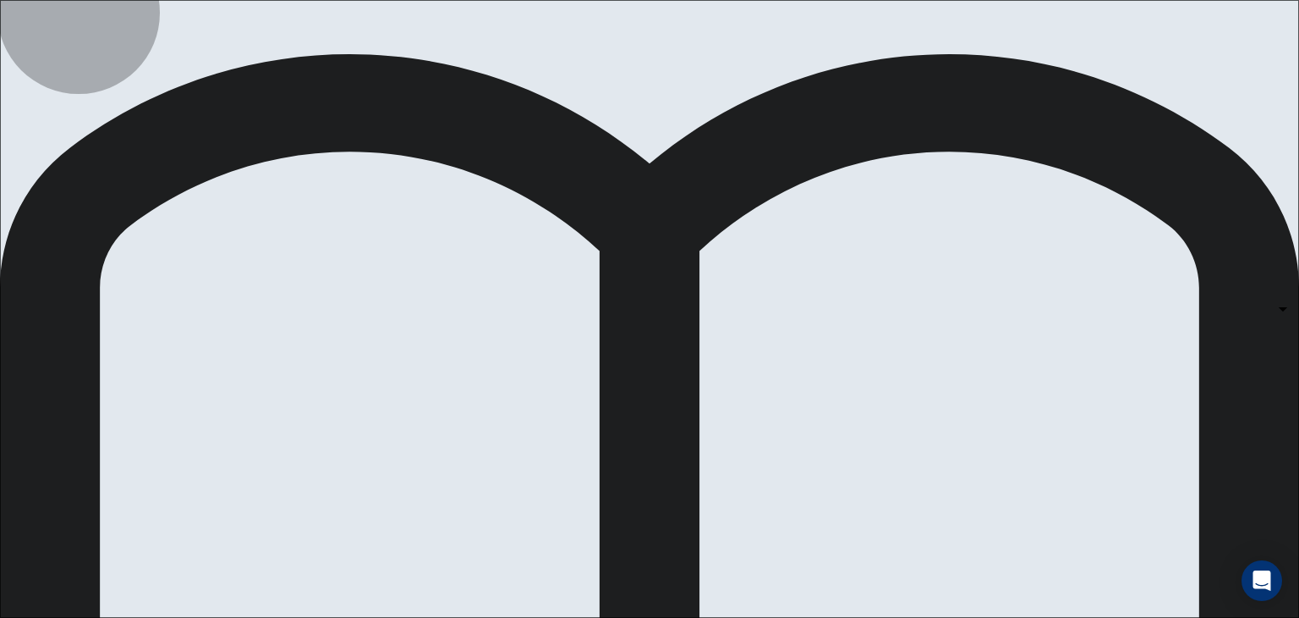
click at [813, 617] on li "A" at bounding box center [649, 628] width 1299 height 20
type input "*"
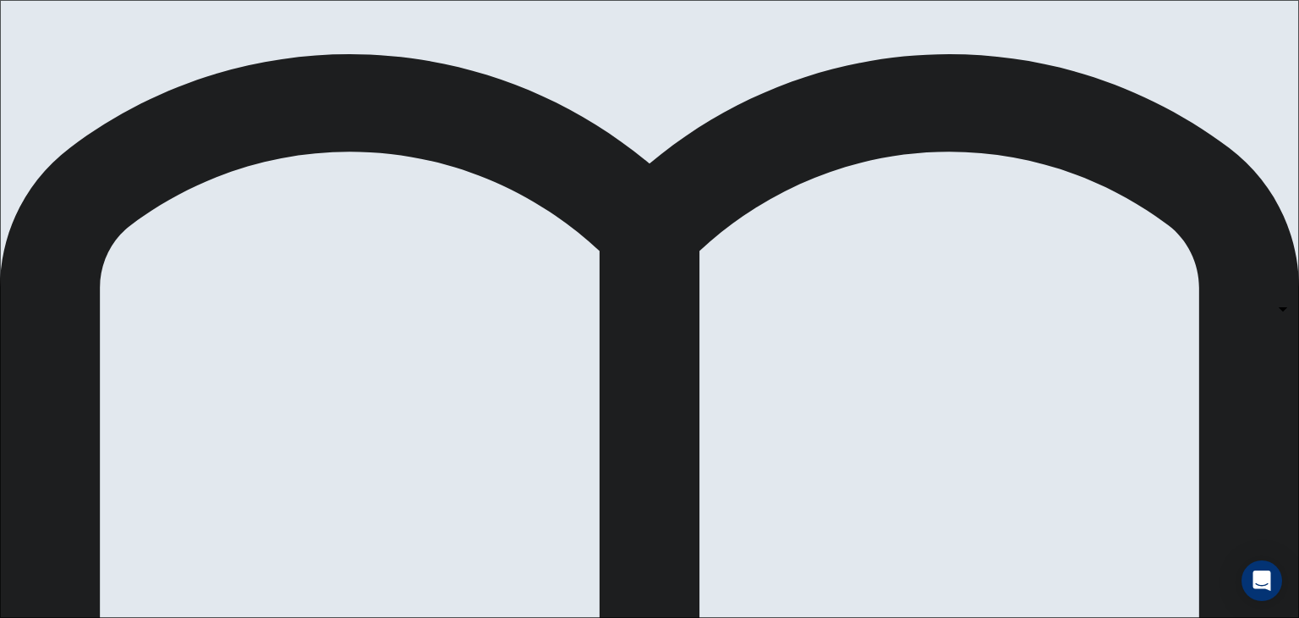
scroll to position [135, 0]
click at [818, 432] on body "This site uses cookies, as explained in our Privacy Policy . If you agree to th…" at bounding box center [649, 309] width 1299 height 618
click at [803, 617] on li "A" at bounding box center [649, 628] width 1299 height 20
type input "*"
click at [810, 207] on body "This site uses cookies, as explained in our Privacy Policy . If you agree to th…" at bounding box center [649, 309] width 1299 height 618
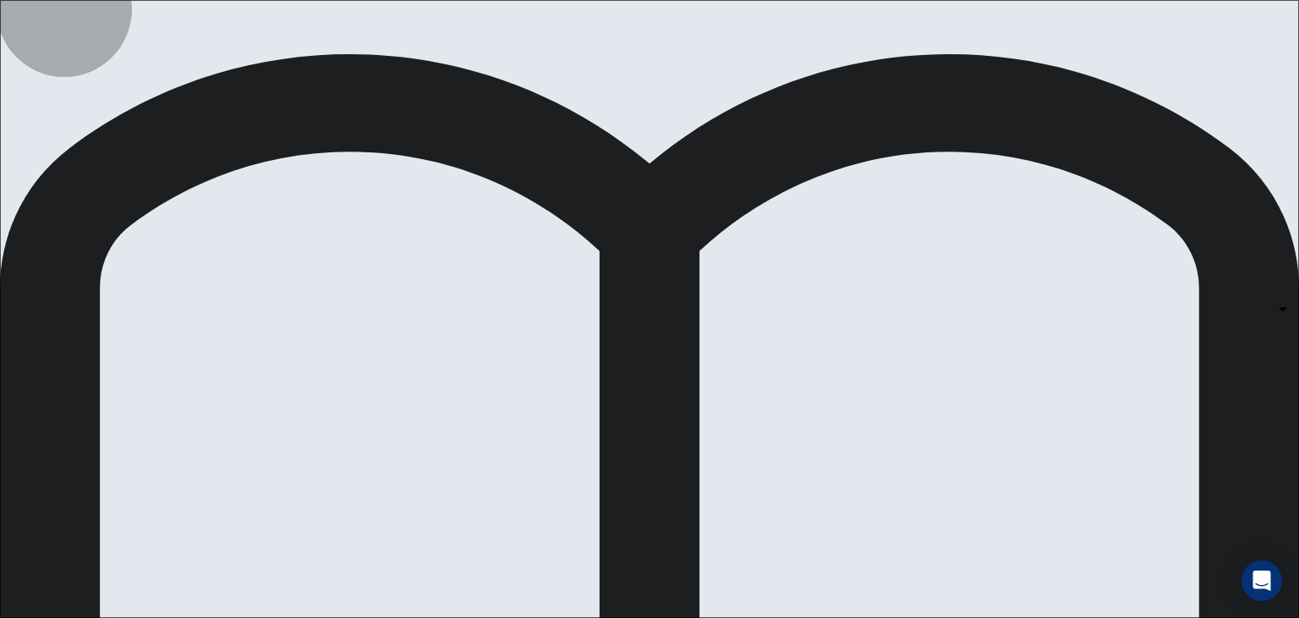
type input "*"
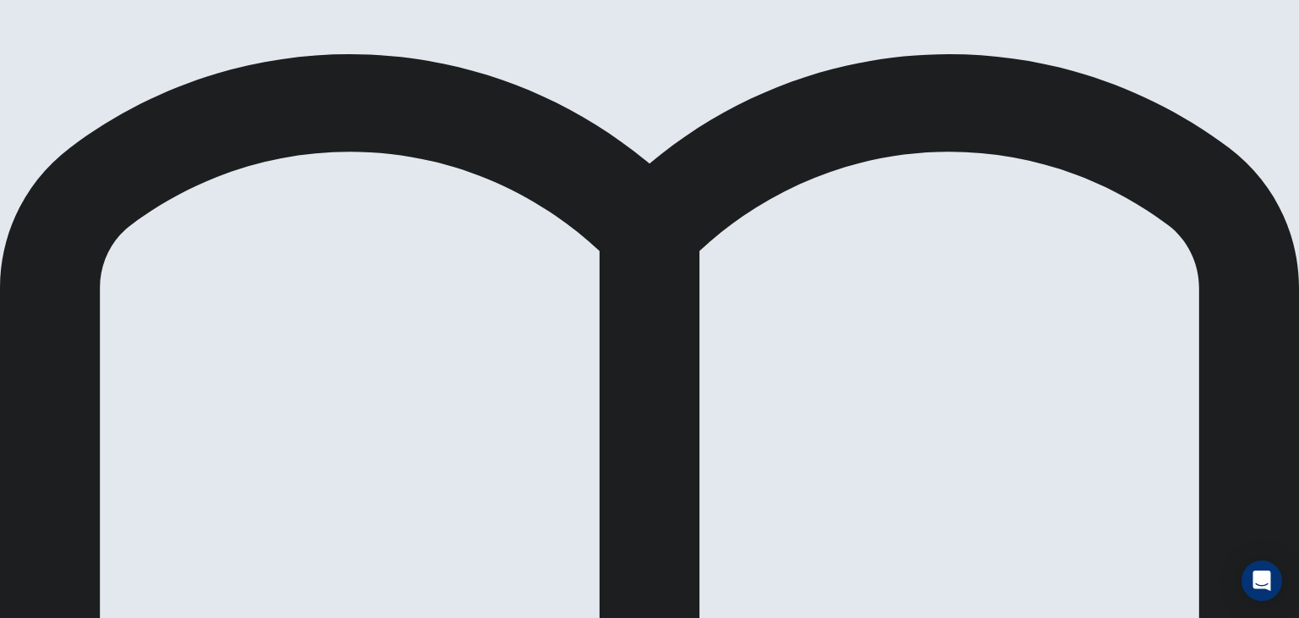
scroll to position [270, 0]
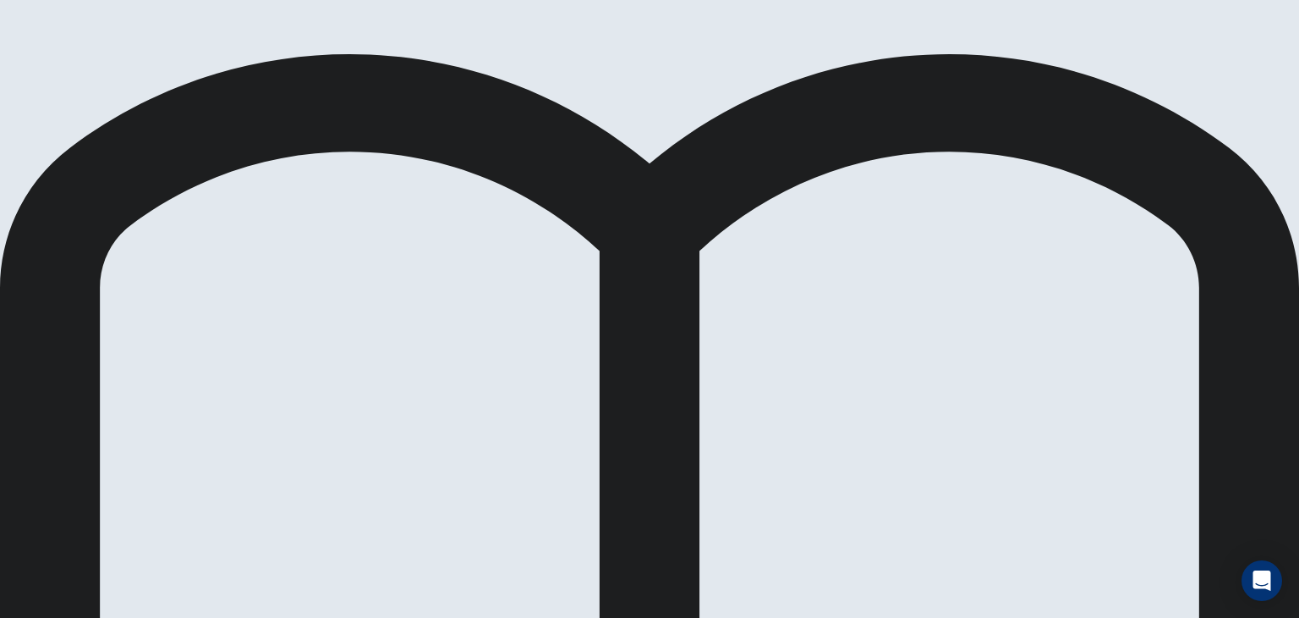
scroll to position [155, 0]
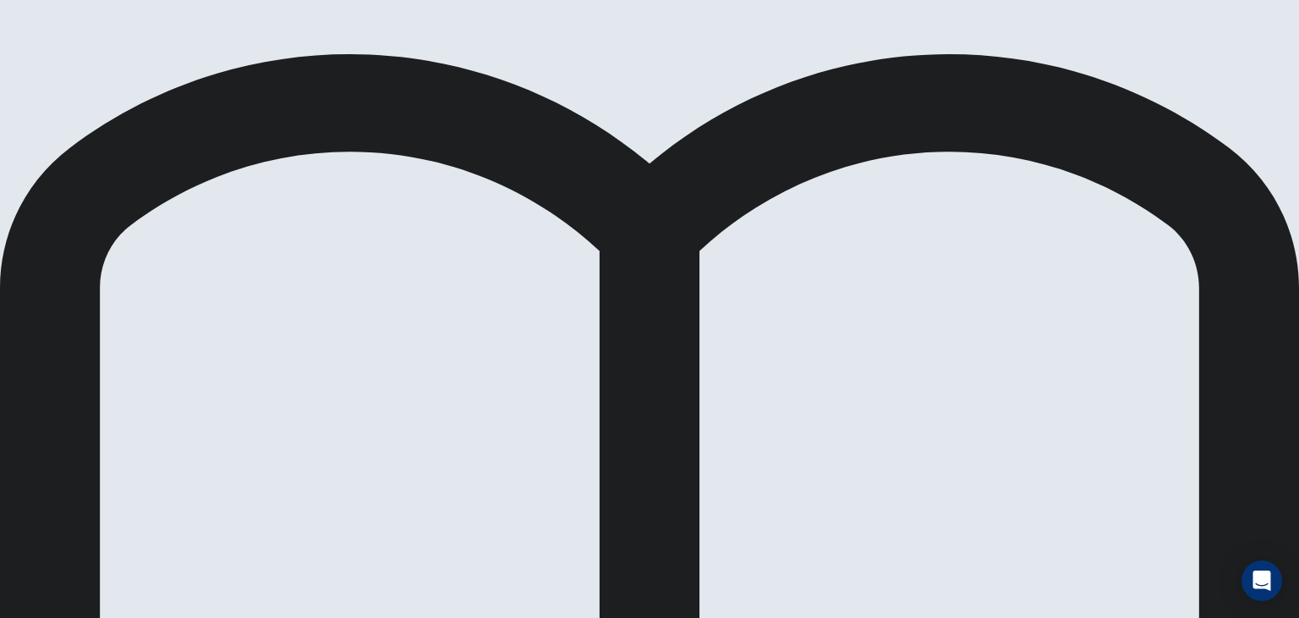
scroll to position [71, 0]
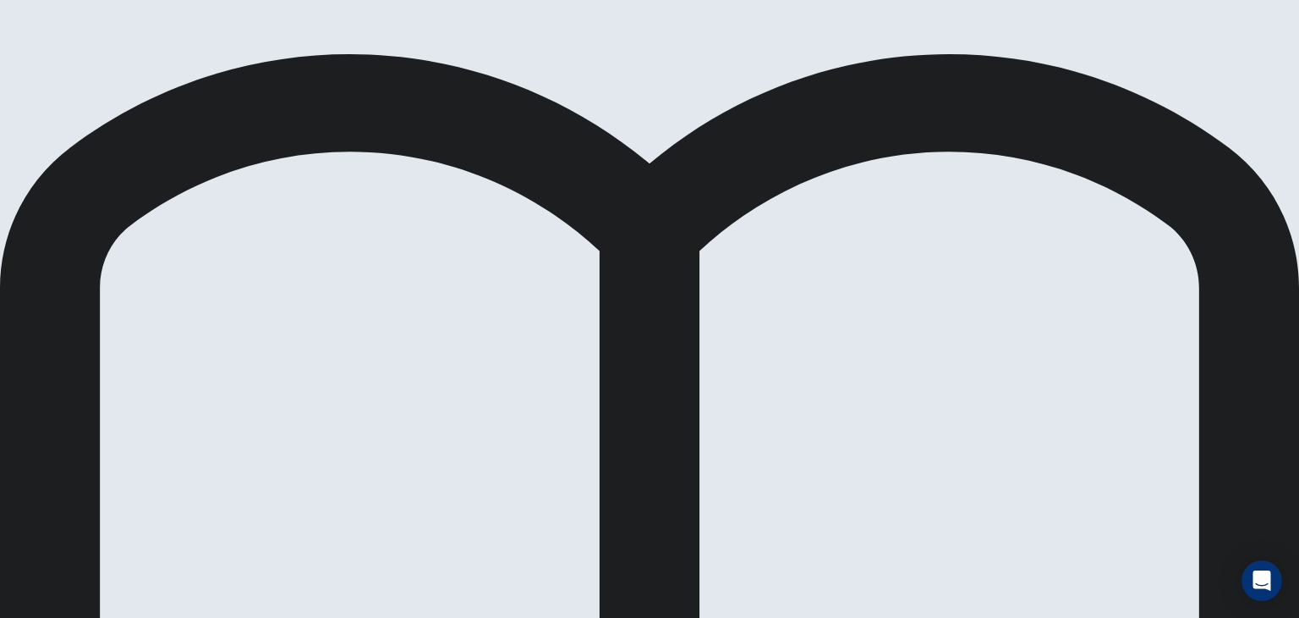
scroll to position [146, 0]
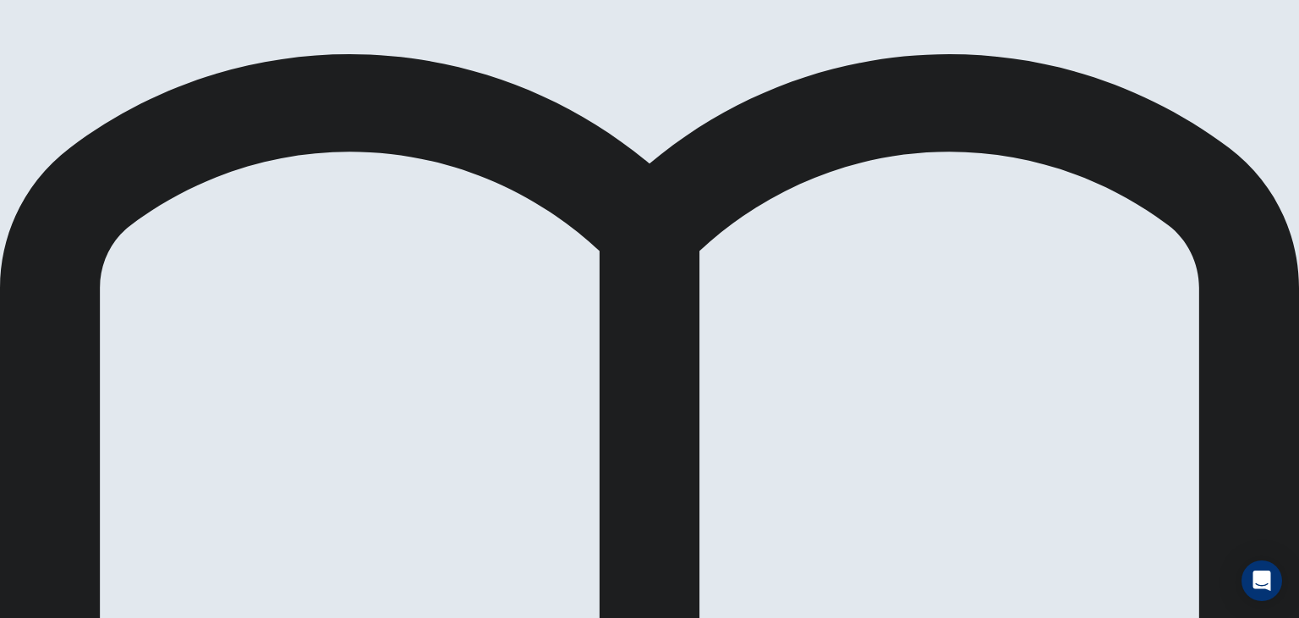
drag, startPoint x: 951, startPoint y: 88, endPoint x: 819, endPoint y: 236, distance: 198.3
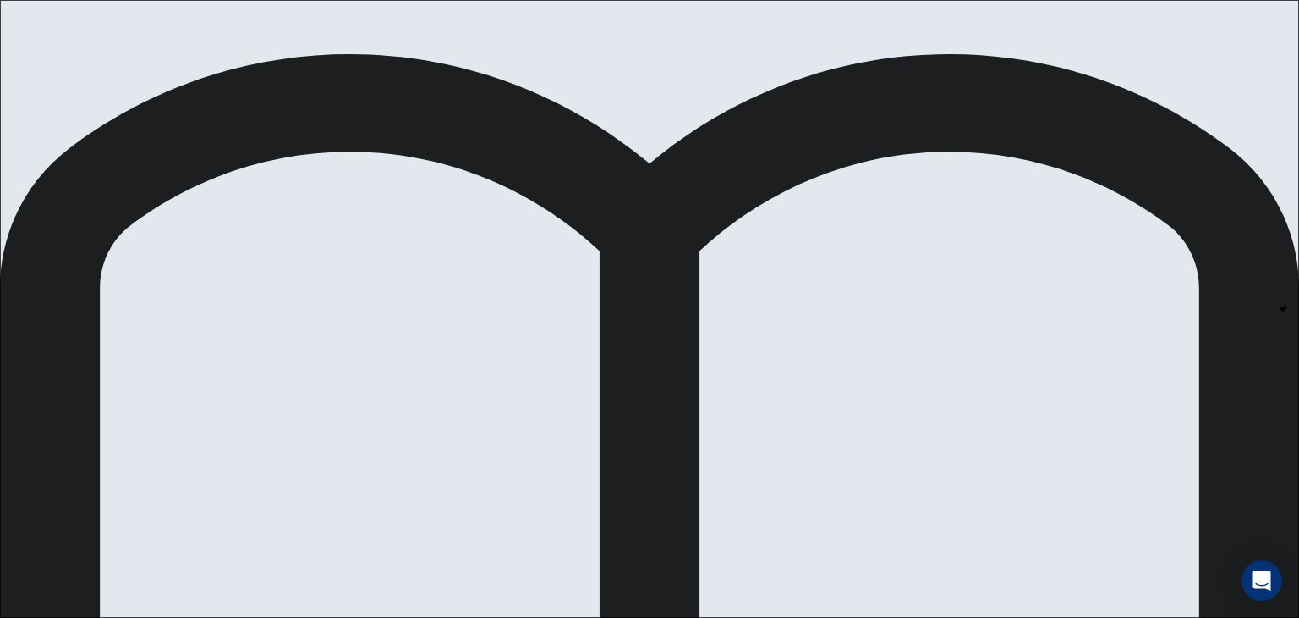
click at [812, 198] on body "This site uses cookies, as explained in our Privacy Policy . If you agree to th…" at bounding box center [649, 309] width 1299 height 618
click at [1097, 617] on div at bounding box center [649, 618] width 1299 height 0
click at [812, 195] on body "This site uses cookies, as explained in our Privacy Policy . If you agree to th…" at bounding box center [649, 309] width 1299 height 618
type input "*"
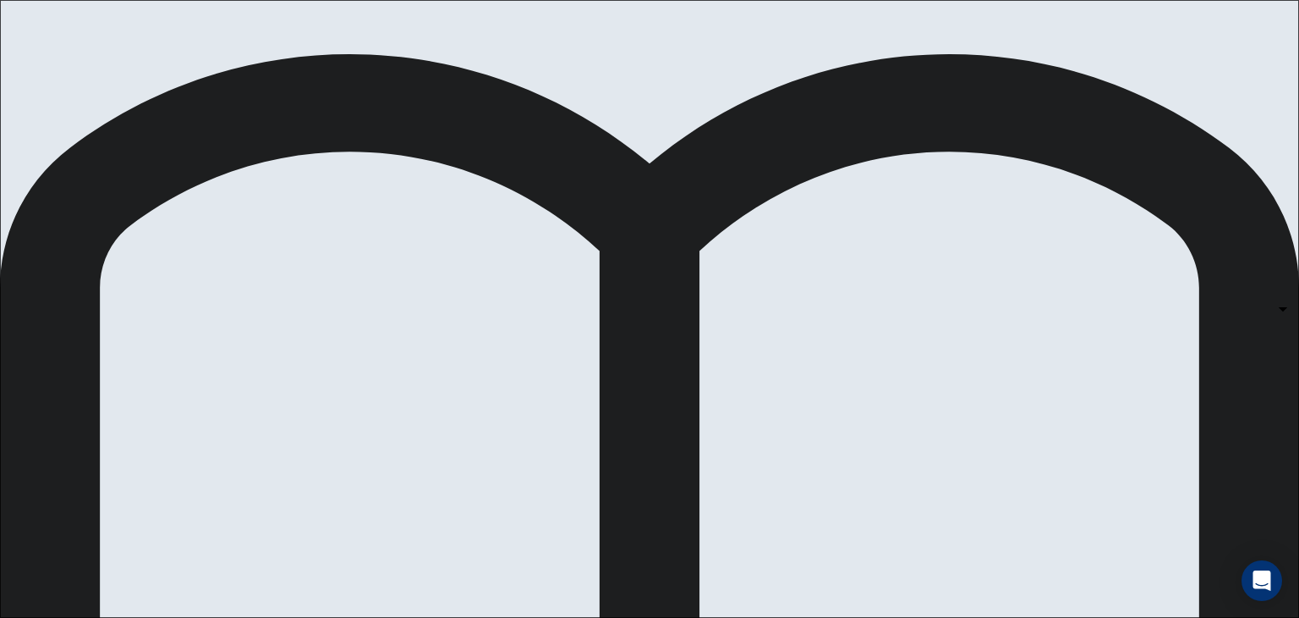
click at [815, 407] on body "This site uses cookies, as explained in our Privacy Policy . If you agree to th…" at bounding box center [649, 309] width 1299 height 618
click at [1143, 617] on div at bounding box center [649, 618] width 1299 height 0
click at [813, 407] on body "This site uses cookies, as explained in our Privacy Policy . If you agree to th…" at bounding box center [649, 309] width 1299 height 618
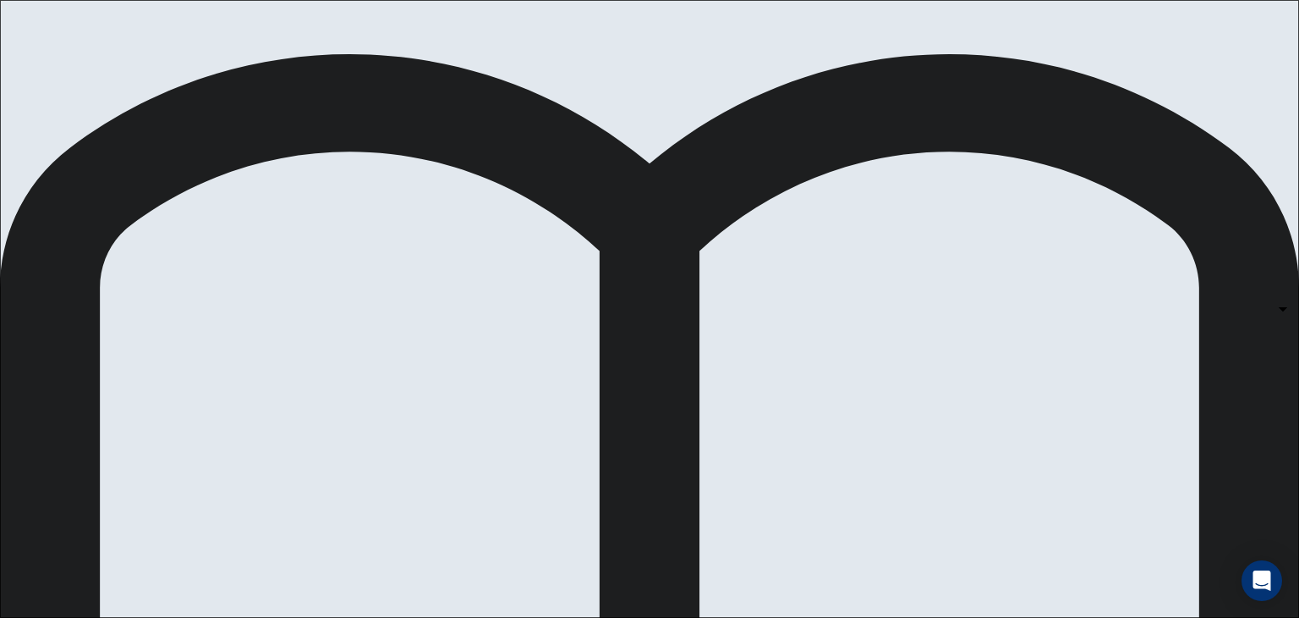
click at [814, 417] on body "This site uses cookies, as explained in our Privacy Policy . If you agree to th…" at bounding box center [649, 309] width 1299 height 618
click at [394, 617] on div at bounding box center [649, 618] width 1299 height 0
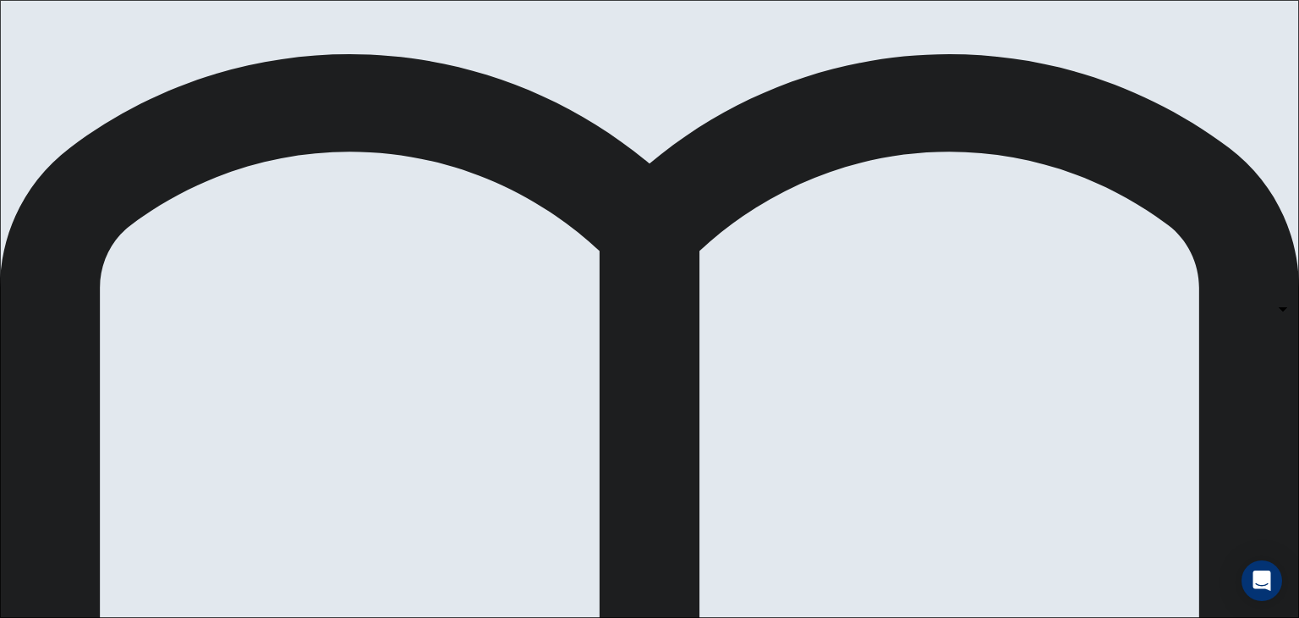
drag, startPoint x: 394, startPoint y: 425, endPoint x: 442, endPoint y: 431, distance: 47.7
drag, startPoint x: 442, startPoint y: 431, endPoint x: 667, endPoint y: 424, distance: 226.0
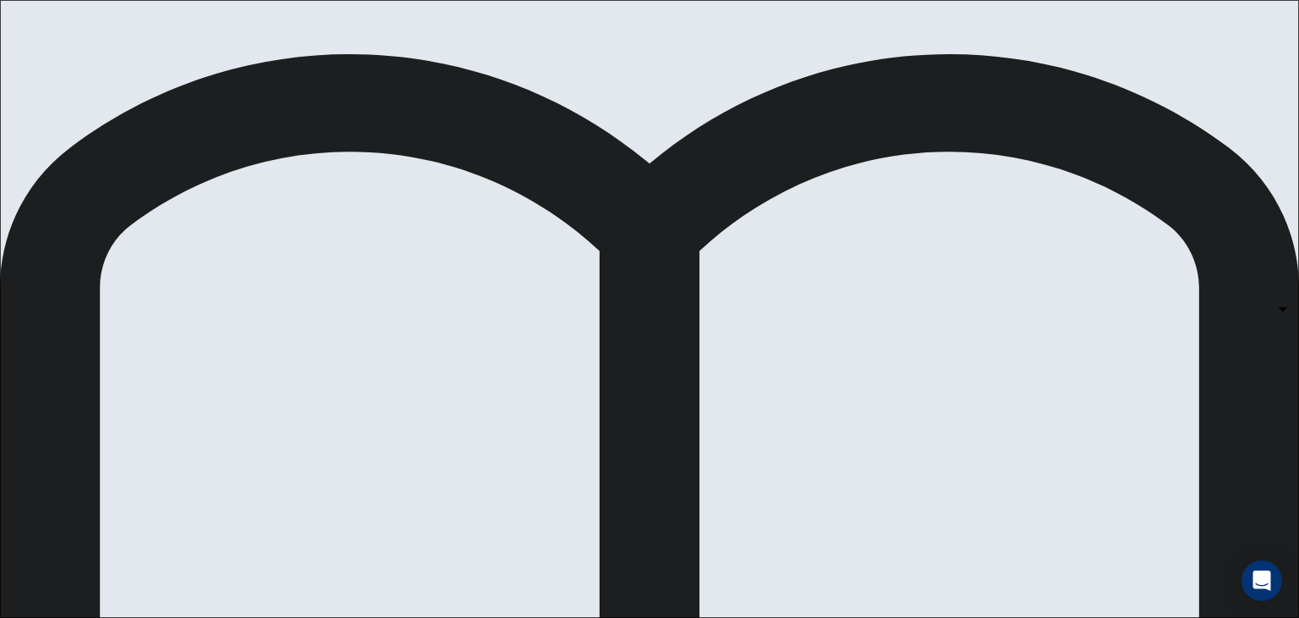
click at [813, 339] on body "This site uses cookies, as explained in our Privacy Policy . If you agree to th…" at bounding box center [649, 309] width 1299 height 618
type input "*"
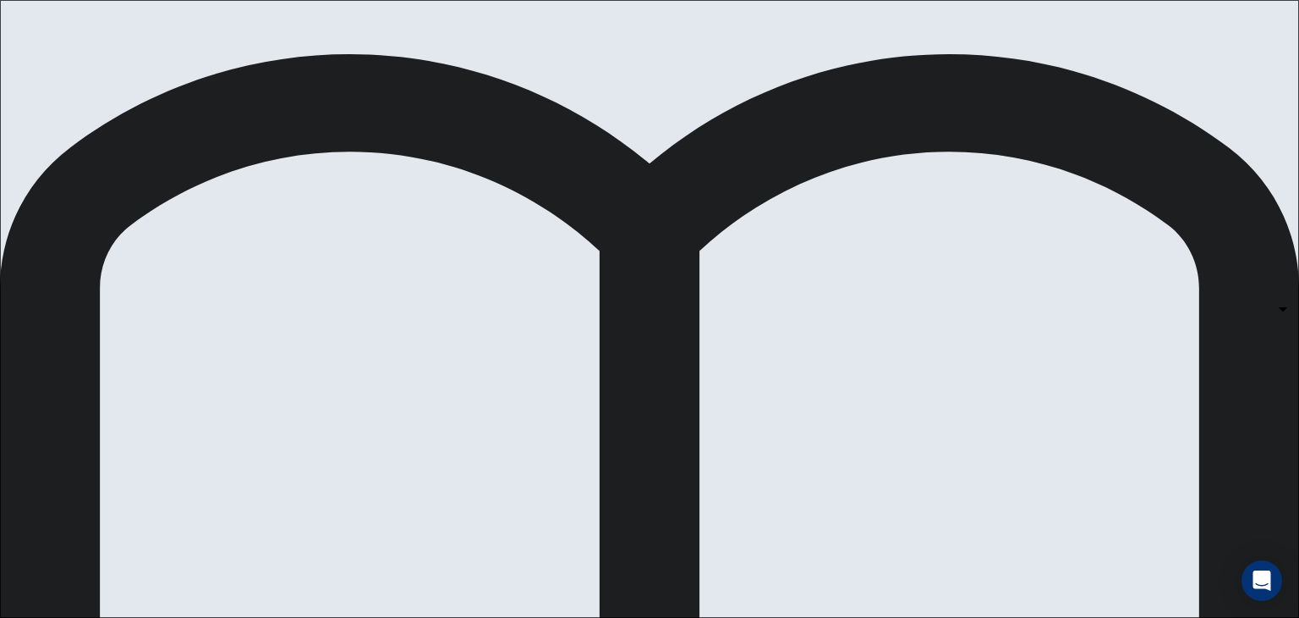
scroll to position [393, 0]
click at [811, 282] on body "This site uses cookies, as explained in our Privacy Policy . If you agree to th…" at bounding box center [649, 309] width 1299 height 618
type input "*"
click at [1085, 427] on body "This site uses cookies, as explained in our Privacy Policy . If you agree to th…" at bounding box center [649, 309] width 1299 height 618
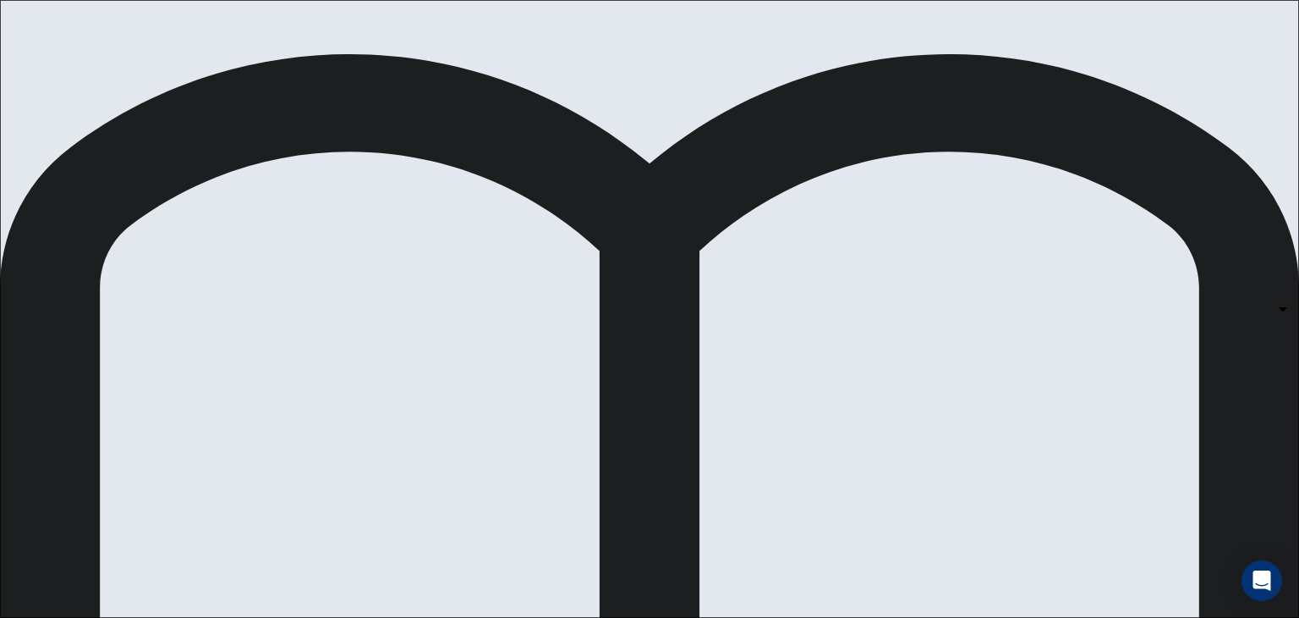
click at [1041, 617] on div at bounding box center [649, 618] width 1299 height 0
click at [1024, 166] on body "This site uses cookies, as explained in our Privacy Policy . If you agree to th…" at bounding box center [649, 309] width 1299 height 618
drag, startPoint x: 995, startPoint y: 331, endPoint x: 985, endPoint y: 239, distance: 92.8
click at [975, 617] on li "A" at bounding box center [649, 628] width 1299 height 20
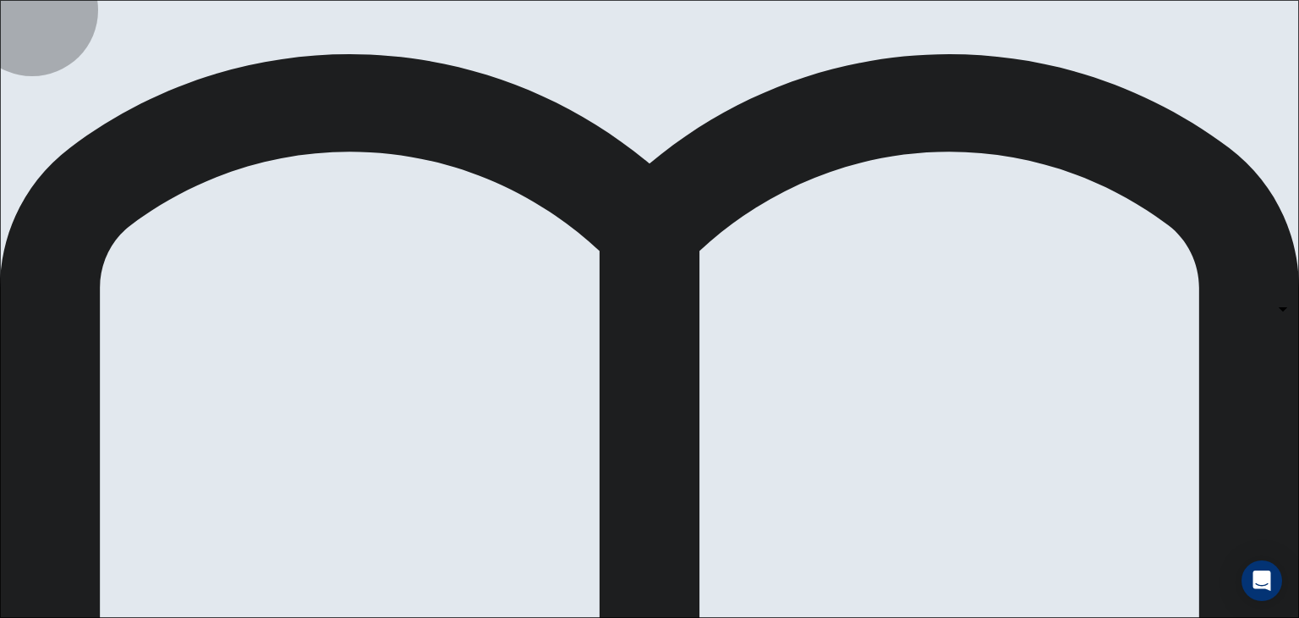
type input "*"
click at [1091, 427] on body "This site uses cookies, as explained in our Privacy Policy . If you agree to th…" at bounding box center [649, 309] width 1299 height 618
type input "*"
